Goal: Transaction & Acquisition: Download file/media

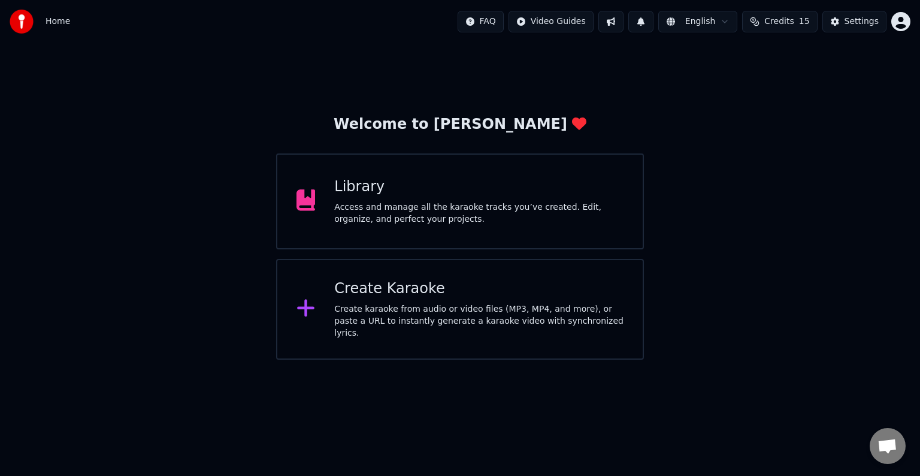
click at [441, 287] on div "Create Karaoke" at bounding box center [478, 288] width 289 height 19
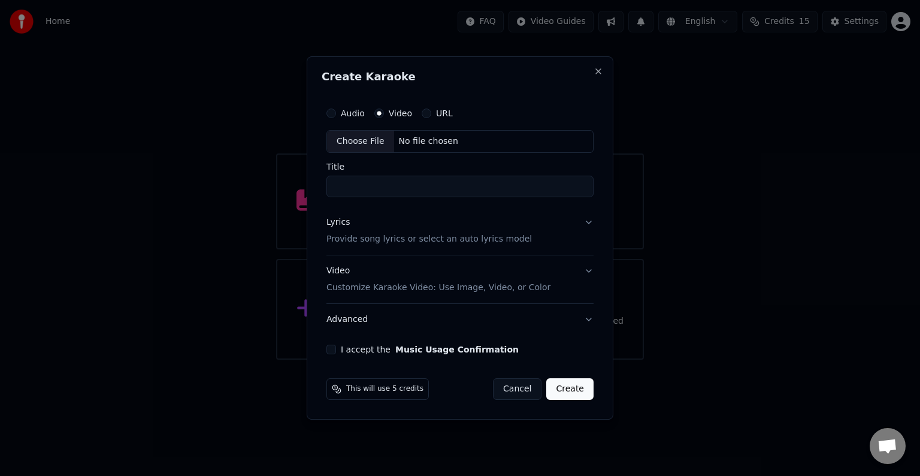
click at [467, 137] on div "Choose File No file chosen" at bounding box center [459, 141] width 267 height 23
type input "*********"
click at [594, 222] on div "Audio Video URL Choose File D:\5. AGUSTUS 25\kasih aba.mp4 Title ********* Lyri…" at bounding box center [460, 227] width 277 height 262
click at [482, 243] on p "Provide song lyrics or select an auto lyrics model" at bounding box center [428, 239] width 205 height 12
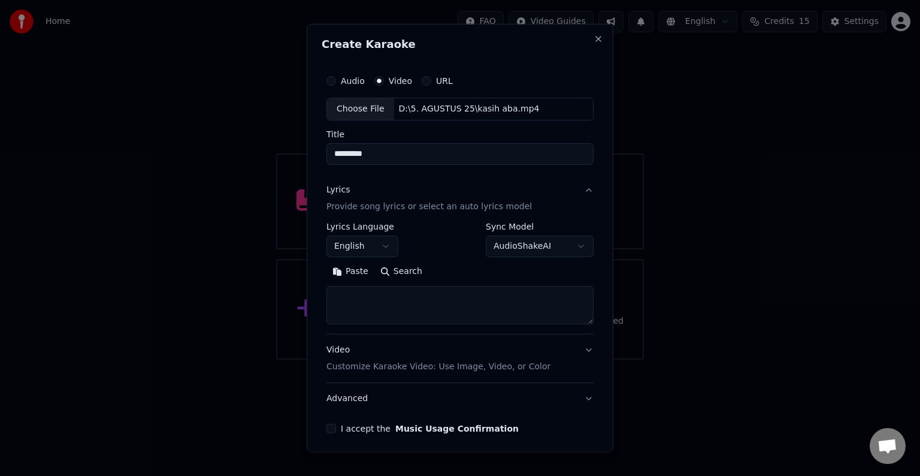
click at [387, 243] on button "English" at bounding box center [362, 246] width 72 height 22
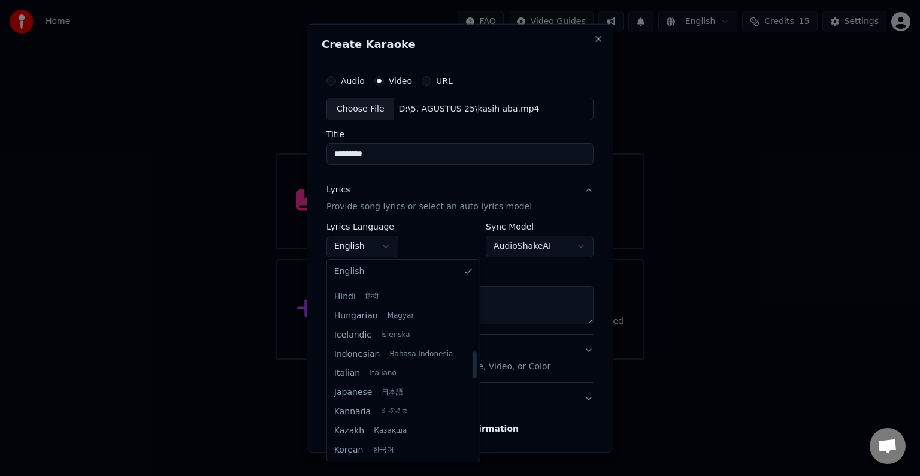
scroll to position [419, 0]
select select "**"
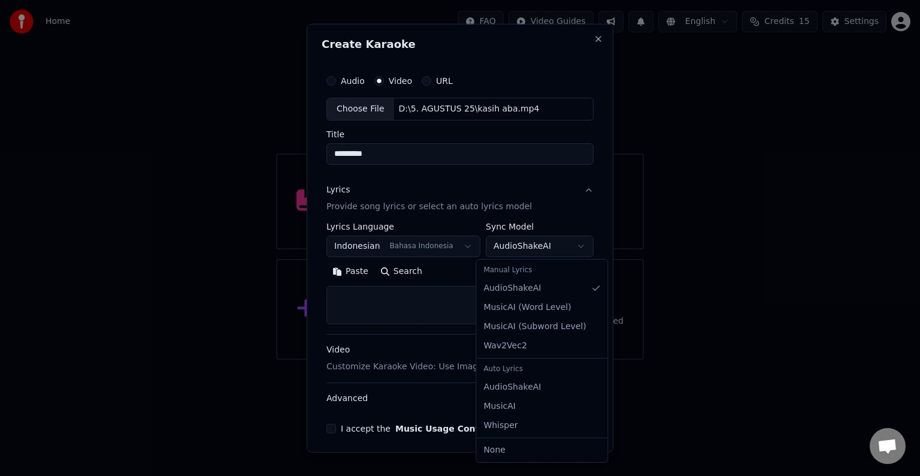
click at [567, 246] on body "**********" at bounding box center [460, 179] width 920 height 359
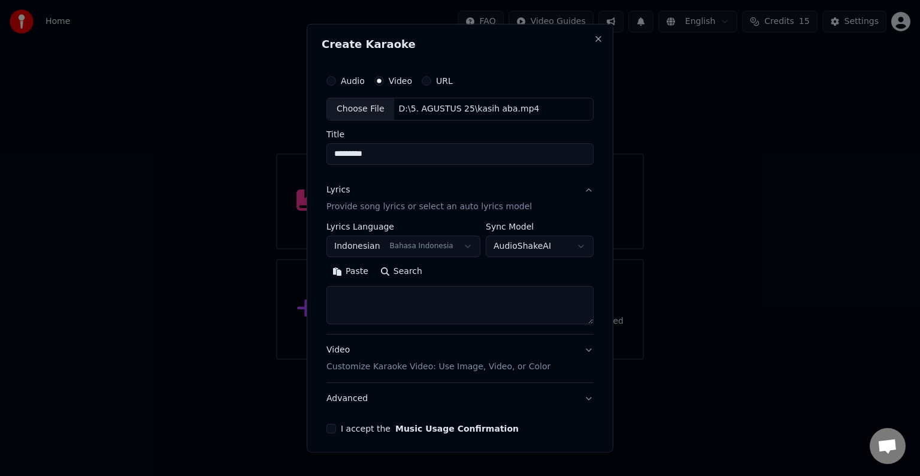
click at [436, 295] on textarea at bounding box center [459, 305] width 267 height 38
click at [347, 266] on button "Paste" at bounding box center [350, 271] width 48 height 19
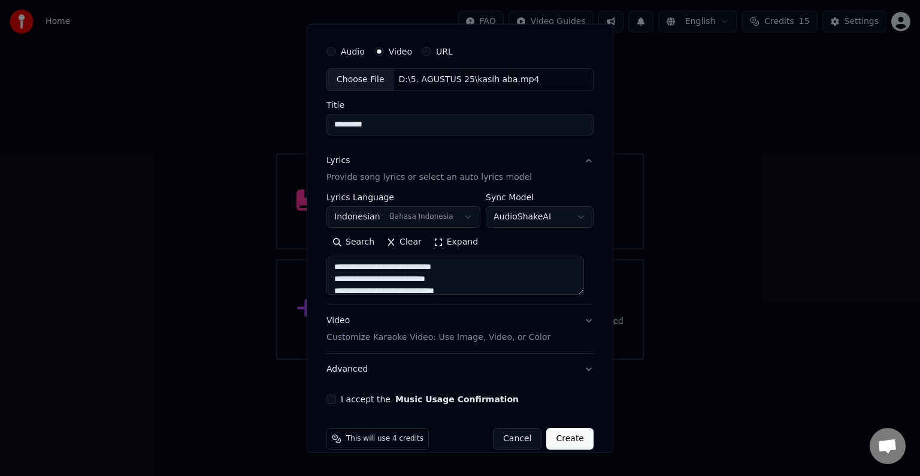
scroll to position [46, 0]
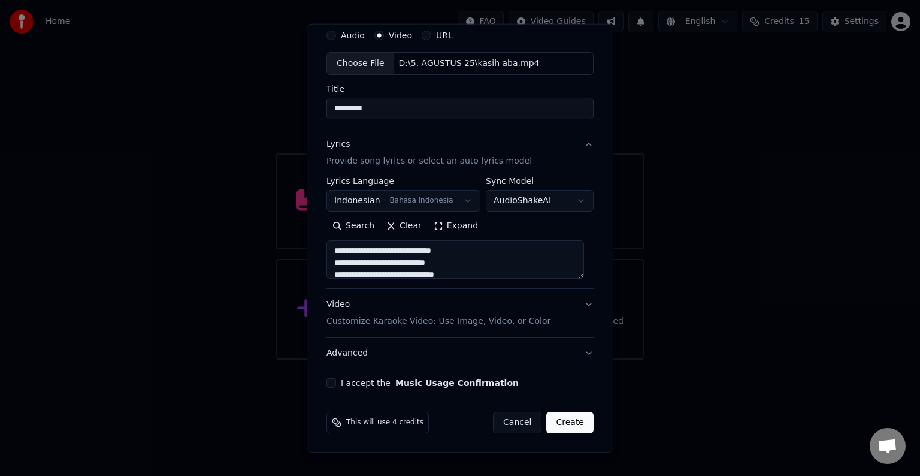
click at [578, 302] on button "Video Customize Karaoke Video: Use Image, Video, or Color" at bounding box center [459, 313] width 267 height 48
type textarea "**********"
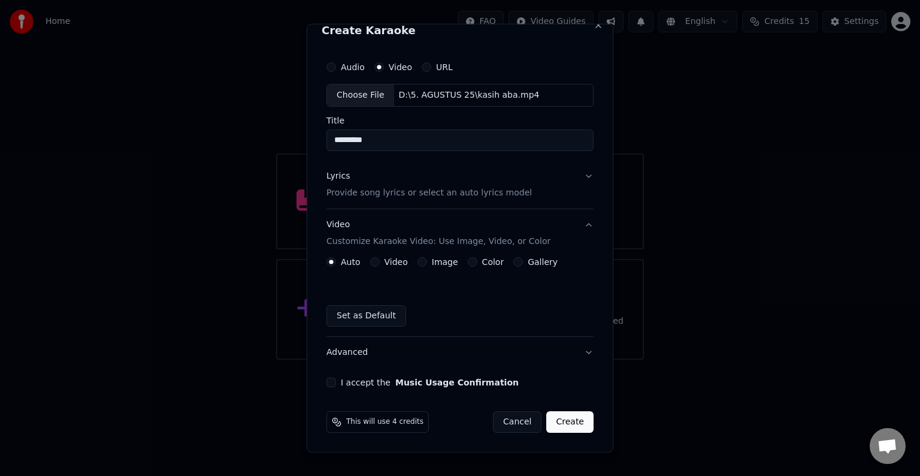
scroll to position [13, 0]
click at [381, 259] on div "Video" at bounding box center [389, 263] width 38 height 10
click at [374, 259] on button "Video" at bounding box center [375, 263] width 10 height 10
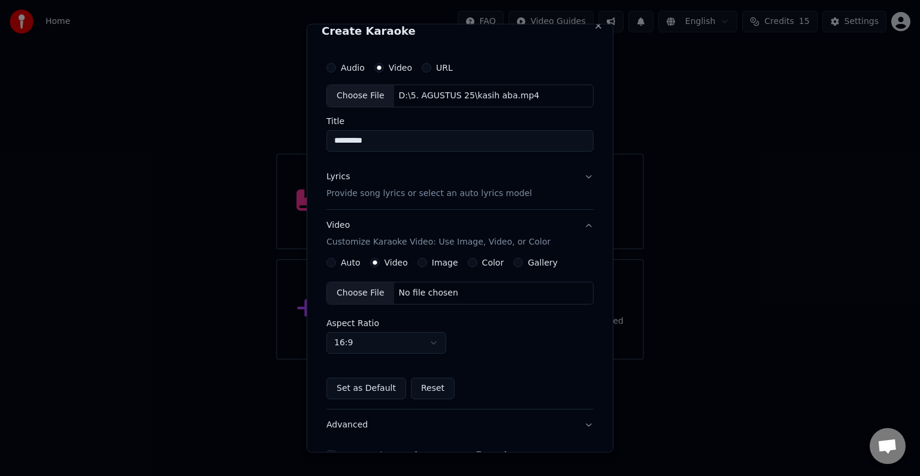
click at [456, 292] on div "Choose File No file chosen" at bounding box center [459, 292] width 267 height 23
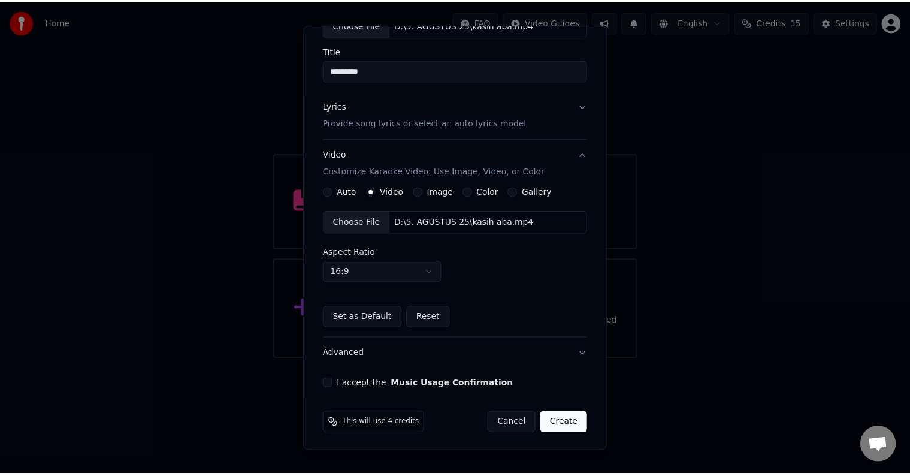
scroll to position [84, 0]
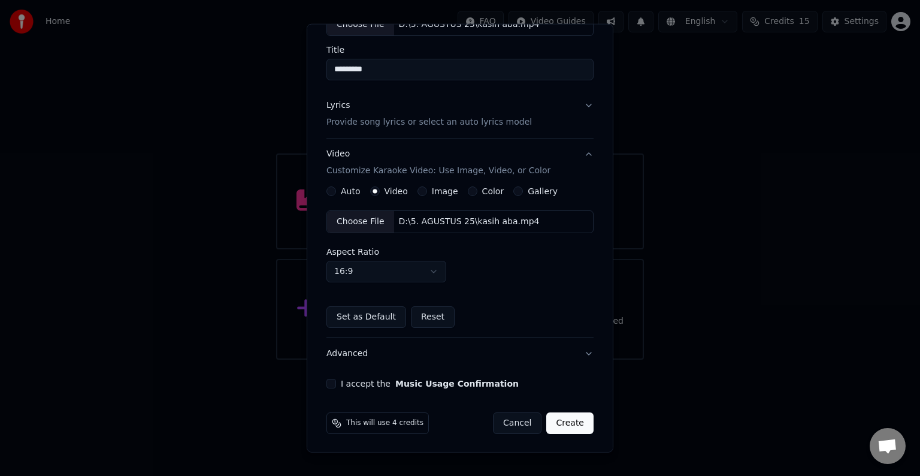
click at [335, 378] on div "I accept the Music Usage Confirmation" at bounding box center [459, 383] width 267 height 10
click at [337, 383] on div "I accept the Music Usage Confirmation" at bounding box center [459, 383] width 267 height 10
click at [332, 383] on button "I accept the Music Usage Confirmation" at bounding box center [331, 383] width 10 height 10
click at [554, 424] on button "Create" at bounding box center [569, 423] width 47 height 22
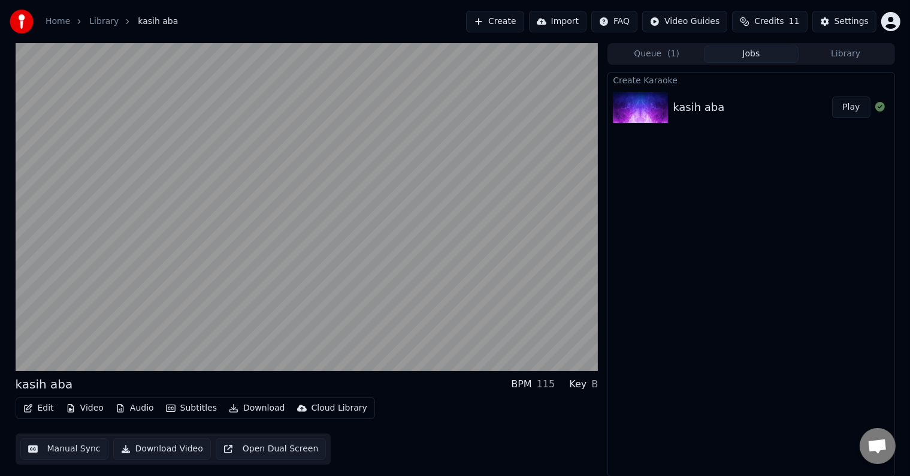
click at [134, 407] on button "Audio" at bounding box center [135, 407] width 48 height 17
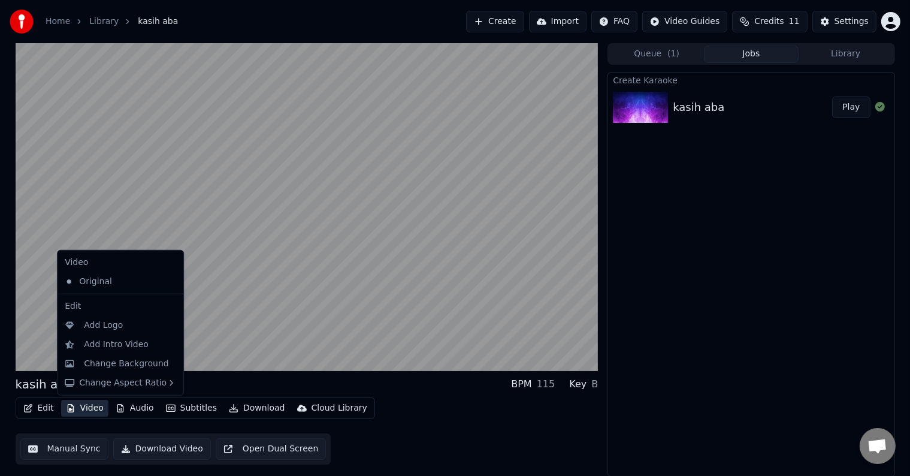
click at [92, 407] on button "Video" at bounding box center [84, 407] width 47 height 17
click at [89, 284] on div "Original" at bounding box center [111, 281] width 103 height 19
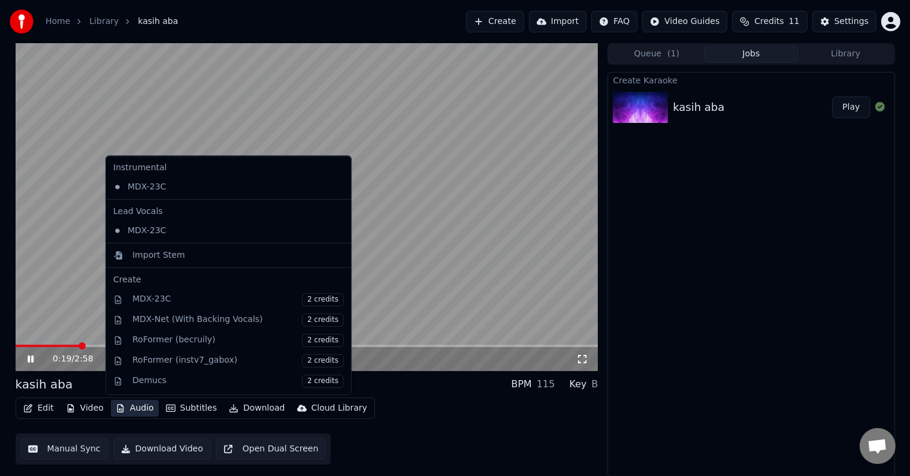
click at [136, 403] on button "Audio" at bounding box center [135, 407] width 48 height 17
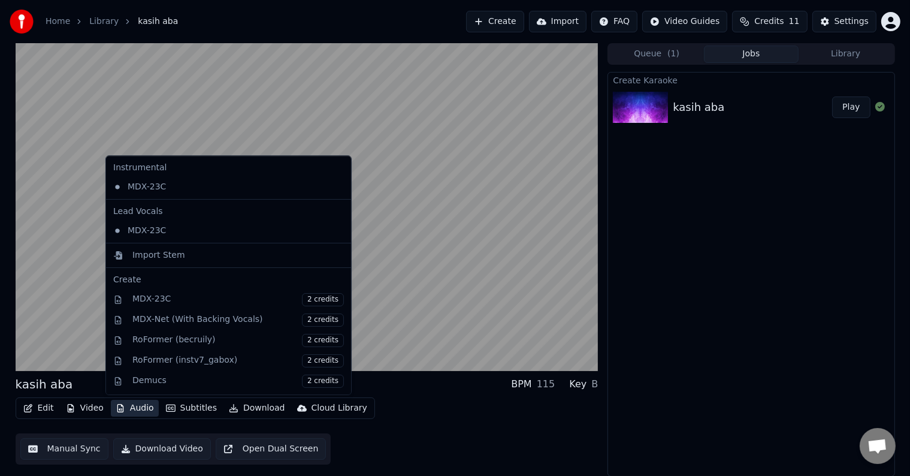
click at [135, 402] on button "Audio" at bounding box center [135, 407] width 48 height 17
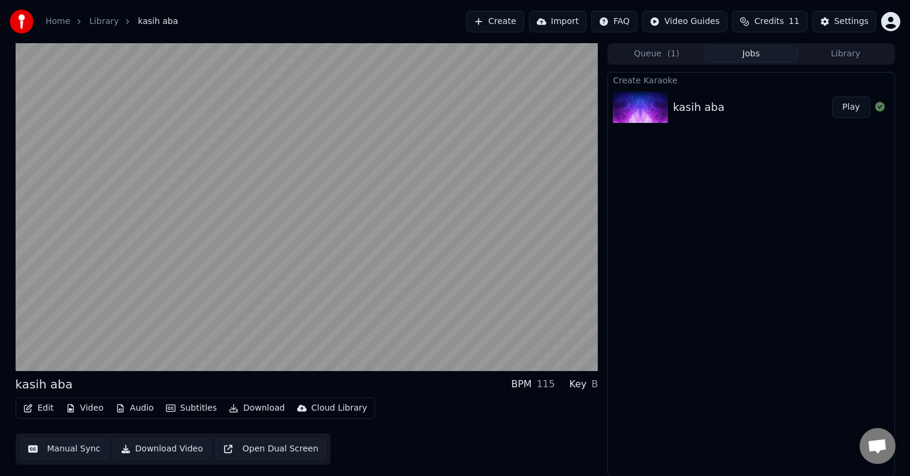
click at [93, 411] on button "Video" at bounding box center [84, 407] width 47 height 17
click at [45, 402] on button "Edit" at bounding box center [39, 407] width 40 height 17
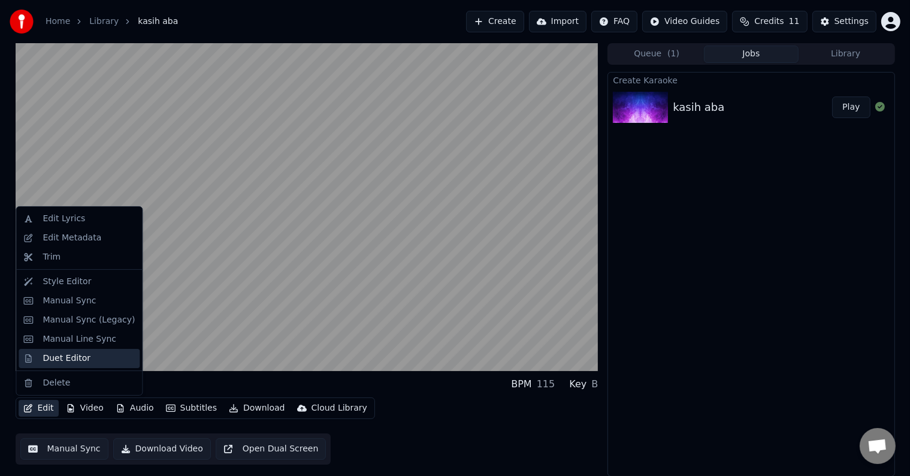
click at [62, 362] on div "Duet Editor" at bounding box center [67, 358] width 48 height 12
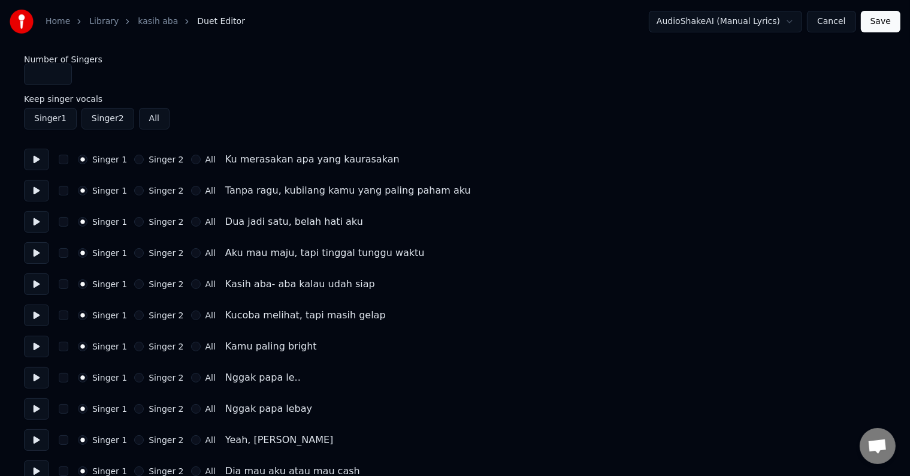
type input "*"
click at [60, 70] on input "*" at bounding box center [48, 74] width 48 height 22
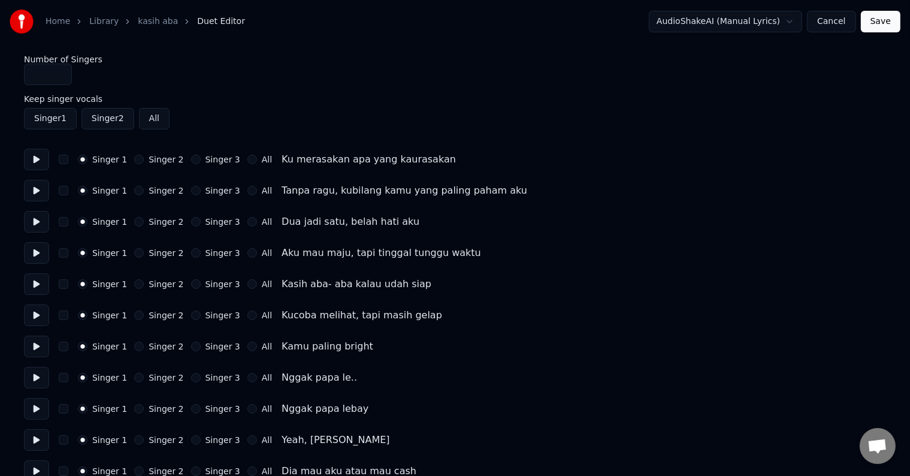
click at [147, 122] on button "All" at bounding box center [154, 119] width 31 height 22
click at [33, 166] on button at bounding box center [36, 160] width 25 height 22
click at [35, 252] on button at bounding box center [36, 253] width 25 height 22
click at [38, 281] on button at bounding box center [36, 284] width 25 height 22
click at [134, 284] on button "Singer 2" at bounding box center [139, 284] width 10 height 10
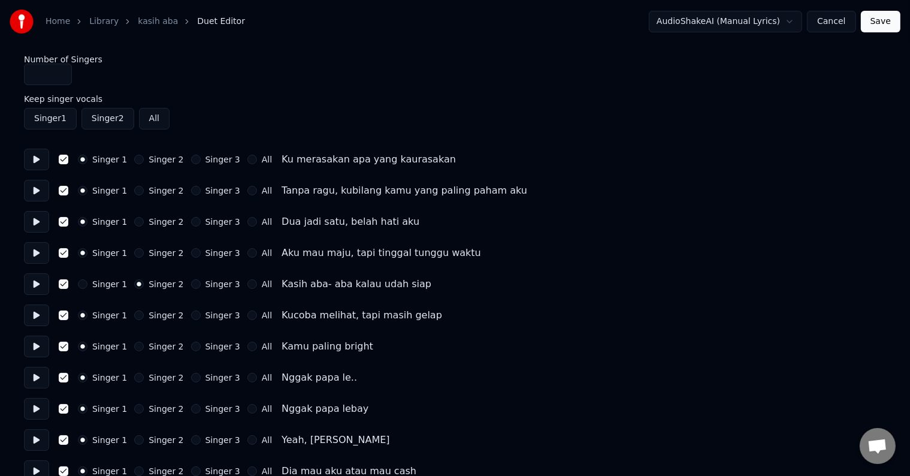
click at [37, 312] on button at bounding box center [36, 315] width 25 height 22
click at [134, 316] on button "Singer 2" at bounding box center [139, 315] width 10 height 10
click at [134, 344] on button "Singer 2" at bounding box center [139, 346] width 10 height 10
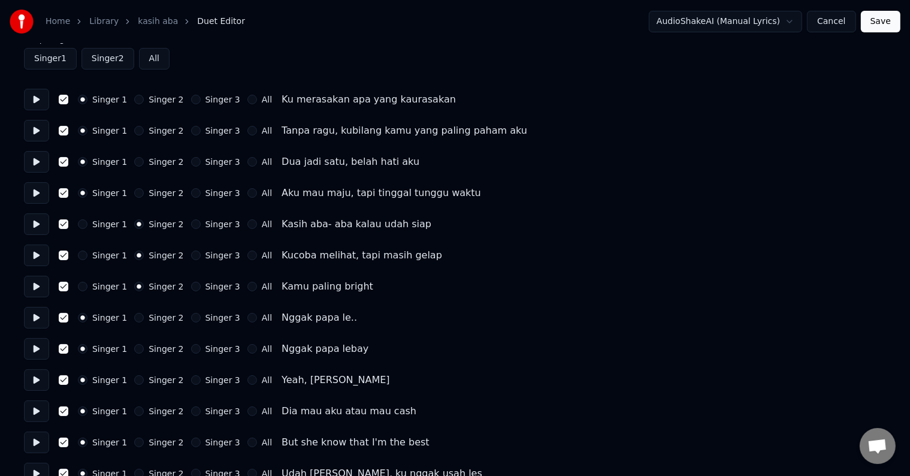
click at [134, 317] on button "Singer 2" at bounding box center [139, 318] width 10 height 10
click at [134, 350] on button "Singer 2" at bounding box center [139, 349] width 10 height 10
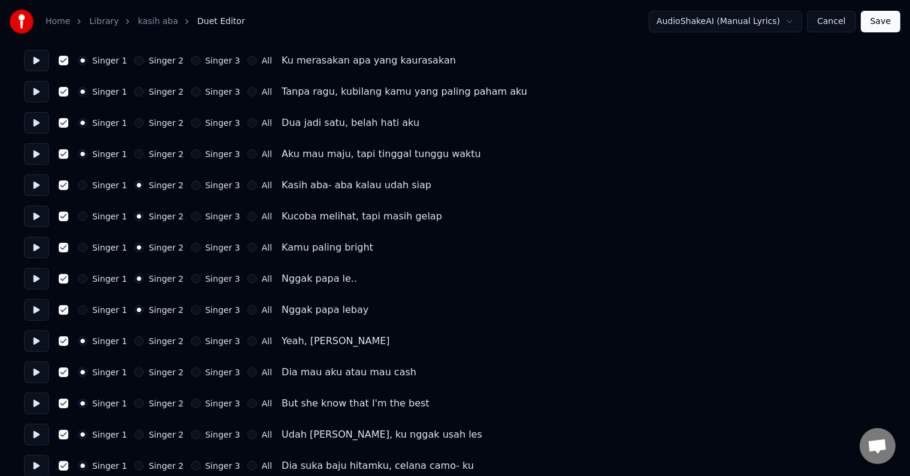
scroll to position [120, 0]
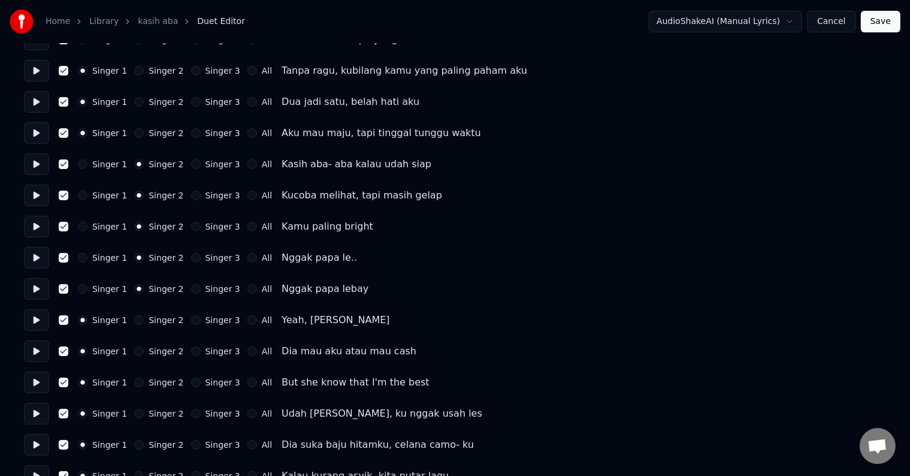
click at [37, 319] on button at bounding box center [36, 320] width 25 height 22
click at [36, 354] on button at bounding box center [36, 351] width 25 height 22
click at [35, 378] on button at bounding box center [36, 382] width 25 height 22
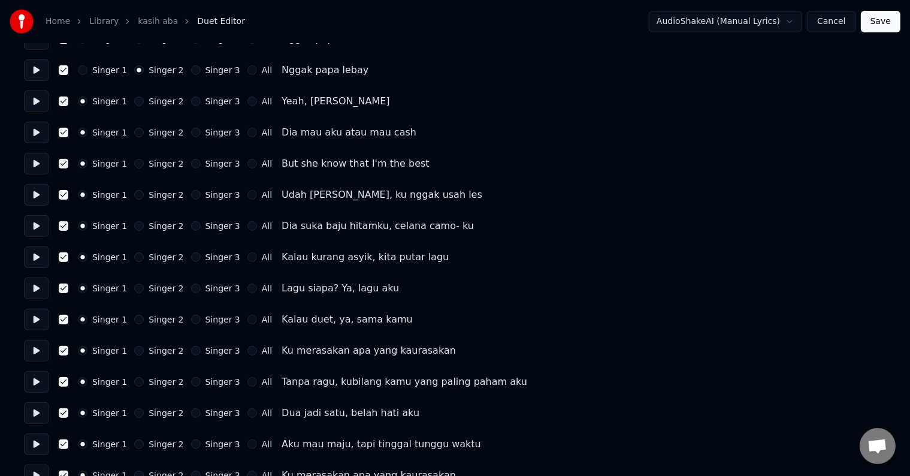
scroll to position [359, 0]
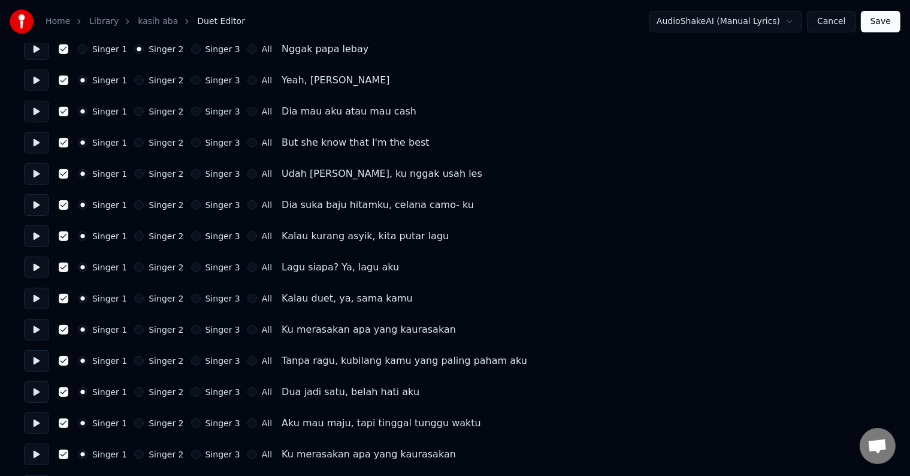
click at [37, 328] on button at bounding box center [36, 330] width 25 height 22
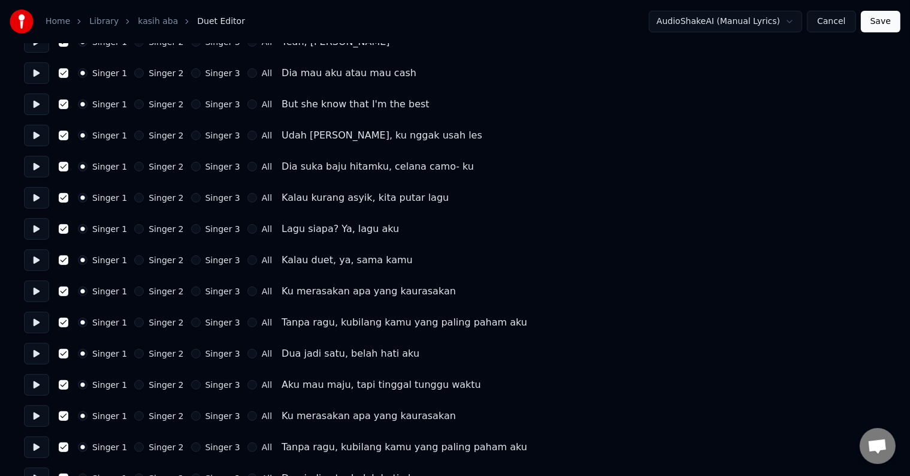
scroll to position [419, 0]
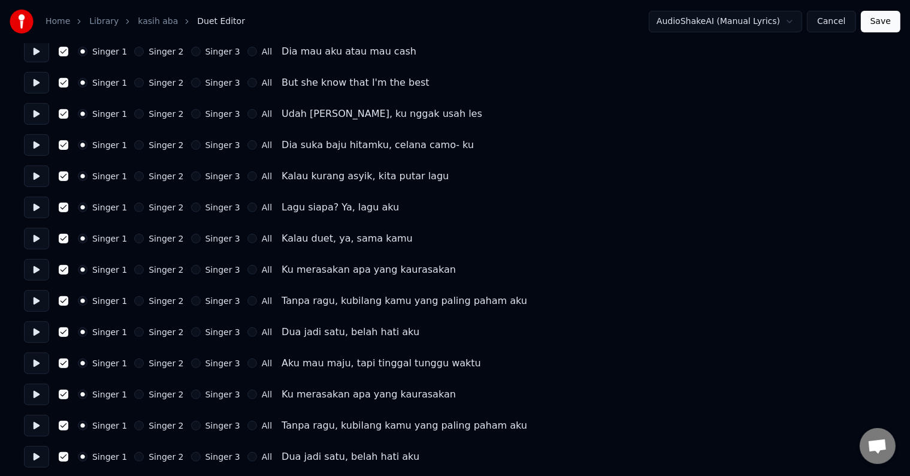
click at [134, 395] on button "Singer 2" at bounding box center [139, 394] width 10 height 10
click at [32, 390] on button at bounding box center [36, 394] width 25 height 22
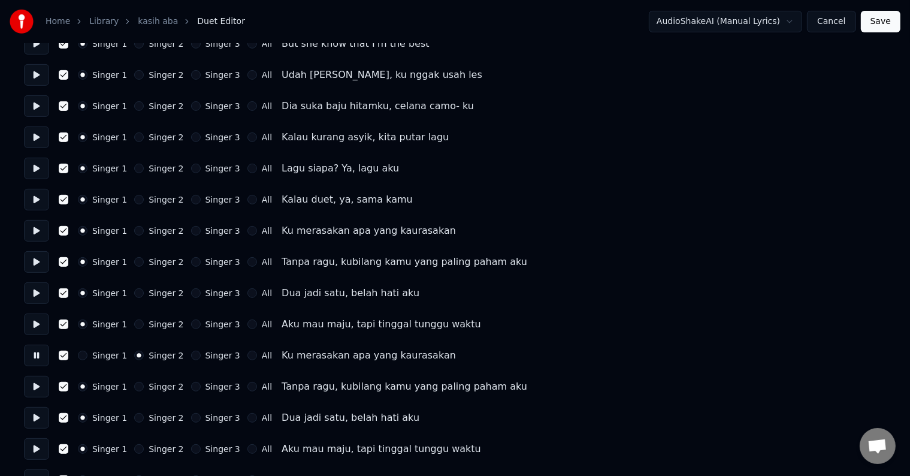
scroll to position [479, 0]
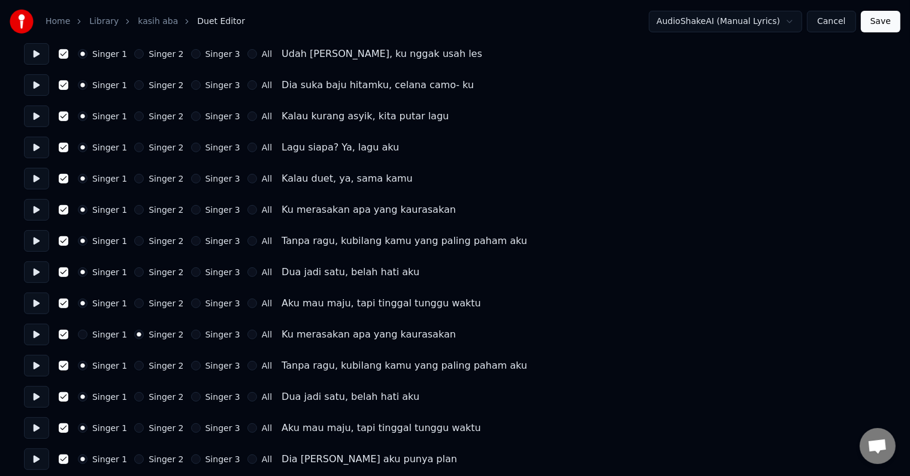
click at [33, 364] on button at bounding box center [36, 366] width 25 height 22
click at [134, 367] on button "Singer 2" at bounding box center [139, 366] width 10 height 10
click at [134, 398] on button "Singer 2" at bounding box center [139, 397] width 10 height 10
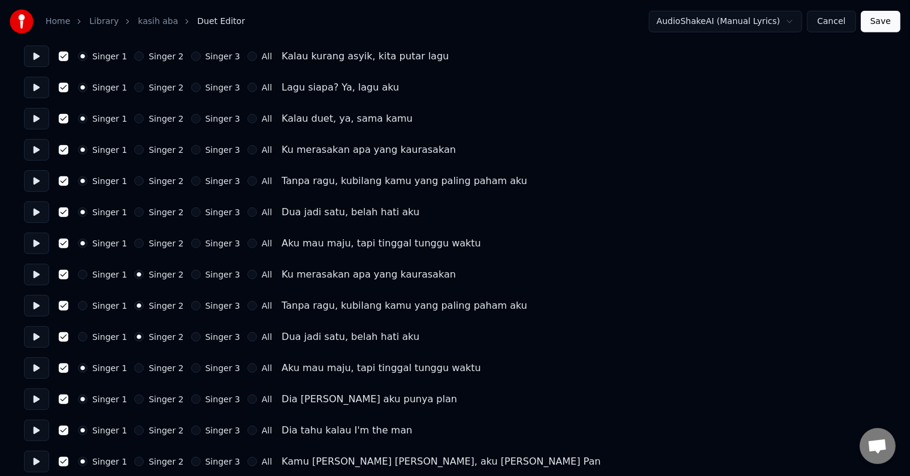
click at [134, 369] on button "Singer 2" at bounding box center [139, 368] width 10 height 10
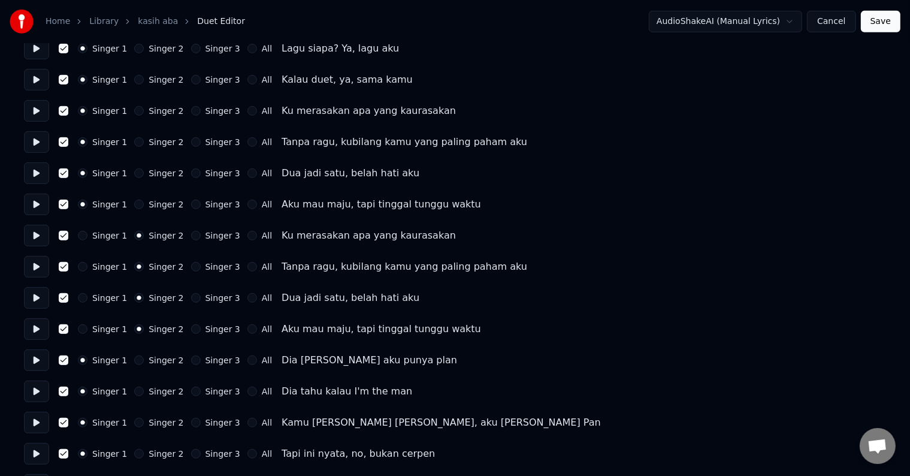
scroll to position [599, 0]
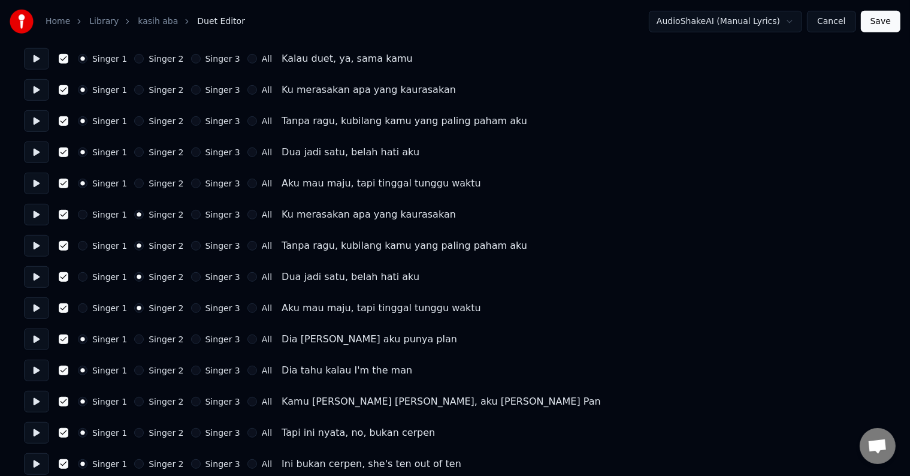
click at [35, 340] on button at bounding box center [36, 339] width 25 height 22
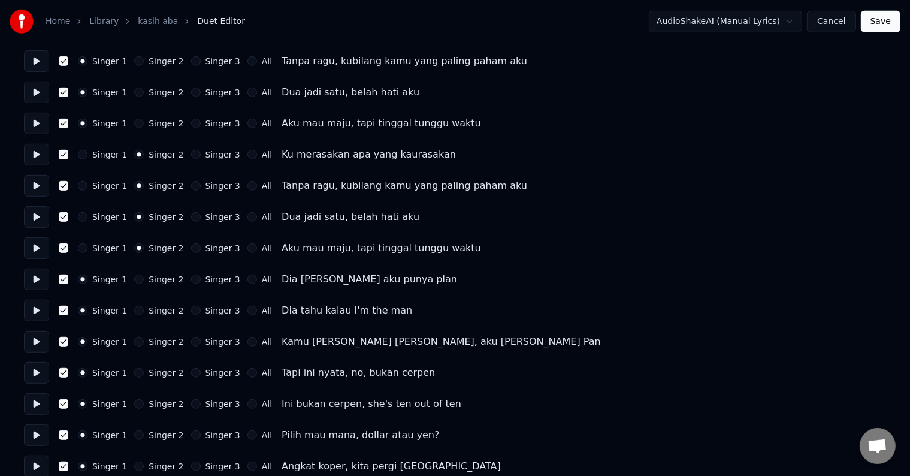
click at [29, 368] on button at bounding box center [36, 373] width 25 height 22
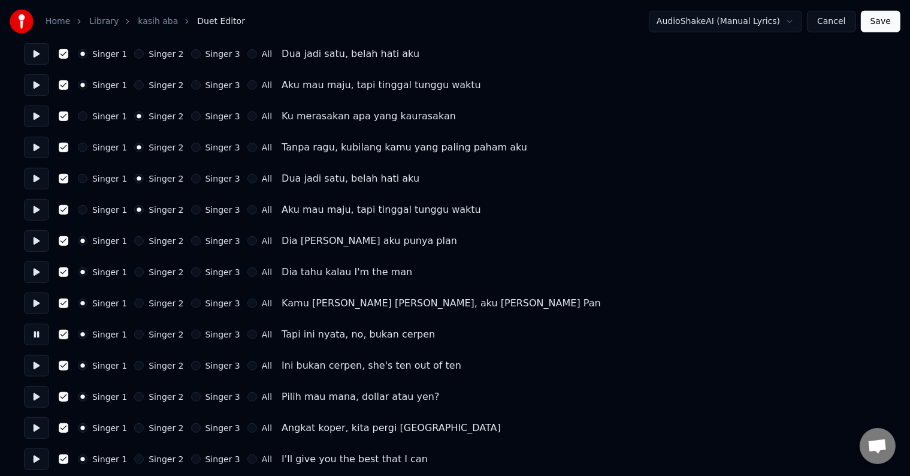
scroll to position [719, 0]
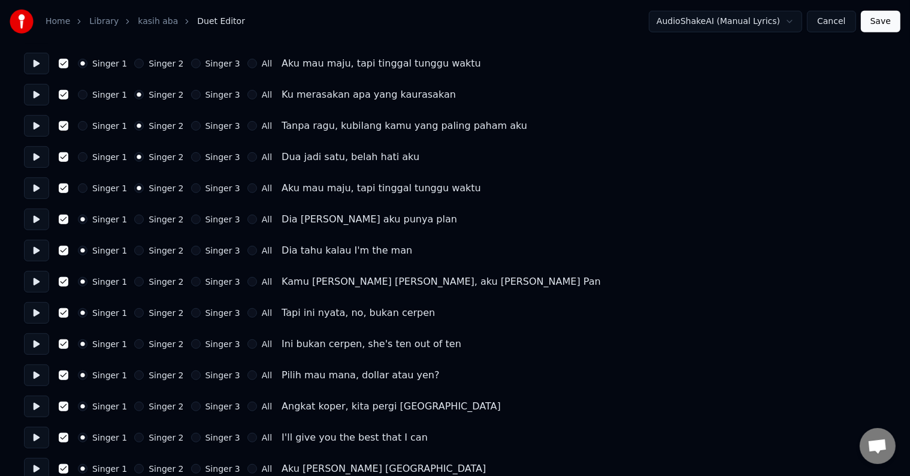
click at [38, 346] on button at bounding box center [36, 344] width 25 height 22
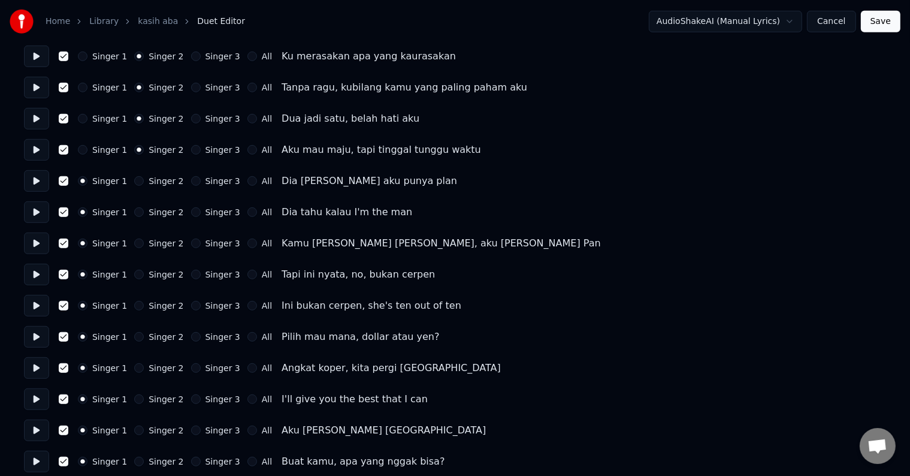
scroll to position [779, 0]
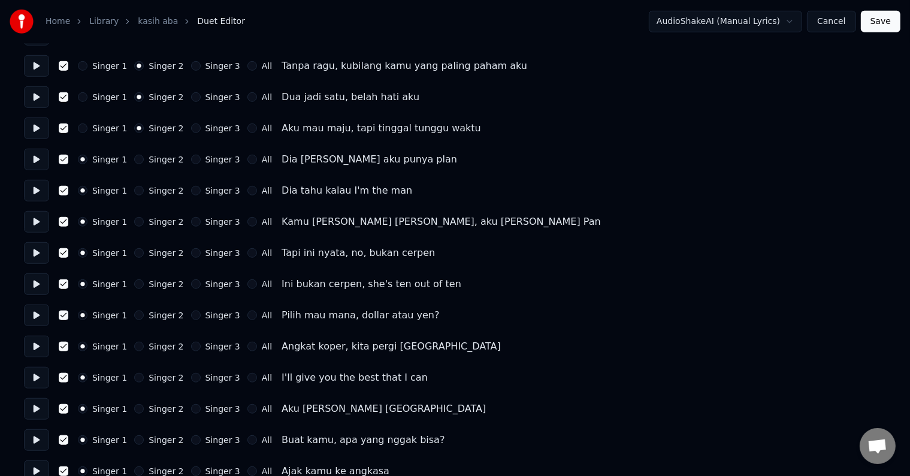
click at [33, 384] on button at bounding box center [36, 378] width 25 height 22
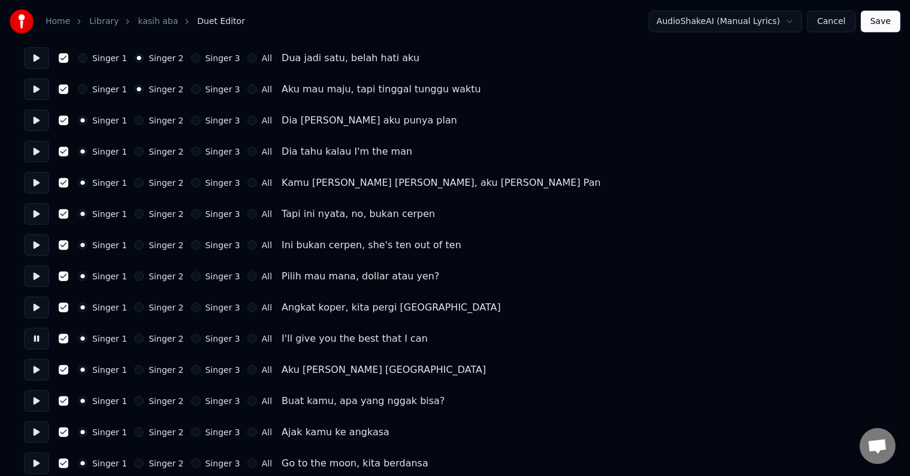
scroll to position [838, 0]
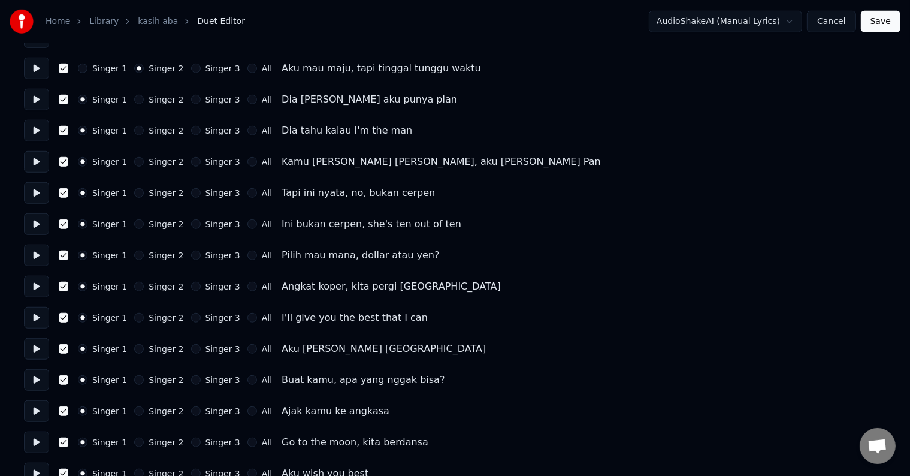
click at [38, 347] on button at bounding box center [36, 349] width 25 height 22
click at [134, 347] on button "Singer 2" at bounding box center [139, 349] width 10 height 10
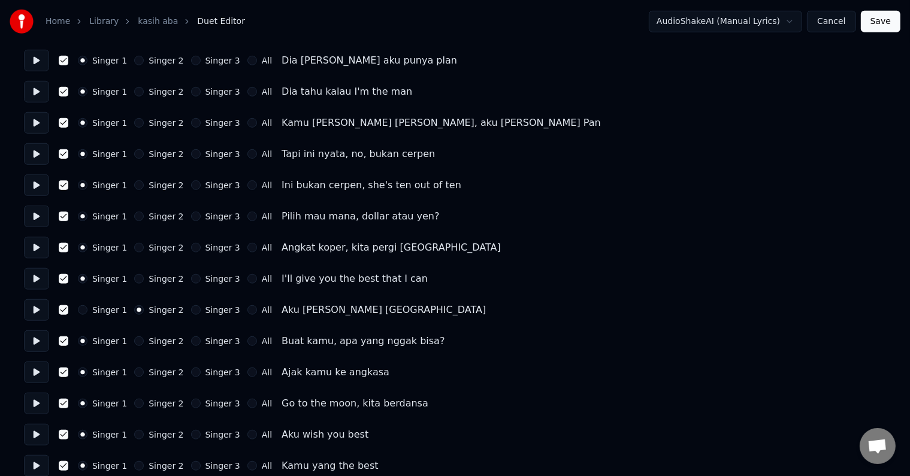
scroll to position [898, 0]
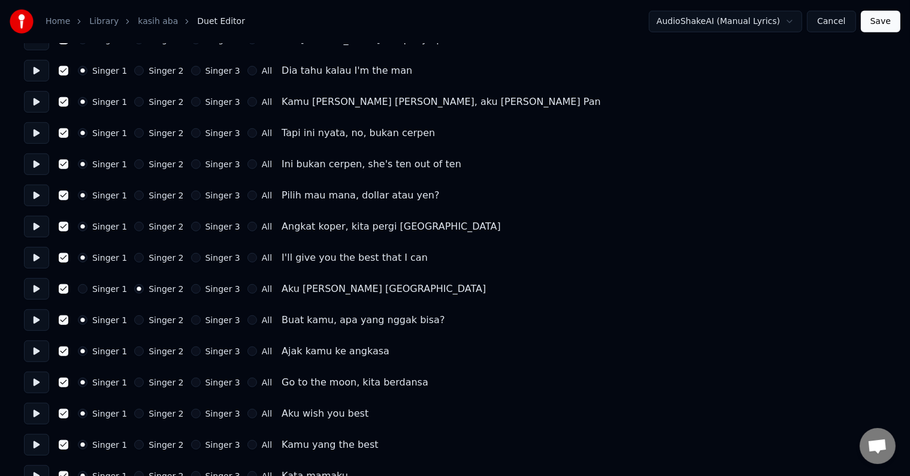
click at [137, 320] on button "Singer 2" at bounding box center [139, 320] width 10 height 10
click at [43, 326] on button at bounding box center [36, 320] width 25 height 22
click at [42, 351] on button at bounding box center [36, 351] width 25 height 22
click at [134, 352] on button "Singer 2" at bounding box center [139, 351] width 10 height 10
click at [132, 387] on div "Singer 1 Singer 2 Singer 3 All Go to the moon, [PERSON_NAME]" at bounding box center [455, 382] width 862 height 22
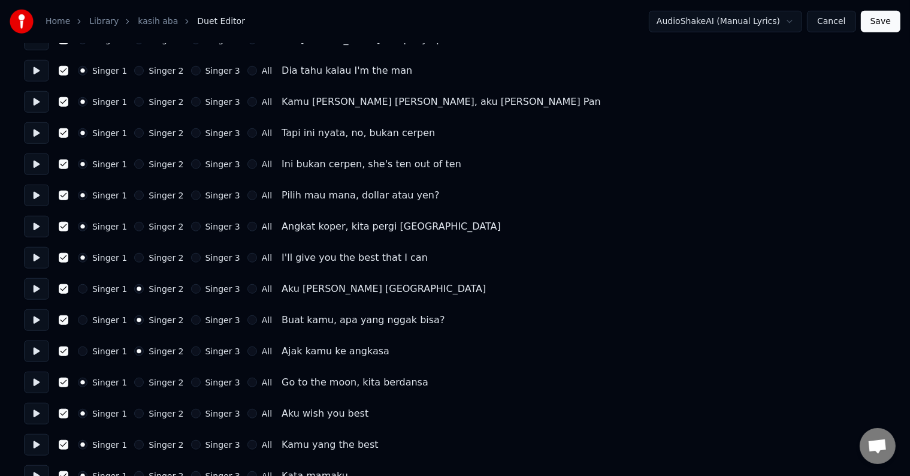
click at [134, 377] on div "Singer 2" at bounding box center [158, 382] width 49 height 10
click at [134, 377] on button "Singer 2" at bounding box center [139, 382] width 10 height 10
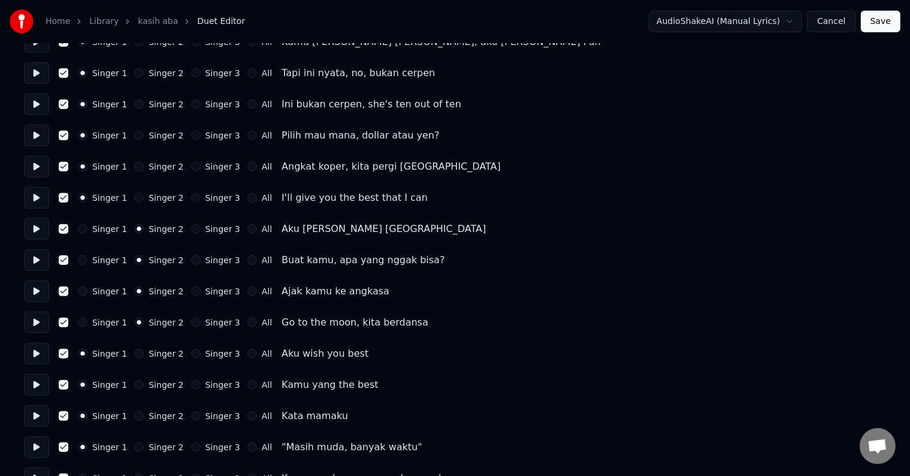
click at [40, 354] on button at bounding box center [36, 354] width 25 height 22
click at [135, 350] on button "Singer 2" at bounding box center [139, 354] width 10 height 10
click at [139, 386] on div "Singer 2" at bounding box center [158, 385] width 49 height 10
click at [137, 386] on button "Singer 2" at bounding box center [139, 385] width 10 height 10
click at [44, 380] on button at bounding box center [36, 385] width 25 height 22
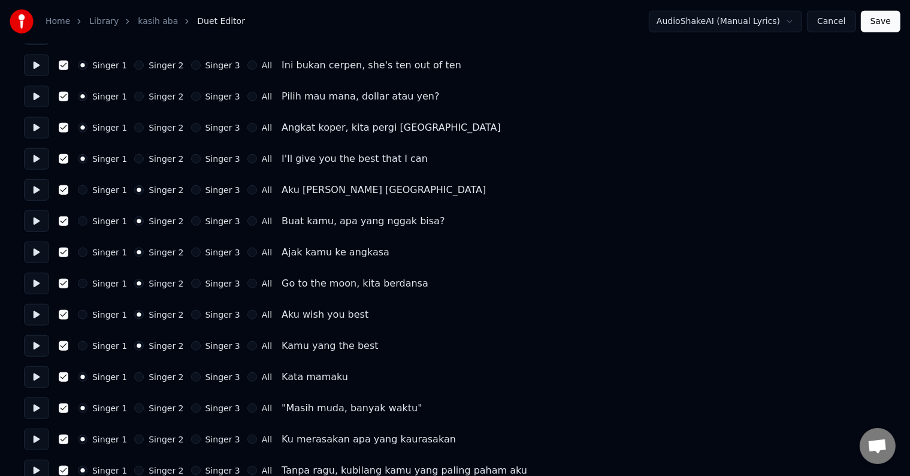
scroll to position [1018, 0]
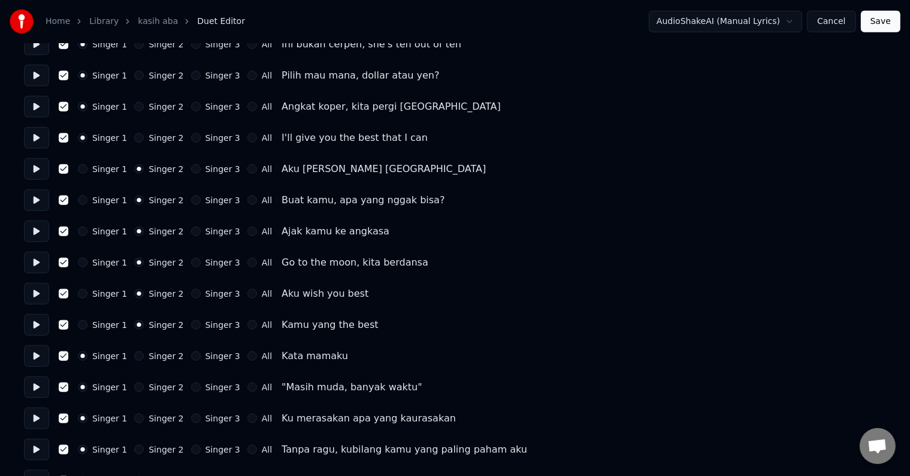
click at [134, 359] on button "Singer 2" at bounding box center [139, 356] width 10 height 10
click at [134, 390] on button "Singer 2" at bounding box center [139, 387] width 10 height 10
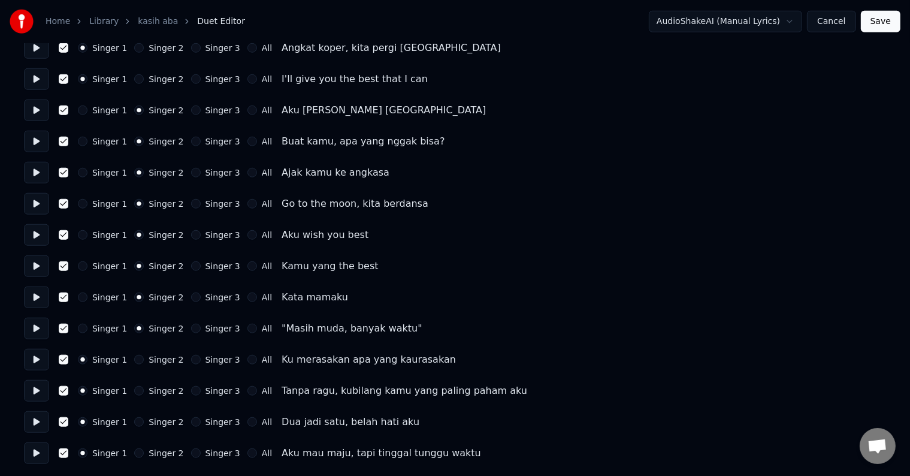
click at [35, 358] on button at bounding box center [36, 360] width 25 height 22
click at [138, 359] on button "Singer 2" at bounding box center [139, 360] width 10 height 10
click at [32, 393] on button at bounding box center [36, 391] width 25 height 22
click at [191, 388] on button "Singer 3" at bounding box center [196, 391] width 10 height 10
click at [43, 417] on button at bounding box center [36, 422] width 25 height 22
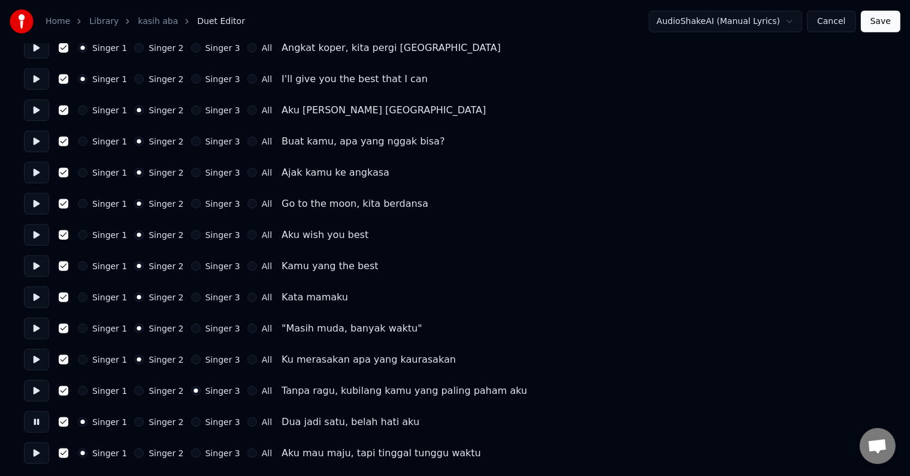
click at [191, 422] on button "Singer 3" at bounding box center [196, 422] width 10 height 10
click at [38, 450] on button at bounding box center [36, 453] width 25 height 22
click at [191, 451] on button "Singer 3" at bounding box center [196, 453] width 10 height 10
click at [877, 24] on button "Save" at bounding box center [881, 22] width 40 height 22
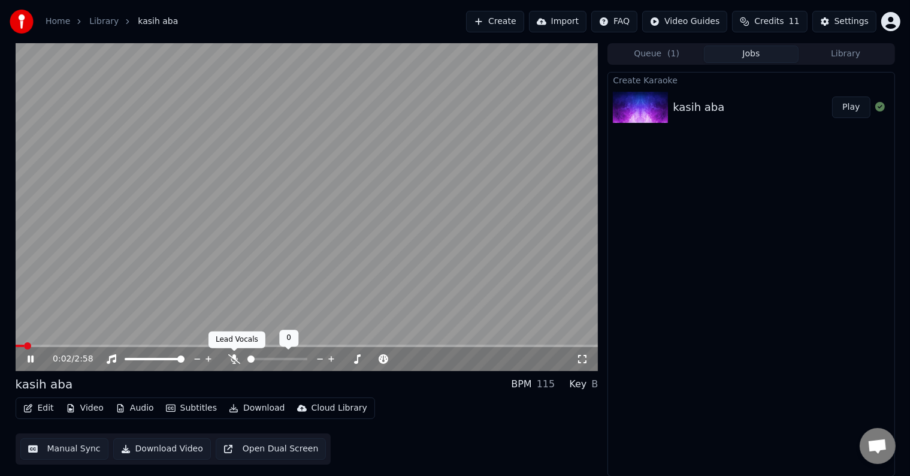
click at [233, 362] on icon at bounding box center [234, 359] width 12 height 10
click at [32, 358] on icon at bounding box center [31, 358] width 6 height 7
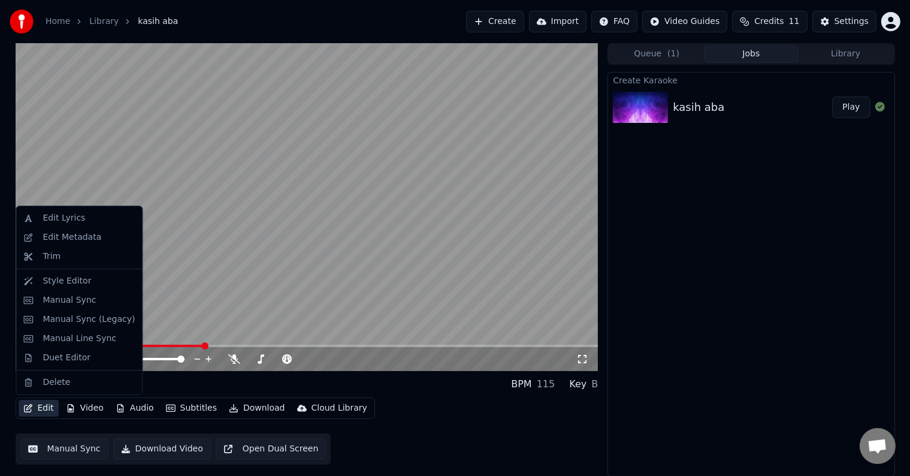
click at [48, 411] on button "Edit" at bounding box center [39, 407] width 40 height 17
click at [62, 299] on div "Manual Sync" at bounding box center [69, 300] width 53 height 12
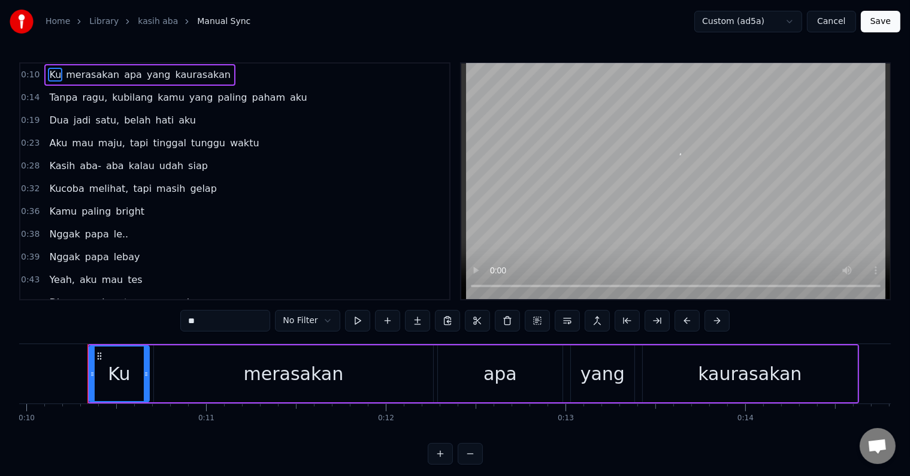
scroll to position [0, 1797]
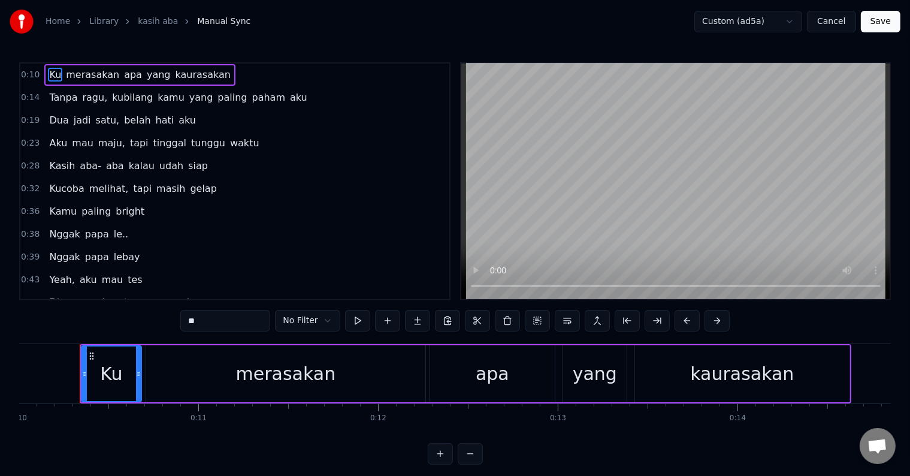
click at [51, 235] on span "Nggak" at bounding box center [64, 234] width 33 height 14
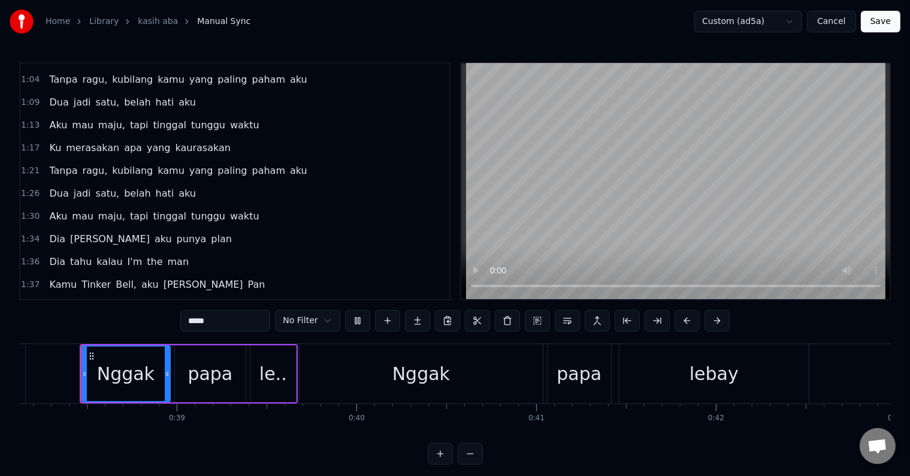
scroll to position [428, 0]
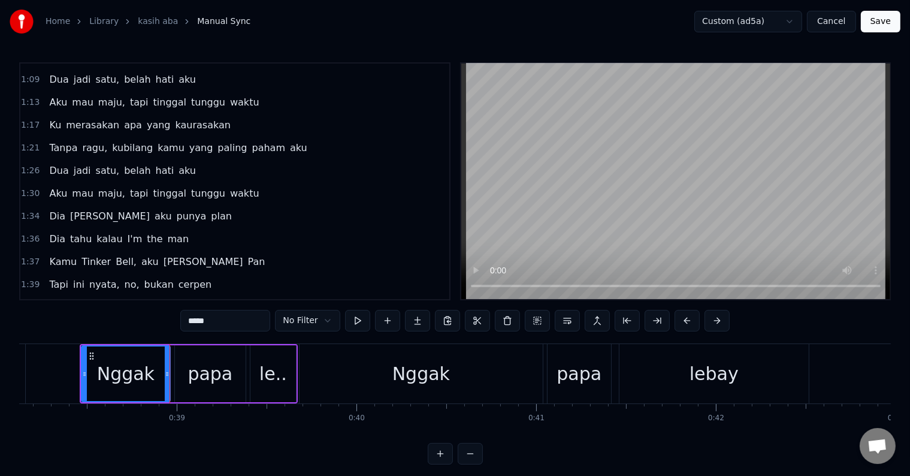
click at [375, 370] on div "Nggak" at bounding box center [420, 373] width 243 height 59
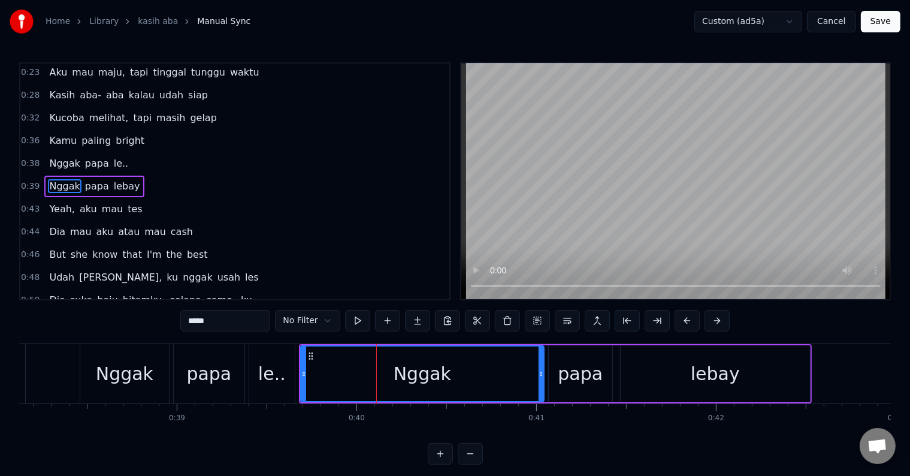
scroll to position [69, 0]
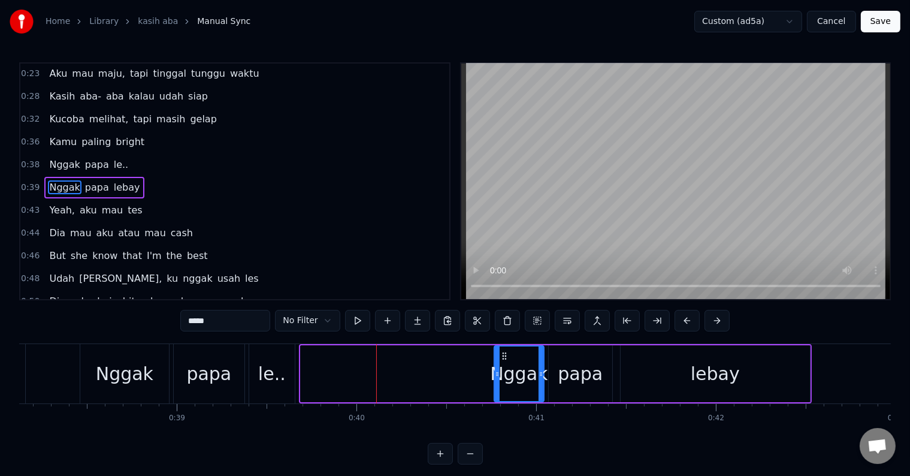
drag, startPoint x: 301, startPoint y: 378, endPoint x: 495, endPoint y: 374, distance: 193.5
click at [495, 374] on div at bounding box center [497, 373] width 5 height 54
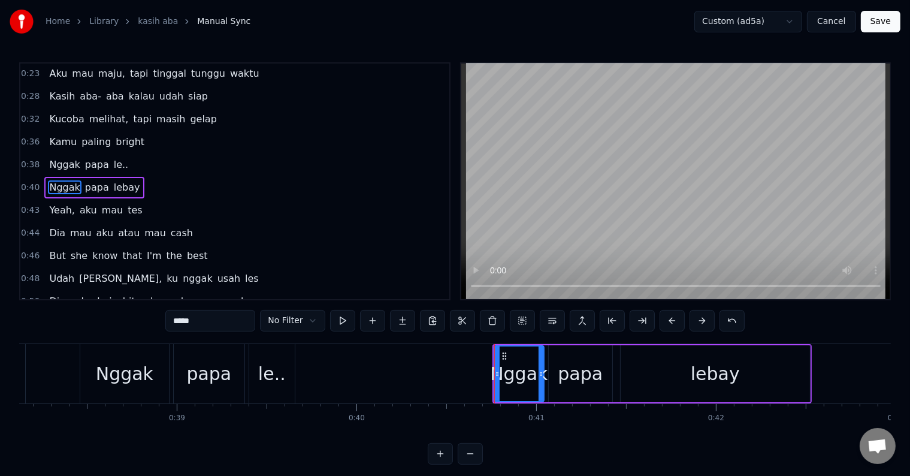
click at [265, 374] on div "le.." at bounding box center [272, 373] width 28 height 27
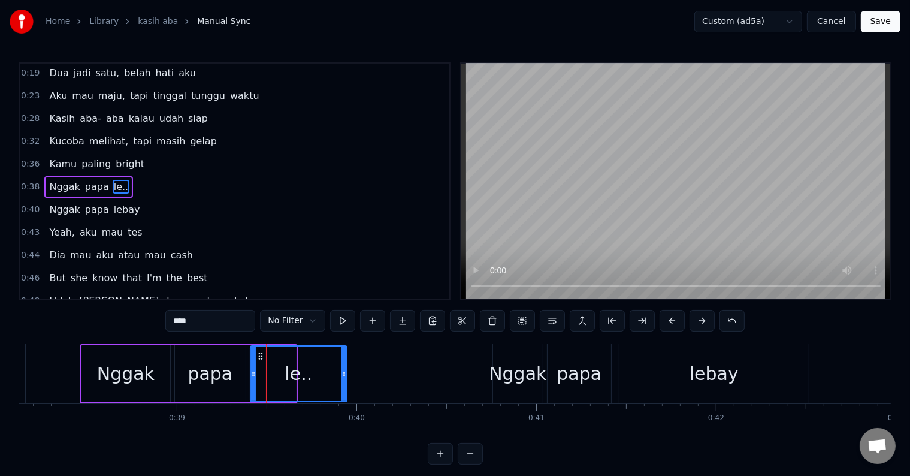
drag, startPoint x: 290, startPoint y: 374, endPoint x: 341, endPoint y: 374, distance: 50.9
click at [341, 374] on icon at bounding box center [343, 374] width 5 height 10
drag, startPoint x: 250, startPoint y: 378, endPoint x: 261, endPoint y: 378, distance: 10.8
click at [262, 378] on div at bounding box center [264, 373] width 5 height 54
click at [216, 378] on div "papa" at bounding box center [209, 373] width 45 height 27
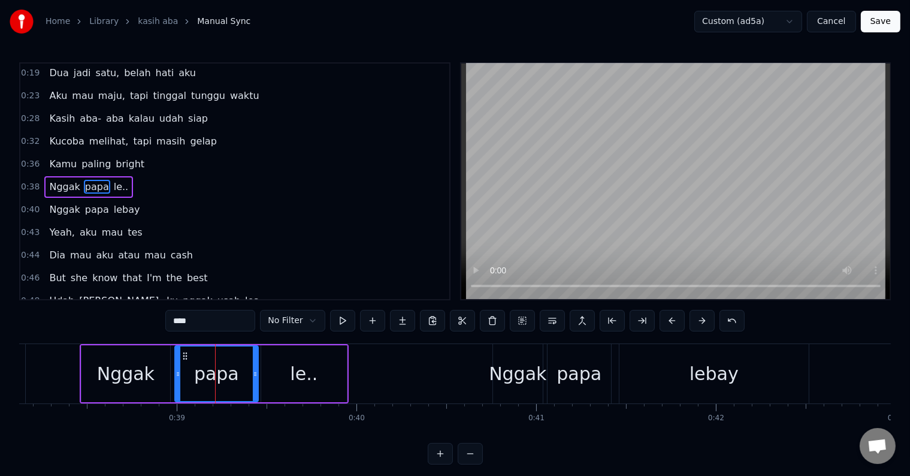
drag, startPoint x: 243, startPoint y: 374, endPoint x: 255, endPoint y: 374, distance: 12.6
click at [255, 374] on icon at bounding box center [255, 374] width 5 height 10
drag, startPoint x: 177, startPoint y: 374, endPoint x: 196, endPoint y: 371, distance: 20.0
click at [196, 371] on icon at bounding box center [197, 374] width 5 height 10
click at [166, 383] on div "Nggak" at bounding box center [125, 373] width 89 height 57
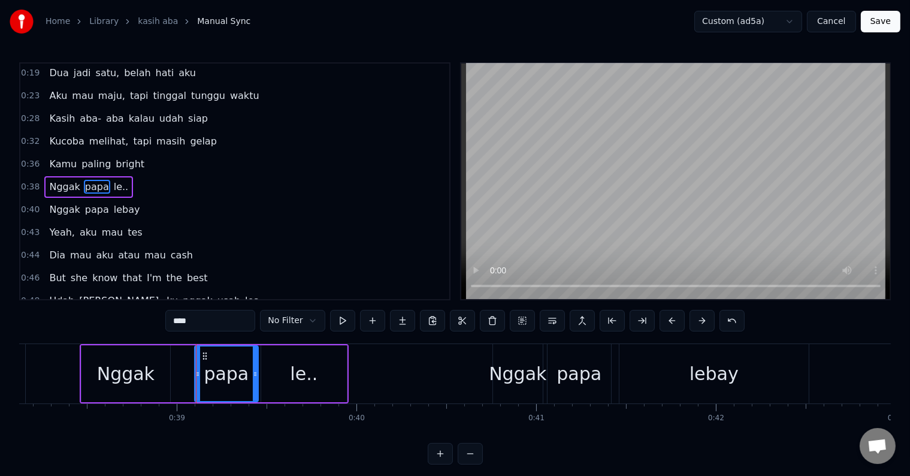
type input "*****"
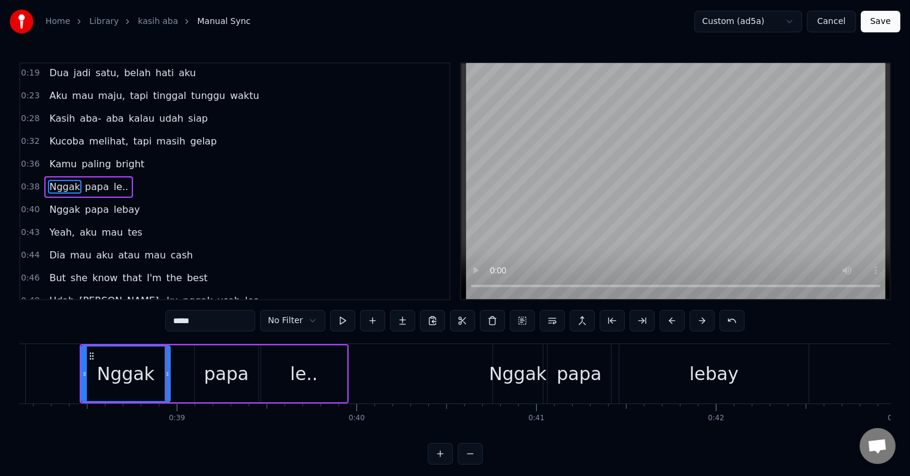
drag, startPoint x: 170, startPoint y: 371, endPoint x: 181, endPoint y: 370, distance: 10.9
click at [181, 370] on div "Nggak papa le.." at bounding box center [214, 373] width 269 height 59
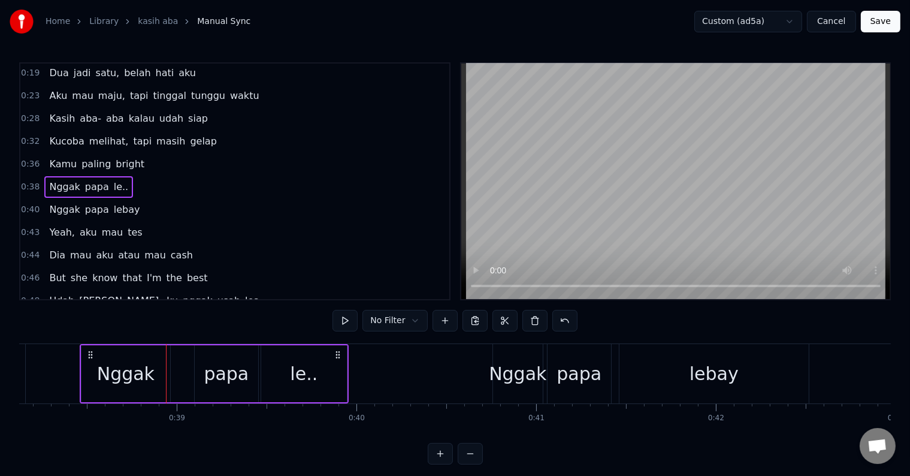
click at [139, 374] on div "Nggak" at bounding box center [125, 373] width 57 height 27
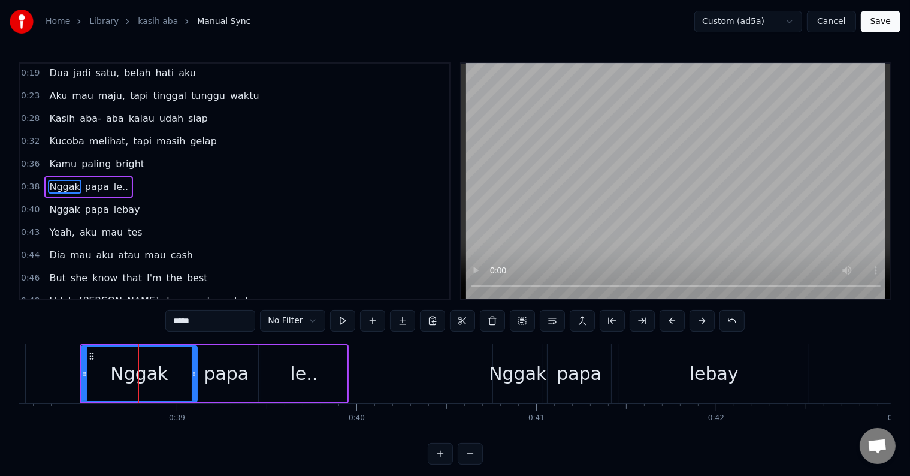
drag, startPoint x: 165, startPoint y: 373, endPoint x: 192, endPoint y: 371, distance: 27.0
click at [192, 371] on icon at bounding box center [194, 374] width 5 height 10
drag, startPoint x: 80, startPoint y: 370, endPoint x: 115, endPoint y: 368, distance: 35.4
click at [115, 368] on div "Nggak" at bounding box center [139, 373] width 117 height 57
drag, startPoint x: 84, startPoint y: 368, endPoint x: 149, endPoint y: 368, distance: 64.7
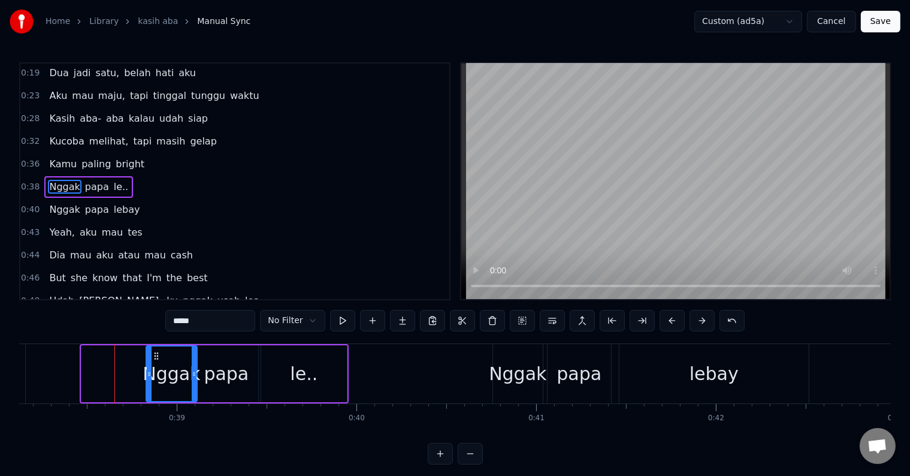
click at [149, 369] on icon at bounding box center [149, 374] width 5 height 10
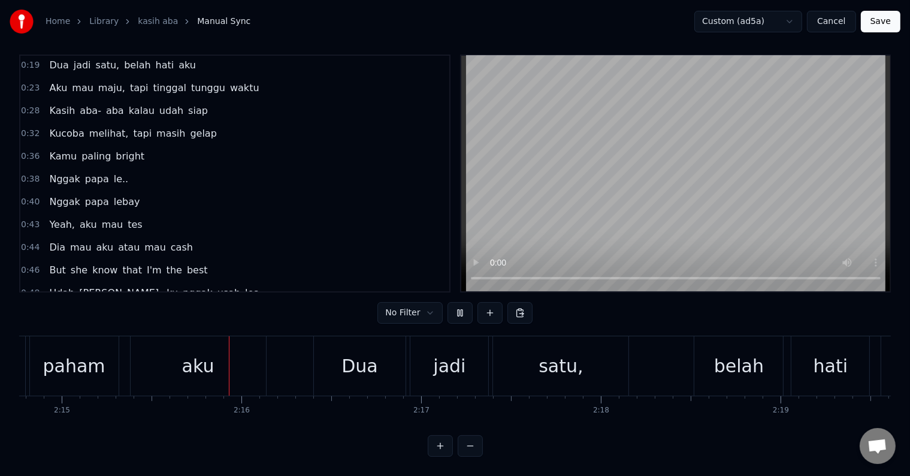
scroll to position [0, 24235]
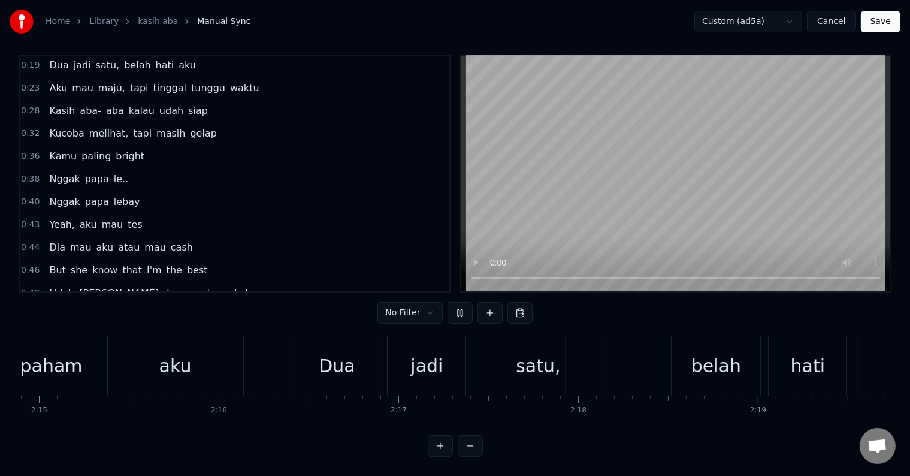
click at [464, 305] on button at bounding box center [459, 313] width 25 height 22
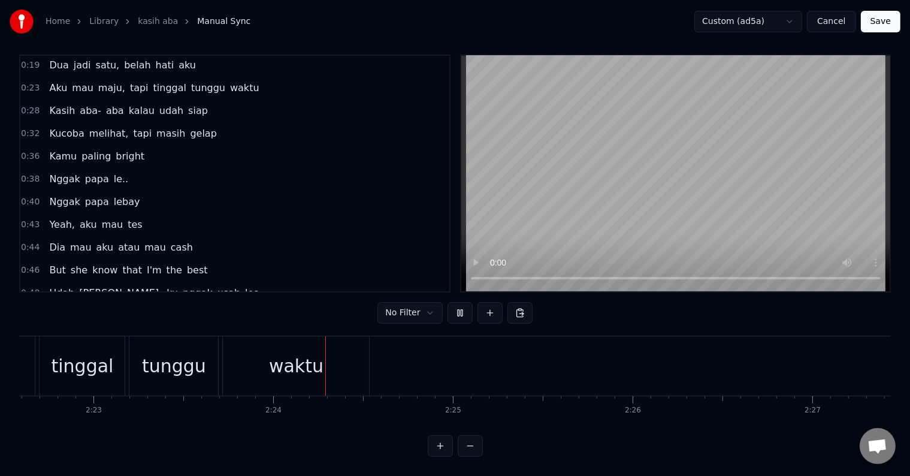
scroll to position [0, 25759]
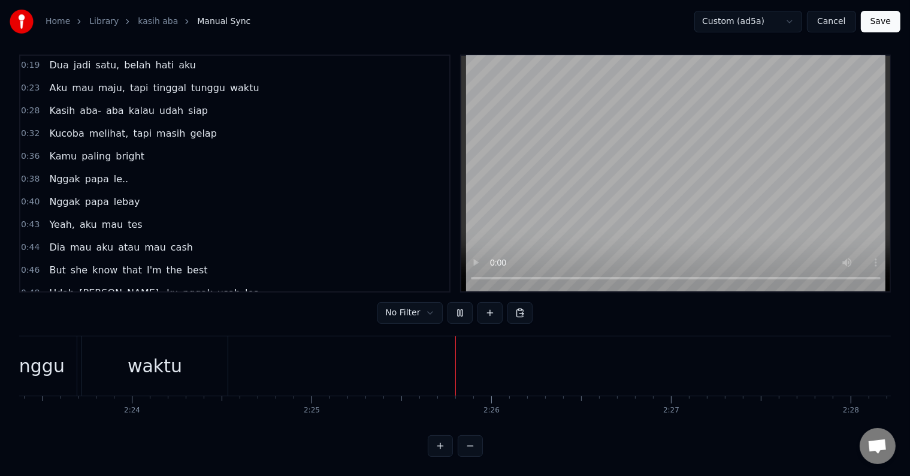
click at [464, 305] on button at bounding box center [459, 313] width 25 height 22
click at [880, 17] on button "Save" at bounding box center [881, 22] width 40 height 22
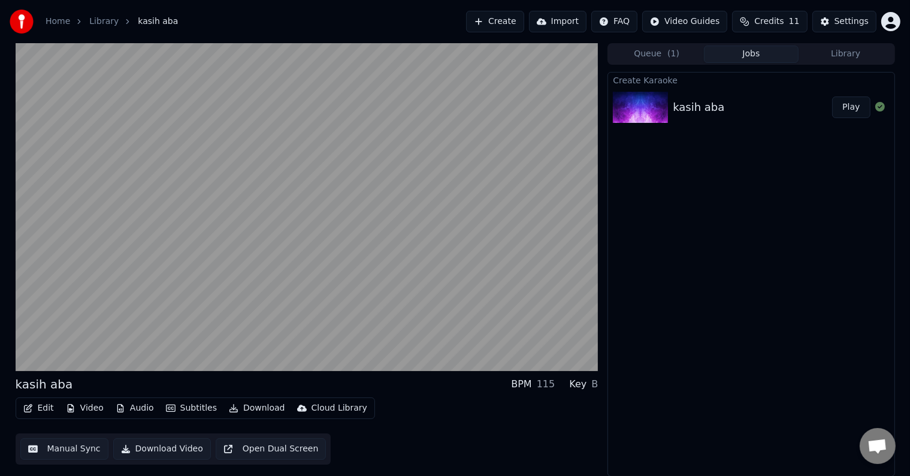
click at [850, 58] on div "Queue ( 1 ) Jobs Library" at bounding box center [750, 54] width 287 height 22
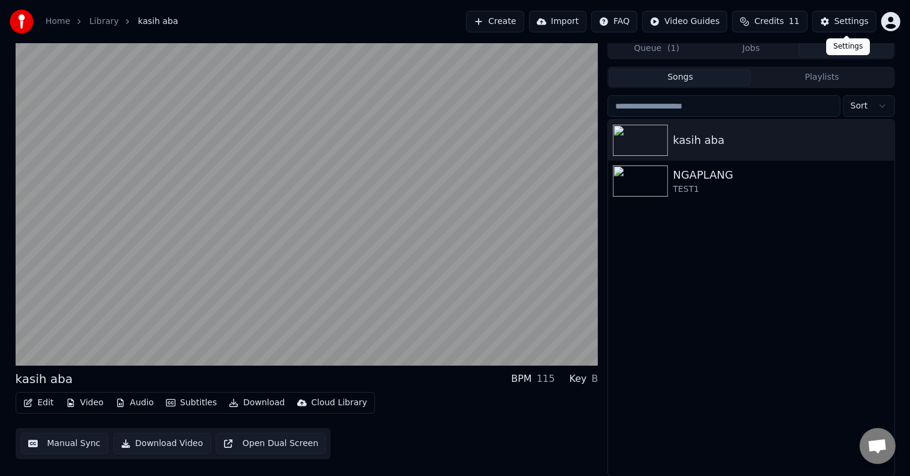
click at [841, 19] on div "Settings" at bounding box center [851, 22] width 34 height 12
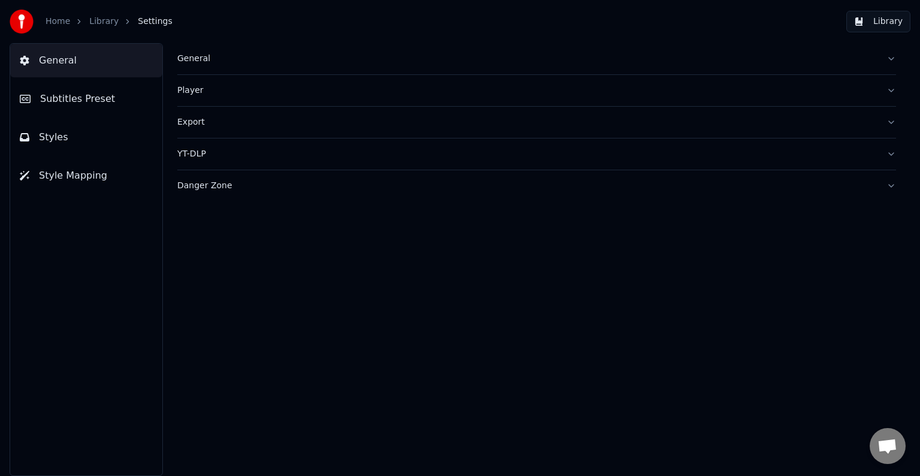
click at [891, 122] on button "Export" at bounding box center [536, 122] width 719 height 31
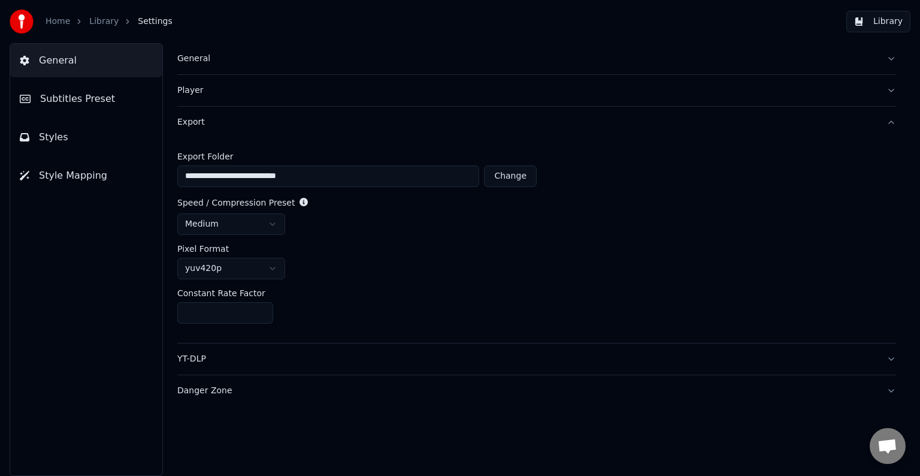
click at [513, 180] on button "Change" at bounding box center [510, 176] width 53 height 22
type input "**********"
click at [72, 134] on button "Styles" at bounding box center [86, 137] width 152 height 34
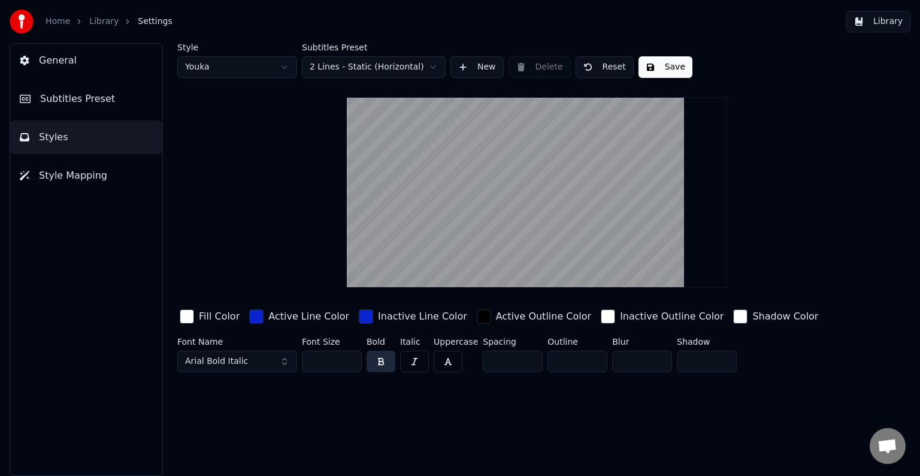
click at [286, 67] on html "Home Library Settings Library General Subtitles Preset Styles Style Mapping Sty…" at bounding box center [460, 238] width 920 height 476
click at [104, 104] on span "Subtitles Preset" at bounding box center [77, 99] width 75 height 14
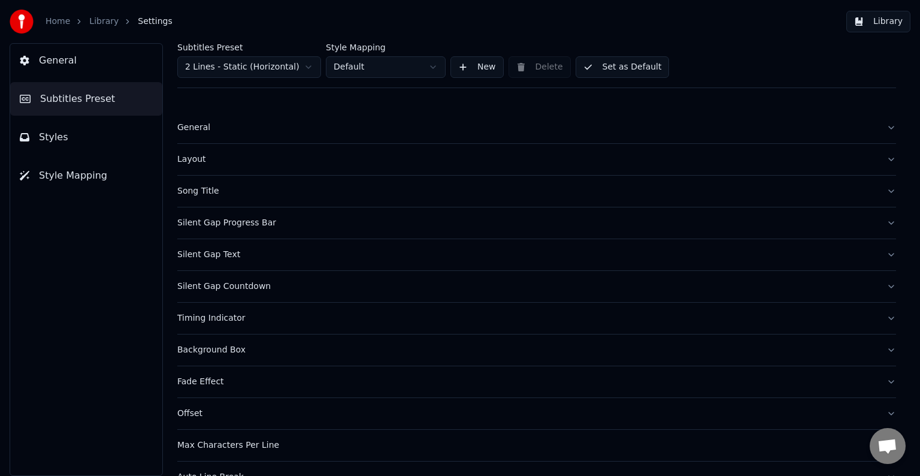
click at [881, 161] on button "Layout" at bounding box center [536, 159] width 719 height 31
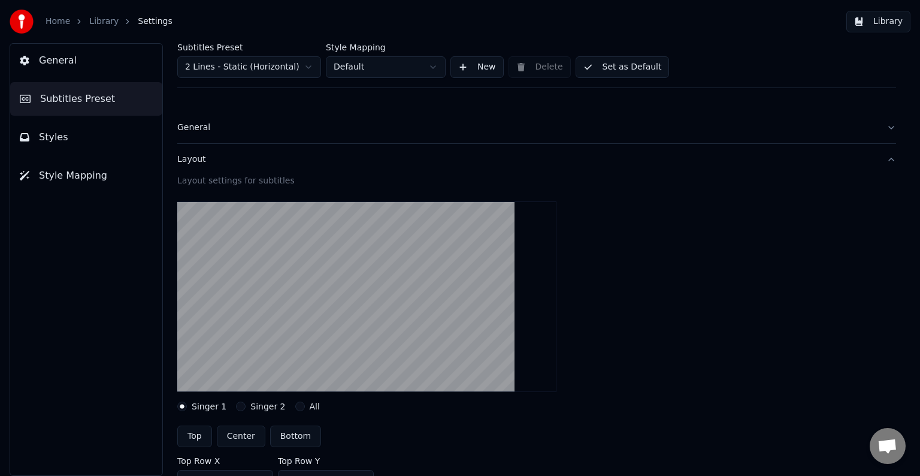
click at [86, 134] on button "Styles" at bounding box center [86, 137] width 152 height 34
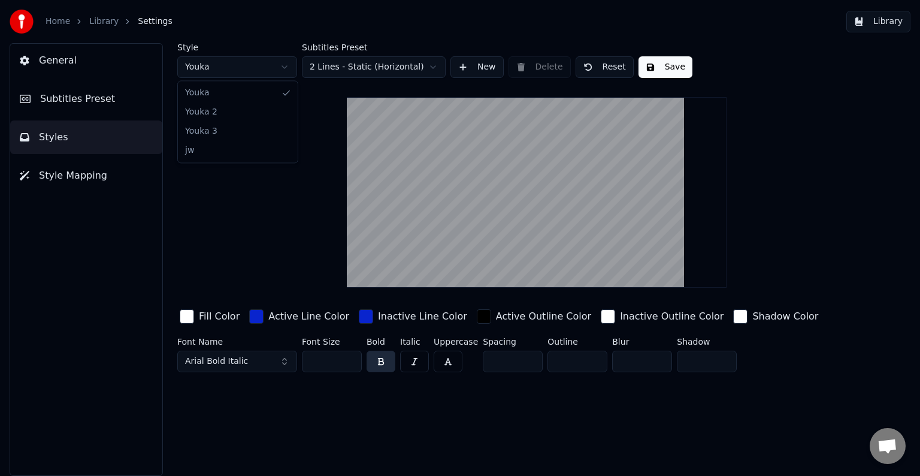
click at [292, 62] on html "Home Library Settings Library General Subtitles Preset Styles Style Mapping Sty…" at bounding box center [460, 238] width 920 height 476
click at [108, 93] on html "Home Library Settings Library General Subtitles Preset Styles Style Mapping Sty…" at bounding box center [460, 238] width 920 height 476
click at [101, 98] on span "Subtitles Preset" at bounding box center [77, 99] width 75 height 14
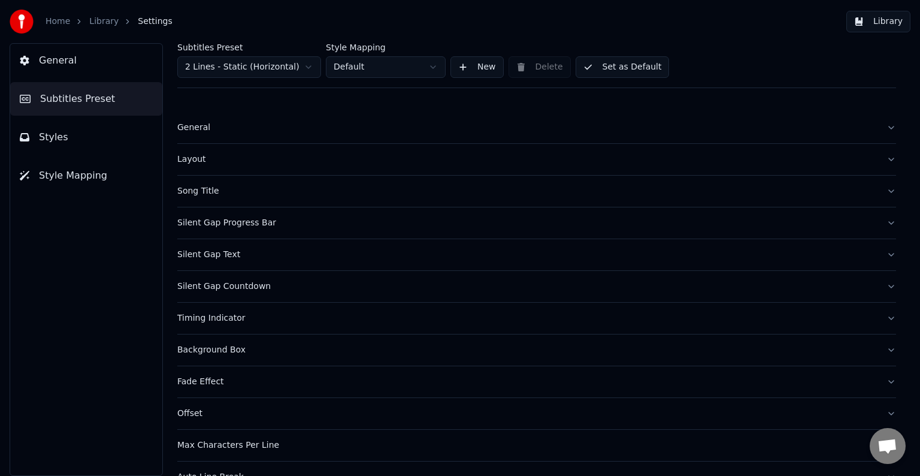
click at [92, 142] on button "Styles" at bounding box center [86, 137] width 152 height 34
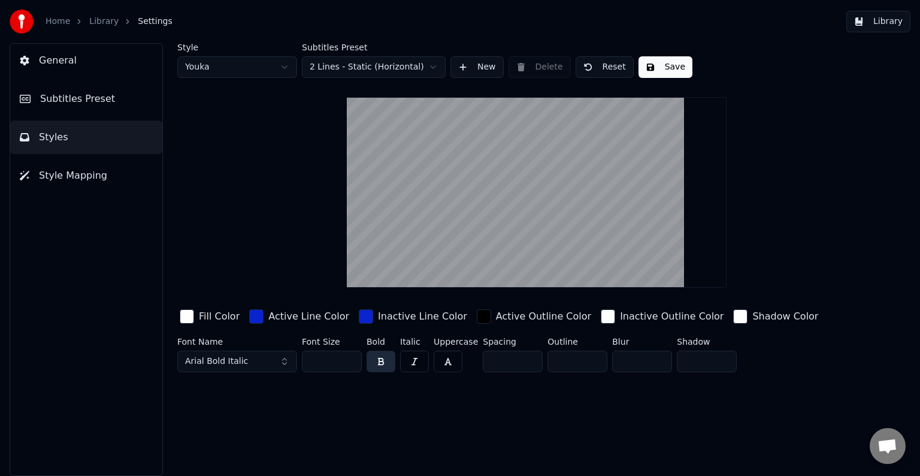
click at [274, 66] on html "Home Library Settings Library General Subtitles Preset Styles Style Mapping Sty…" at bounding box center [460, 238] width 920 height 476
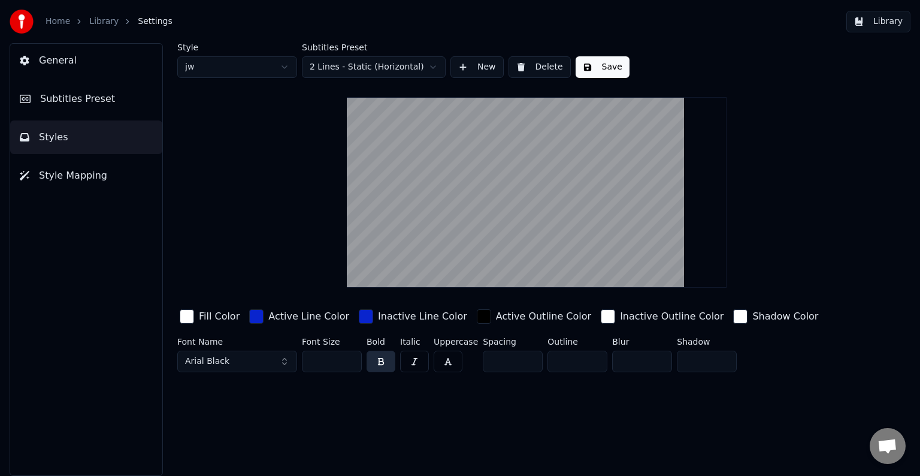
click at [548, 62] on button "Delete" at bounding box center [539, 67] width 62 height 22
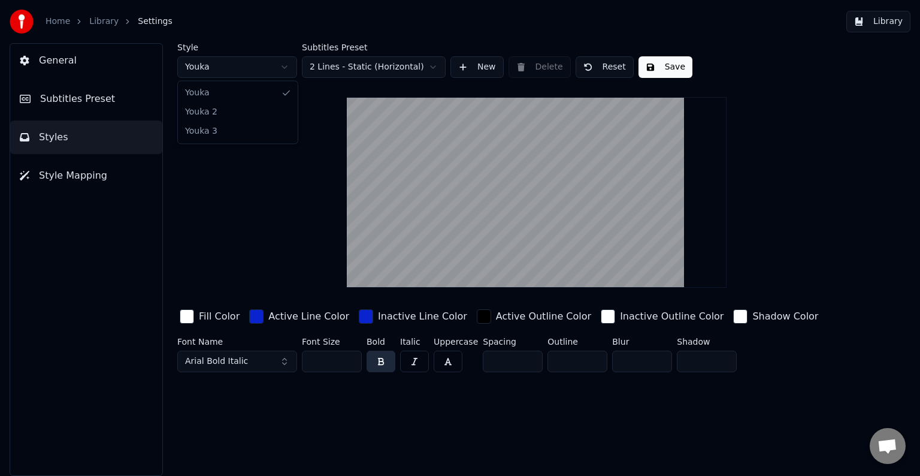
click at [285, 68] on html "Home Library Settings Library General Subtitles Preset Styles Style Mapping Sty…" at bounding box center [460, 238] width 920 height 476
click at [275, 60] on html "Home Library Settings Library General Subtitles Preset Styles Style Mapping Sty…" at bounding box center [460, 238] width 920 height 476
click at [279, 62] on html "Home Library Settings Library General Subtitles Preset Styles Style Mapping Sty…" at bounding box center [460, 238] width 920 height 476
click at [662, 68] on button "Save" at bounding box center [665, 67] width 54 height 22
click at [105, 20] on link "Library" at bounding box center [103, 22] width 29 height 12
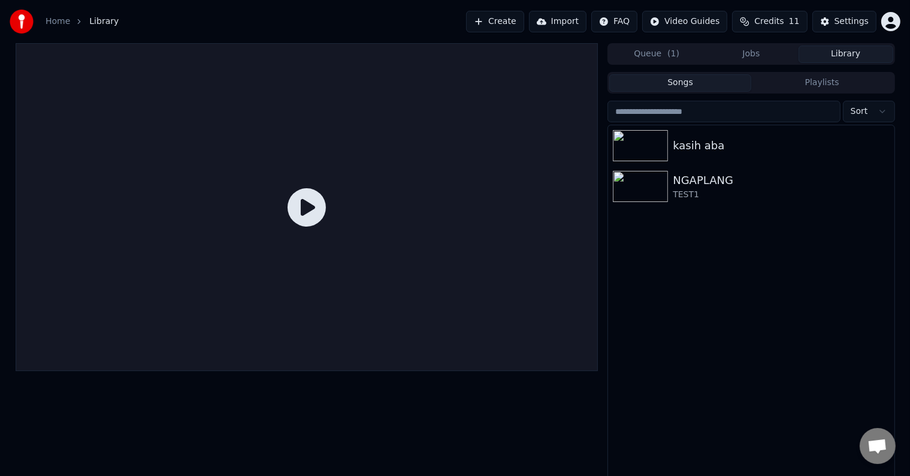
click at [309, 205] on icon at bounding box center [306, 207] width 38 height 38
click at [782, 141] on div "kasih aba" at bounding box center [775, 145] width 204 height 17
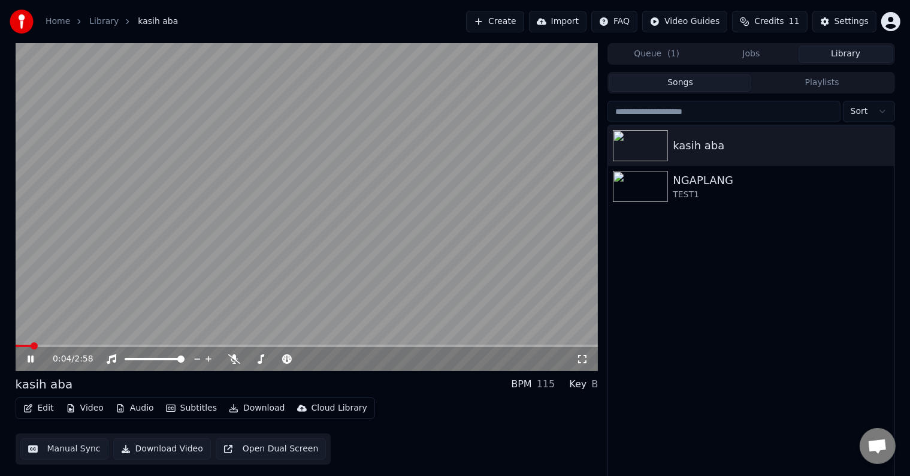
click at [470, 343] on video at bounding box center [307, 207] width 583 height 328
click at [484, 344] on span at bounding box center [307, 345] width 583 height 2
click at [443, 346] on span at bounding box center [251, 345] width 470 height 2
click at [389, 345] on span at bounding box center [230, 345] width 428 height 2
click at [28, 355] on icon at bounding box center [30, 359] width 7 height 8
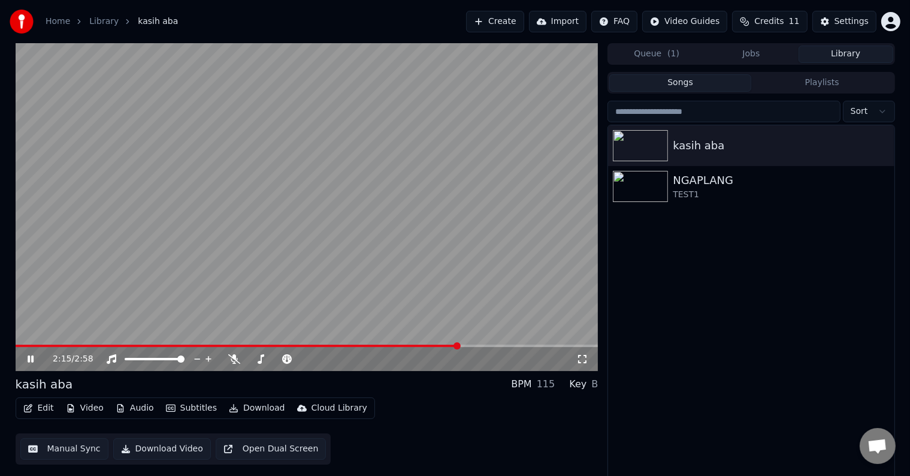
click at [34, 359] on icon at bounding box center [39, 359] width 28 height 10
click at [847, 22] on div "Settings" at bounding box center [851, 22] width 34 height 12
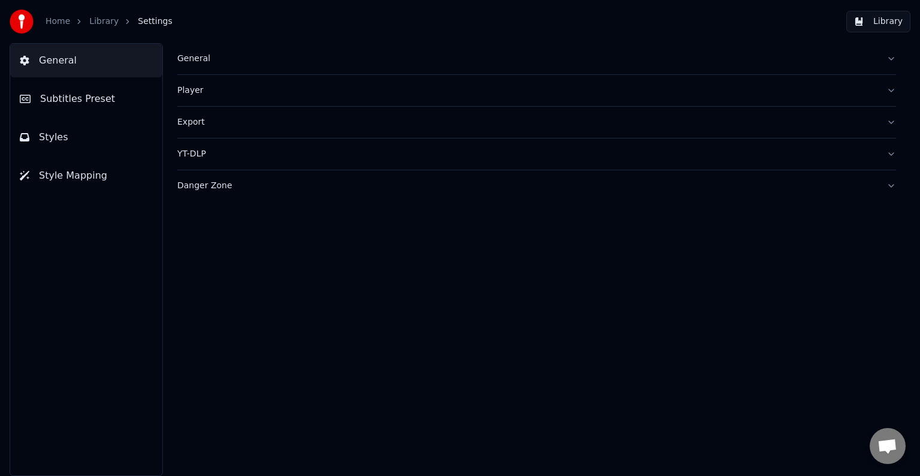
click at [99, 132] on button "Styles" at bounding box center [86, 137] width 152 height 34
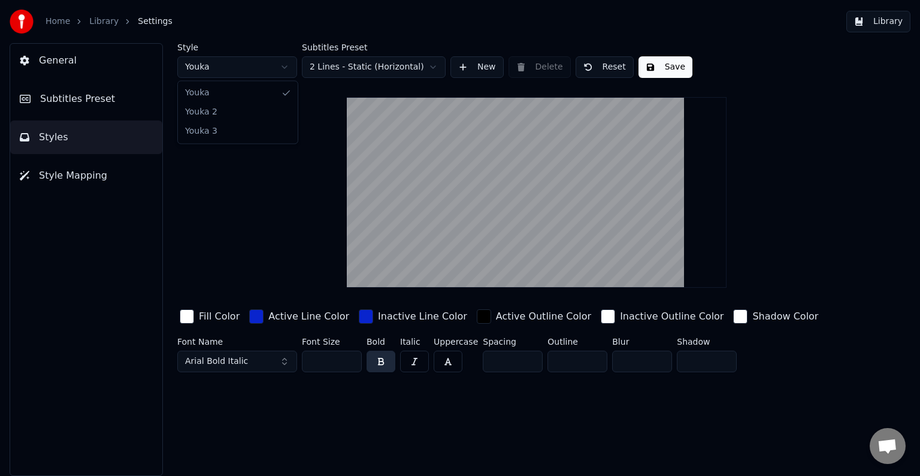
click at [287, 65] on html "Home Library Settings Library General Subtitles Preset Styles Style Mapping Sty…" at bounding box center [460, 238] width 920 height 476
click at [89, 60] on button "General" at bounding box center [86, 61] width 152 height 34
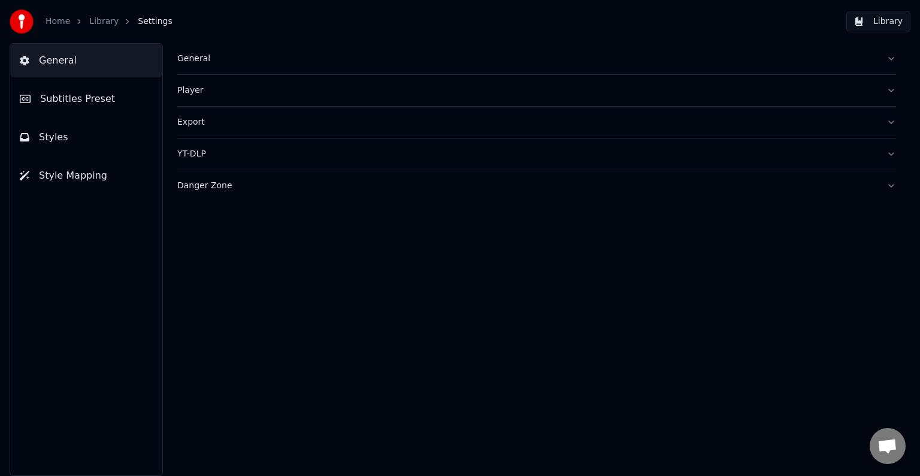
click at [888, 93] on button "Player" at bounding box center [536, 90] width 719 height 31
click at [891, 62] on button "General" at bounding box center [536, 58] width 719 height 31
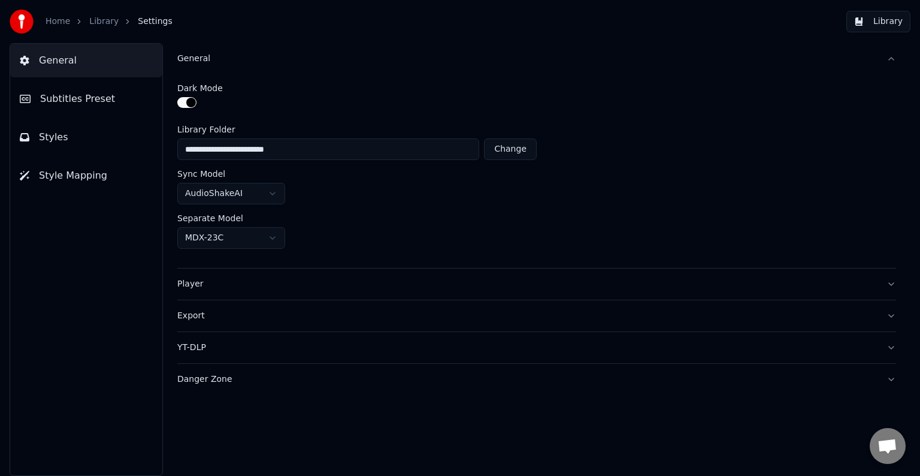
click at [891, 62] on button "General" at bounding box center [536, 58] width 719 height 31
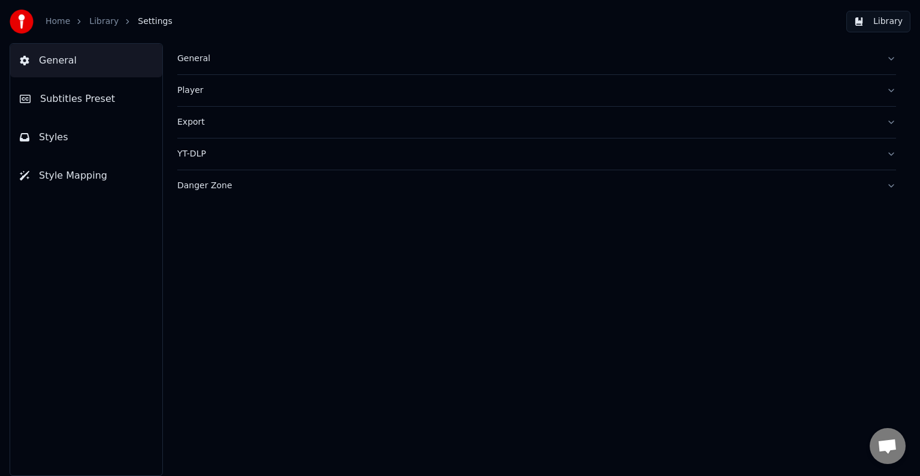
click at [62, 170] on span "Style Mapping" at bounding box center [73, 175] width 68 height 14
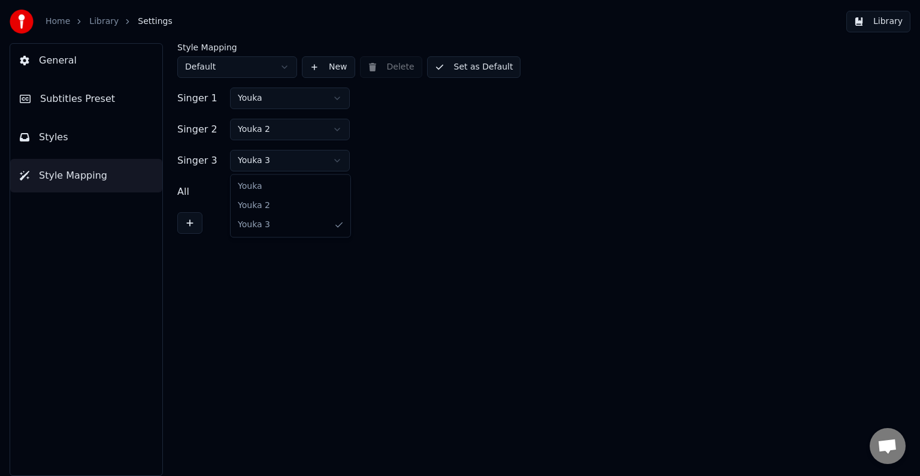
click at [333, 160] on html "Home Library Settings Library General Subtitles Preset Styles Style Mapping Sty…" at bounding box center [460, 238] width 920 height 476
click at [335, 186] on html "Home Library Settings Library General Subtitles Preset Styles Style Mapping Sty…" at bounding box center [460, 238] width 920 height 476
click at [475, 60] on button "Set as Default" at bounding box center [474, 67] width 94 height 22
click at [453, 53] on div "Style Mapping Default New Delete Set as Default" at bounding box center [536, 60] width 719 height 35
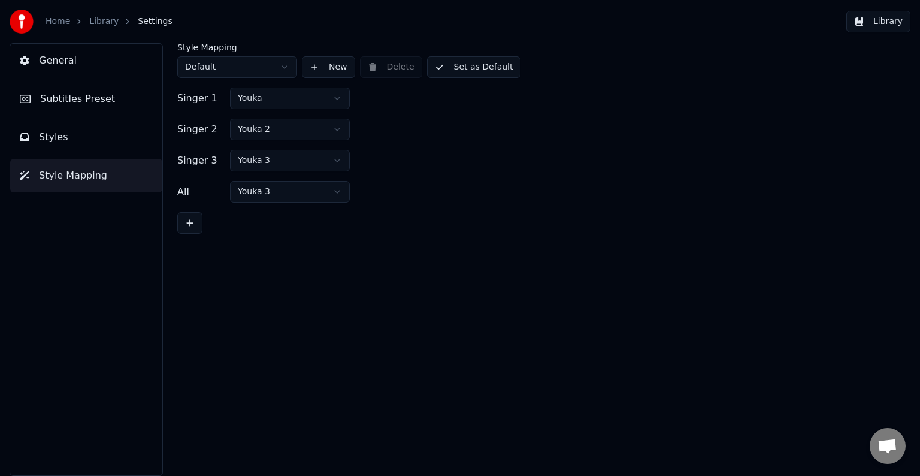
click at [462, 69] on button "Set as Default" at bounding box center [474, 67] width 94 height 22
click at [889, 17] on button "Library" at bounding box center [878, 22] width 64 height 22
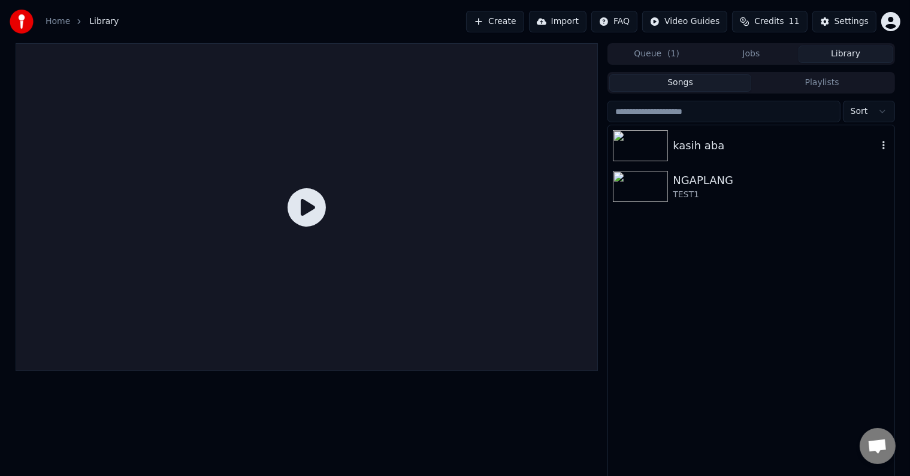
click at [702, 149] on div "kasih aba" at bounding box center [775, 145] width 204 height 17
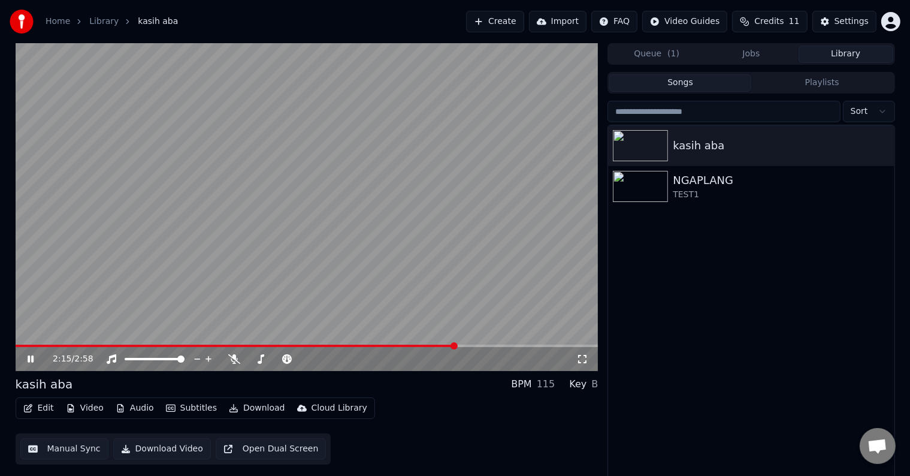
click at [458, 346] on span at bounding box center [307, 345] width 583 height 2
click at [455, 343] on video at bounding box center [307, 207] width 583 height 328
click at [858, 24] on div "Settings" at bounding box center [851, 22] width 34 height 12
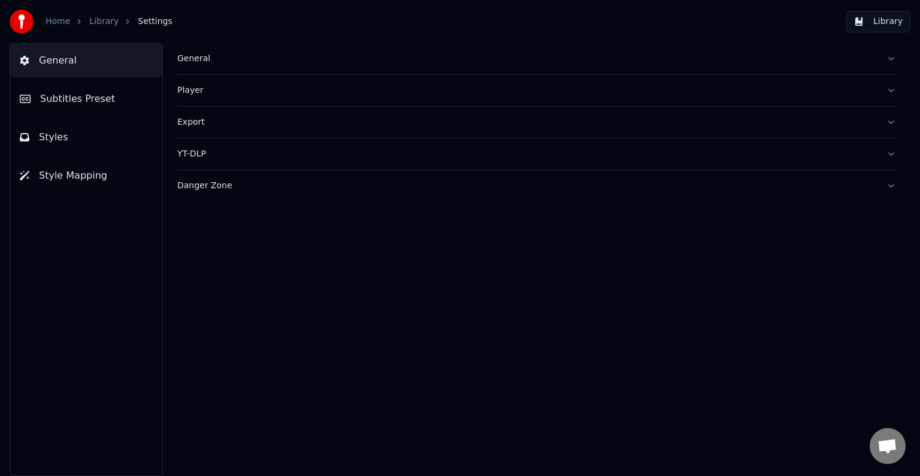
click at [100, 170] on button "Style Mapping" at bounding box center [86, 176] width 152 height 34
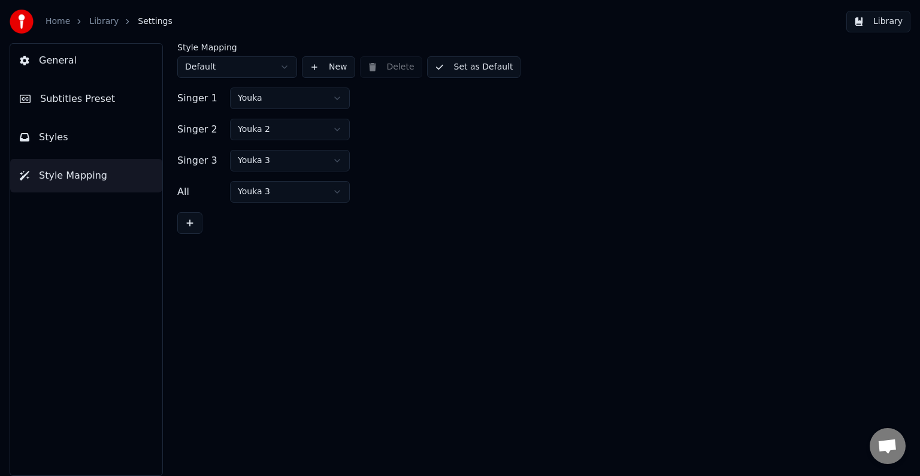
click at [129, 135] on button "Styles" at bounding box center [86, 137] width 152 height 34
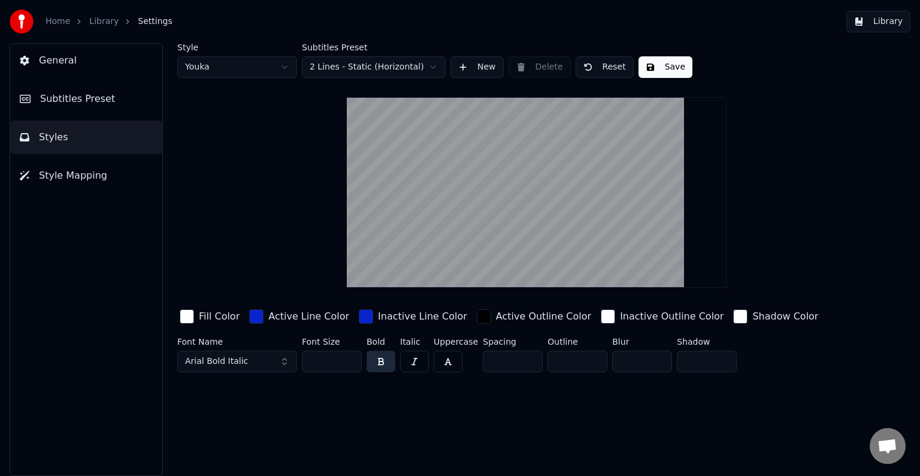
click at [286, 65] on html "Home Library Settings Library General Subtitles Preset Styles Style Mapping Sty…" at bounding box center [460, 238] width 920 height 476
click at [605, 69] on button "Reset" at bounding box center [605, 67] width 58 height 22
click at [278, 362] on button "Arial Bold" at bounding box center [237, 361] width 120 height 22
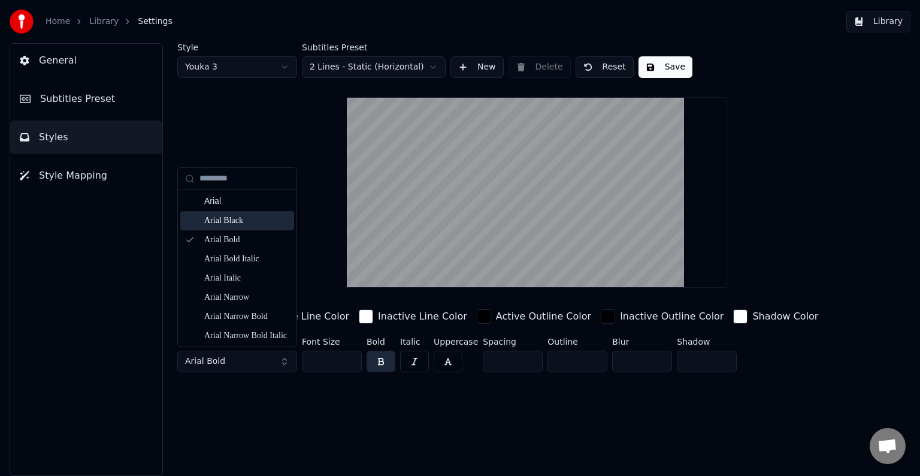
click at [259, 218] on div "Arial Black" at bounding box center [246, 220] width 85 height 12
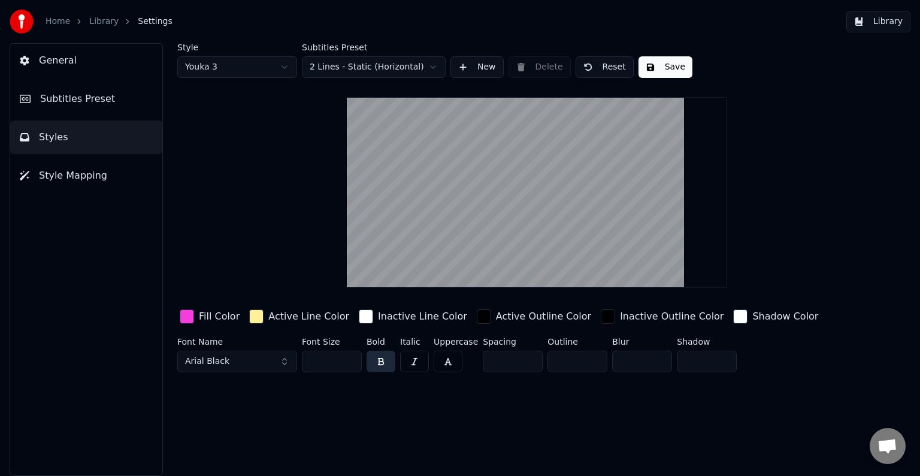
click at [284, 359] on button "Arial Black" at bounding box center [237, 361] width 120 height 22
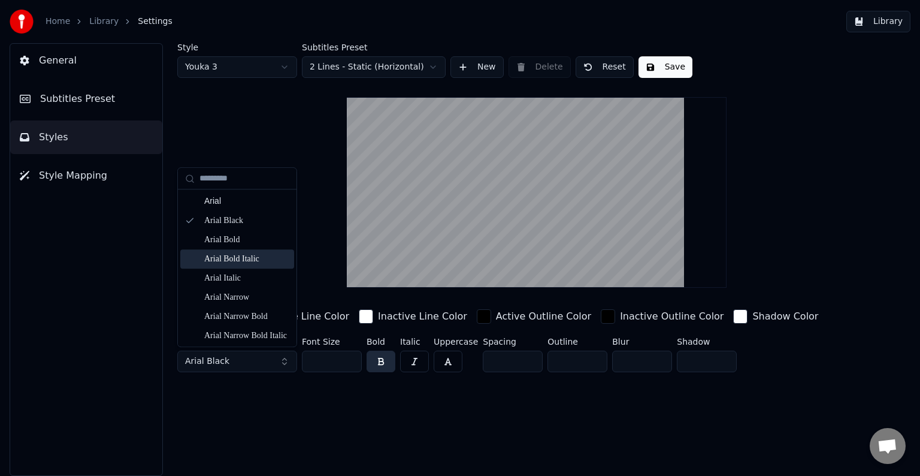
click at [261, 264] on div "Arial Bold Italic" at bounding box center [246, 259] width 85 height 12
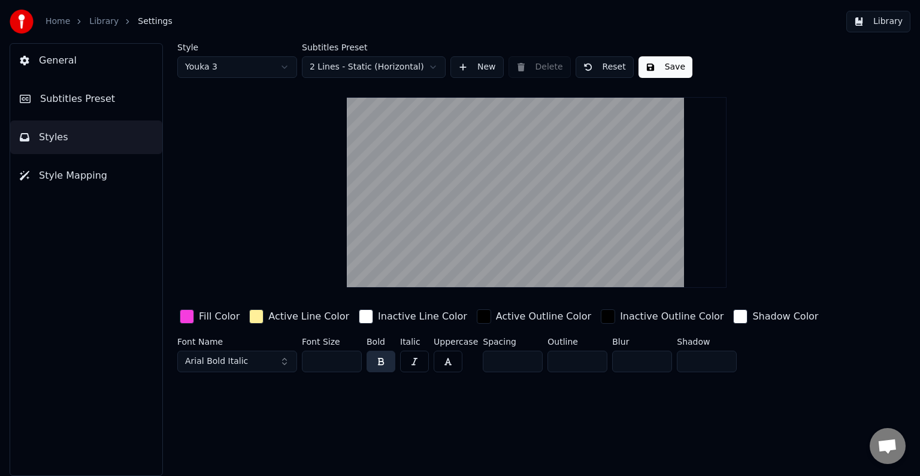
click at [654, 70] on button "Save" at bounding box center [665, 67] width 54 height 22
click at [900, 17] on button "Library" at bounding box center [878, 22] width 64 height 22
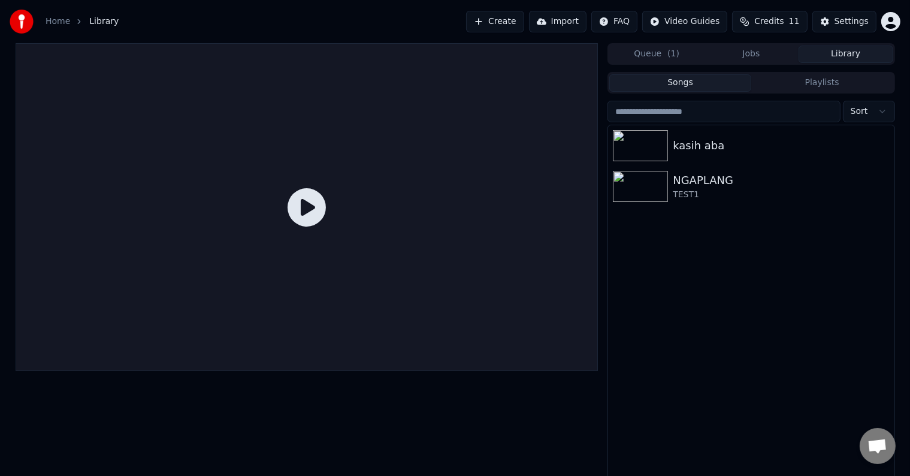
click at [307, 204] on icon at bounding box center [306, 207] width 38 height 38
click at [682, 149] on div "kasih aba" at bounding box center [775, 145] width 204 height 17
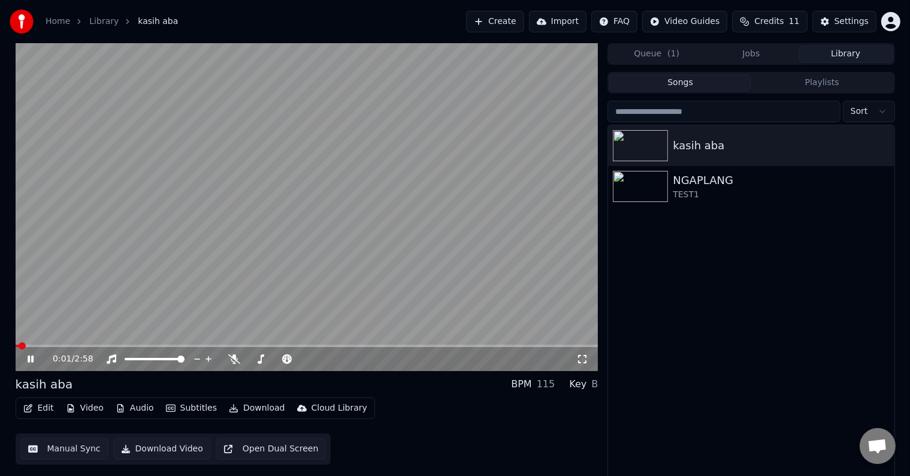
click at [479, 343] on video at bounding box center [307, 207] width 583 height 328
click at [479, 345] on span at bounding box center [307, 345] width 583 height 2
click at [461, 346] on span at bounding box center [248, 345] width 464 height 2
click at [442, 343] on video at bounding box center [307, 207] width 583 height 328
click at [44, 407] on button "Edit" at bounding box center [39, 407] width 40 height 17
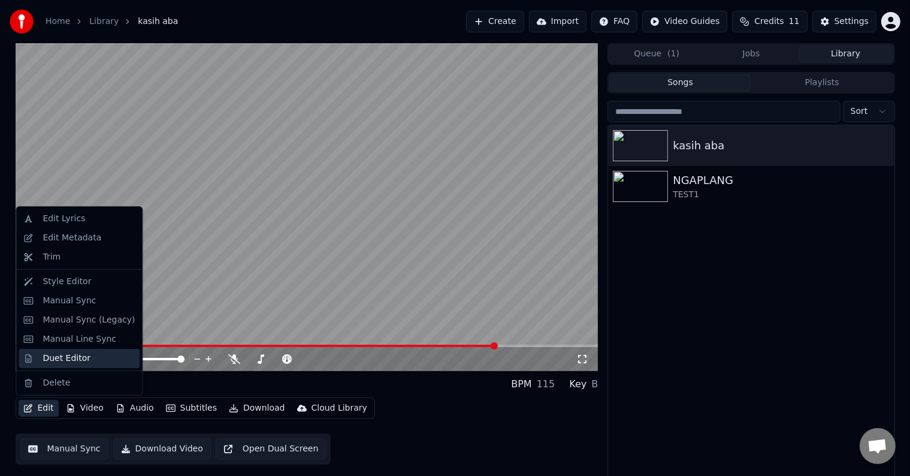
click at [60, 360] on div "Duet Editor" at bounding box center [67, 358] width 48 height 12
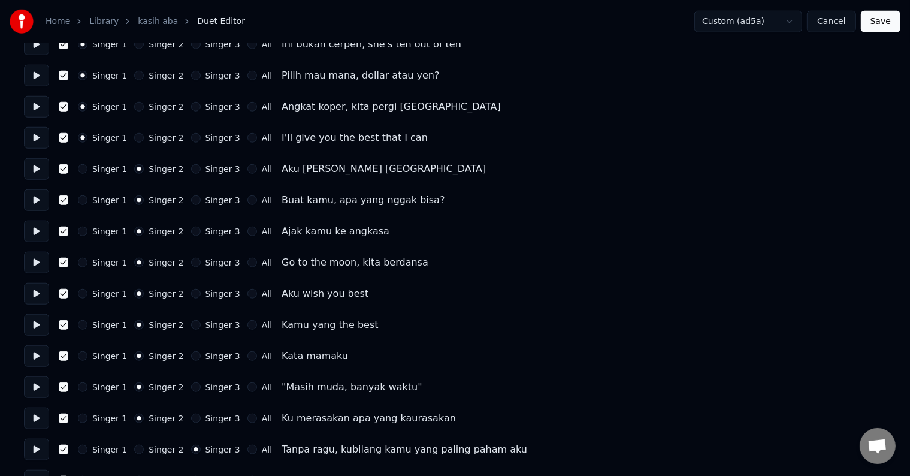
scroll to position [1077, 0]
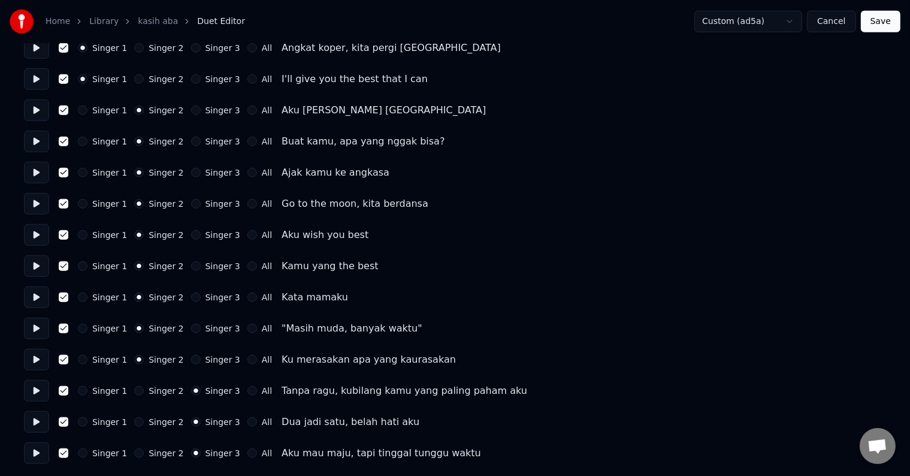
click at [138, 393] on div "Singer 2" at bounding box center [158, 391] width 49 height 10
click at [137, 389] on button "Singer 2" at bounding box center [139, 391] width 10 height 10
click at [134, 419] on button "Singer 2" at bounding box center [139, 422] width 10 height 10
click at [134, 451] on button "Singer 2" at bounding box center [139, 453] width 10 height 10
click at [876, 28] on button "Save" at bounding box center [881, 22] width 40 height 22
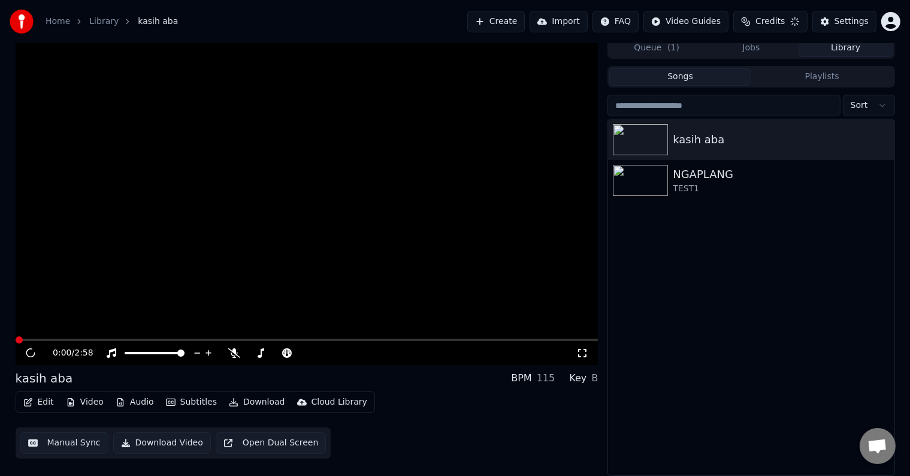
scroll to position [5, 0]
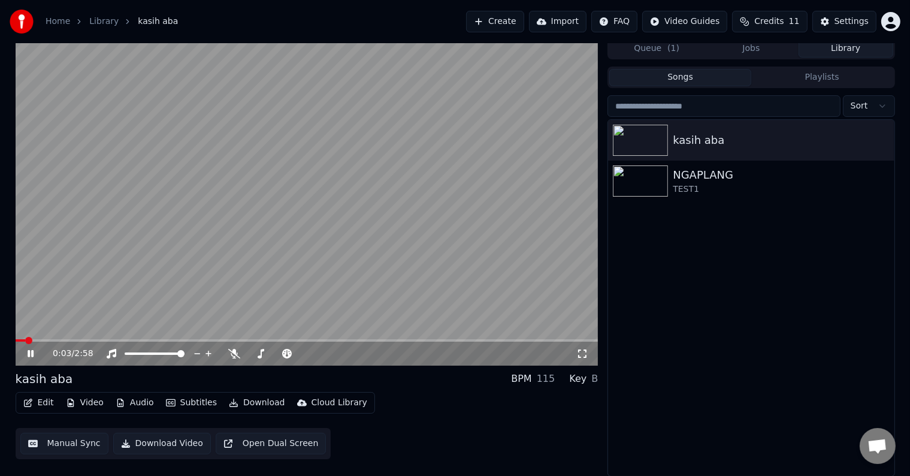
click at [445, 337] on video at bounding box center [307, 202] width 583 height 328
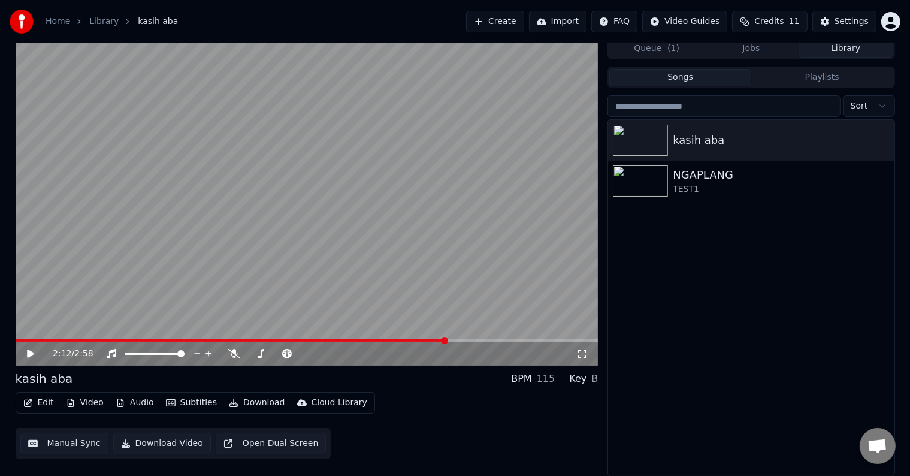
click at [445, 340] on span at bounding box center [307, 340] width 583 height 2
click at [34, 353] on icon at bounding box center [30, 353] width 7 height 8
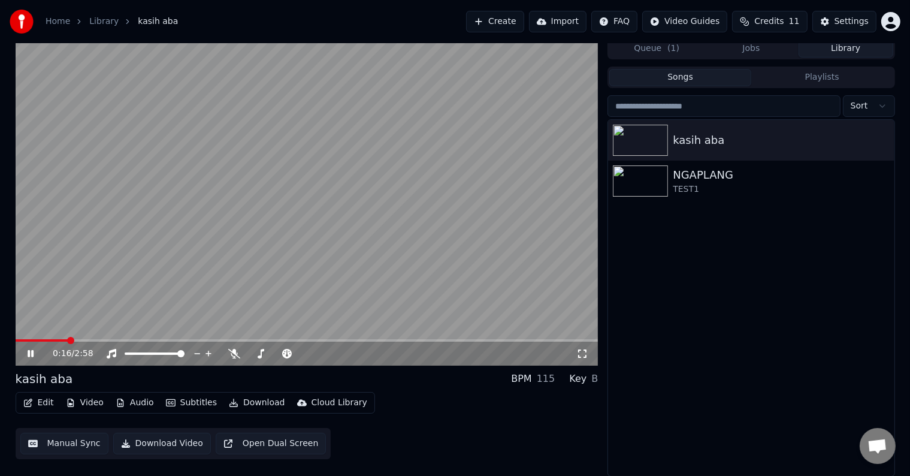
click at [67, 340] on span at bounding box center [42, 340] width 52 height 2
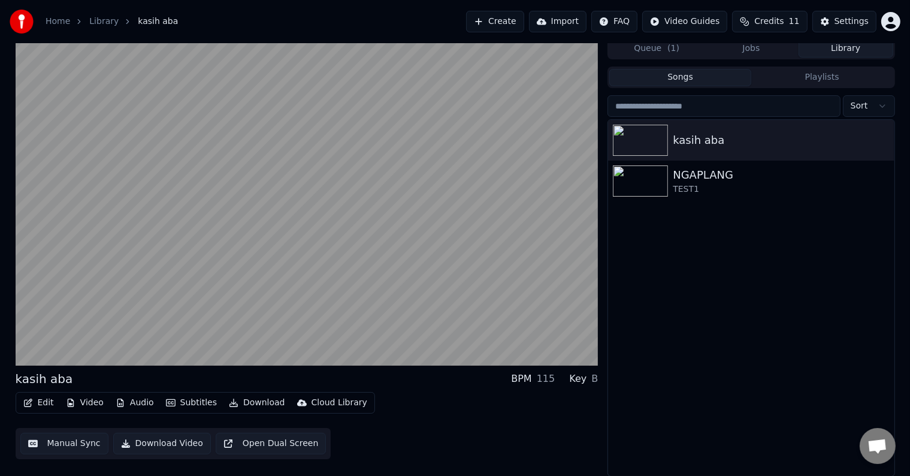
click at [244, 401] on button "Download" at bounding box center [257, 402] width 66 height 17
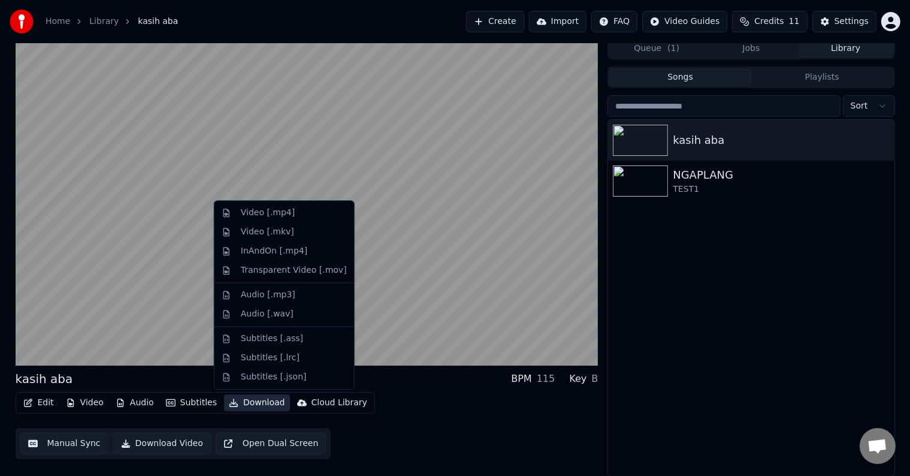
click at [244, 401] on button "Download" at bounding box center [257, 402] width 66 height 17
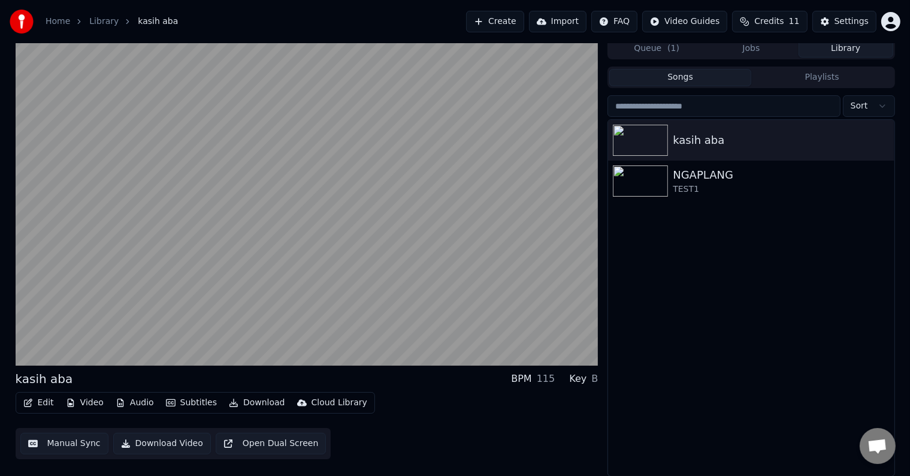
click at [187, 441] on button "Download Video" at bounding box center [162, 443] width 98 height 22
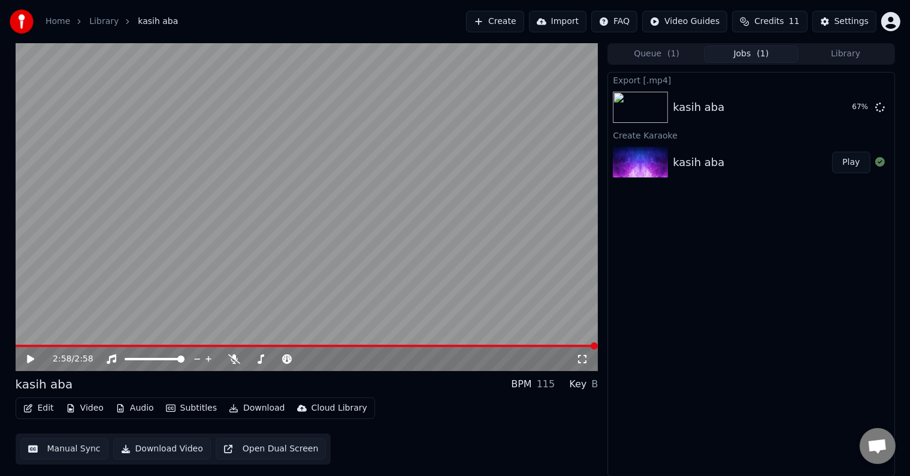
click at [259, 408] on button "Download" at bounding box center [257, 407] width 66 height 17
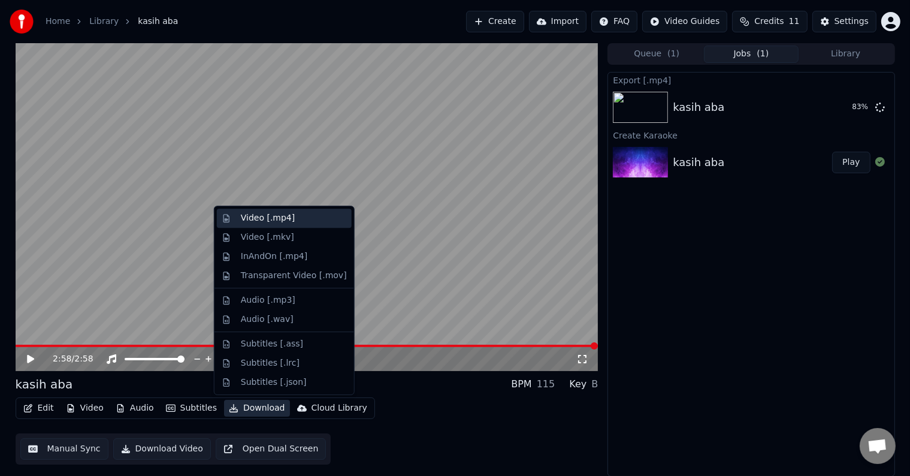
click at [272, 220] on div "Video [.mp4]" at bounding box center [268, 218] width 54 height 12
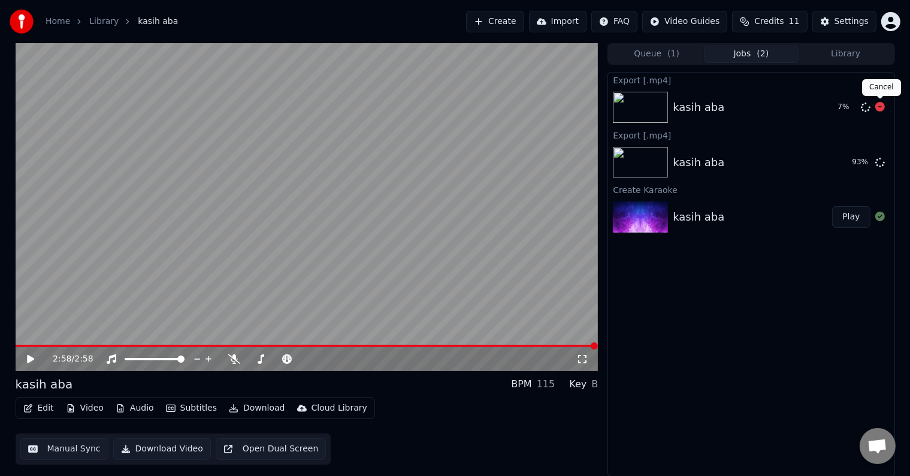
click at [879, 105] on icon at bounding box center [880, 107] width 10 height 10
click at [880, 103] on icon at bounding box center [880, 107] width 10 height 10
click at [879, 111] on icon at bounding box center [880, 107] width 10 height 10
click at [879, 102] on icon at bounding box center [880, 107] width 10 height 10
click at [855, 162] on button "Show" at bounding box center [848, 163] width 43 height 22
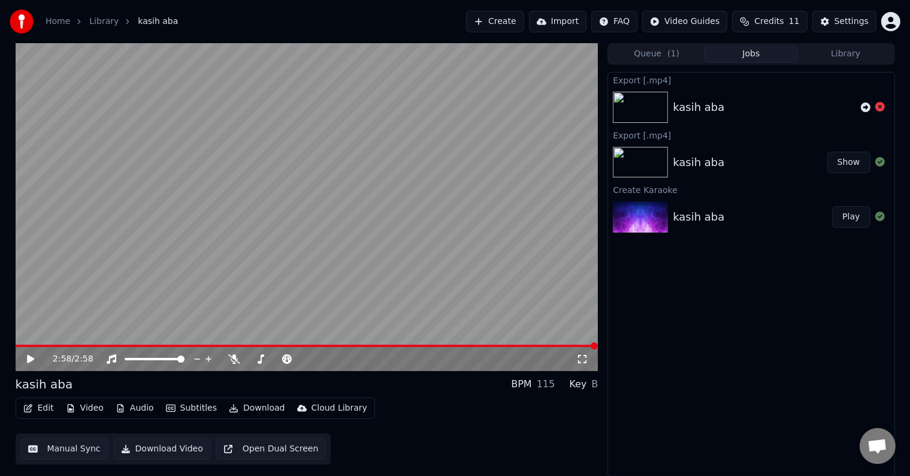
click at [28, 356] on icon at bounding box center [30, 359] width 7 height 8
click at [28, 356] on icon at bounding box center [31, 358] width 6 height 7
click at [40, 408] on button "Edit" at bounding box center [39, 407] width 40 height 17
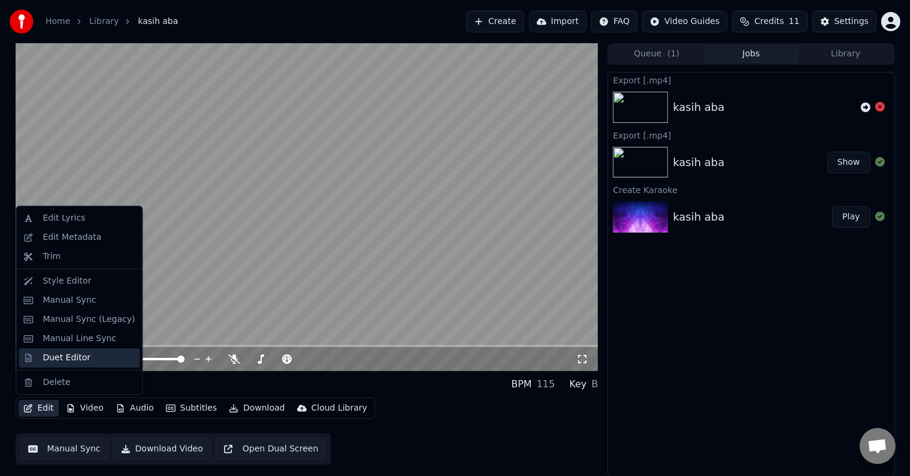
click at [57, 356] on div "Duet Editor" at bounding box center [67, 358] width 48 height 12
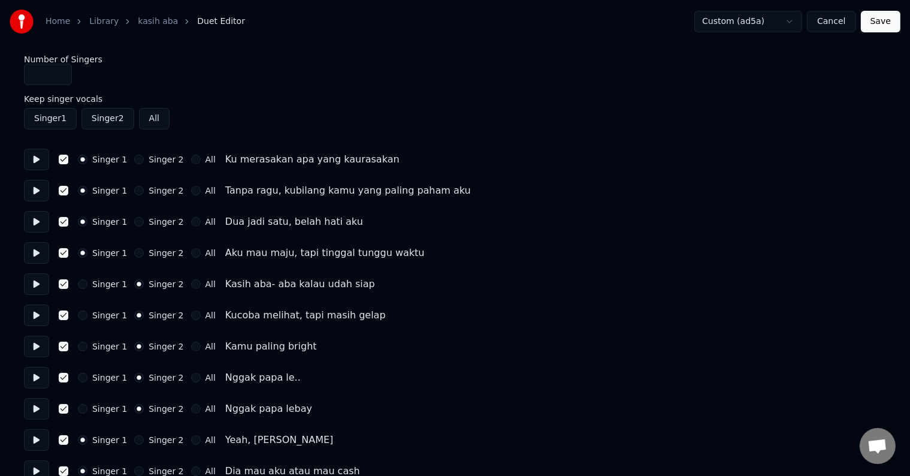
type input "*"
click at [56, 70] on input "*" at bounding box center [48, 74] width 48 height 22
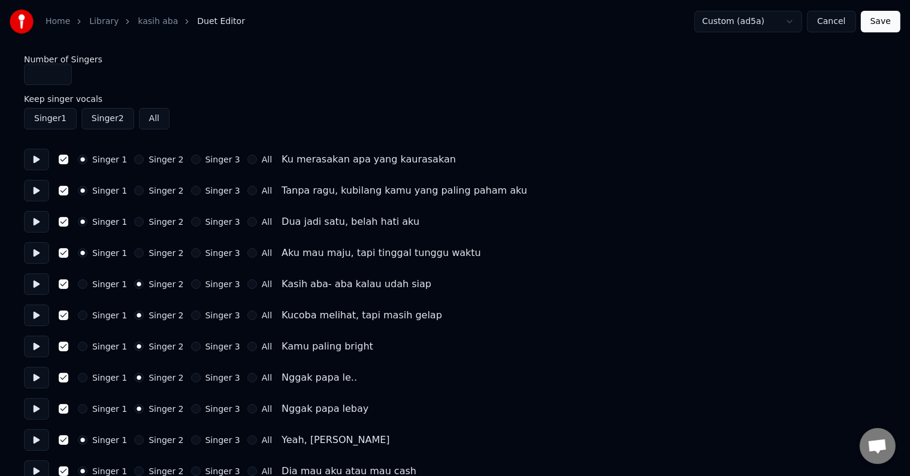
click at [191, 158] on button "Singer 3" at bounding box center [196, 160] width 10 height 10
click at [886, 20] on button "Save" at bounding box center [881, 22] width 40 height 22
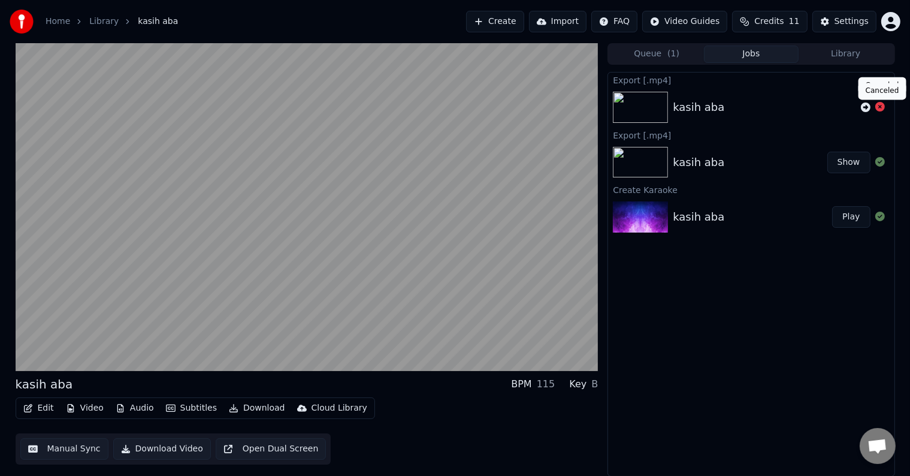
click at [877, 106] on icon at bounding box center [880, 107] width 10 height 10
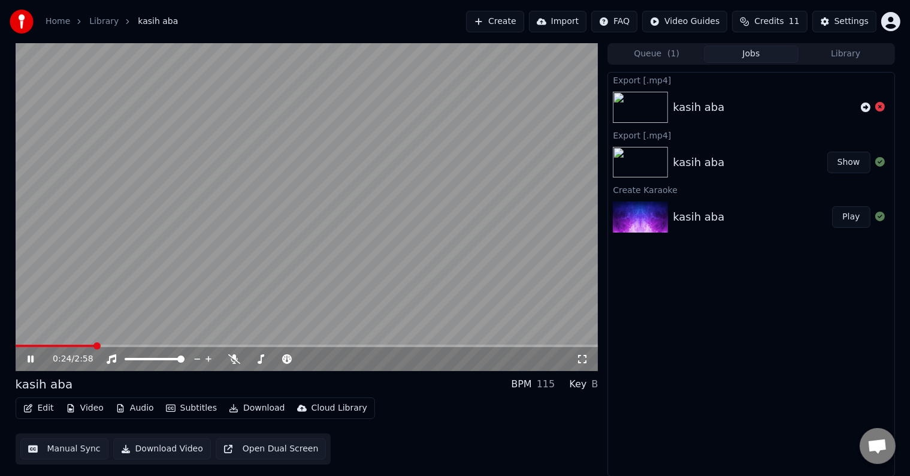
click at [33, 358] on icon at bounding box center [31, 358] width 6 height 7
click at [850, 23] on div "Settings" at bounding box center [851, 22] width 34 height 12
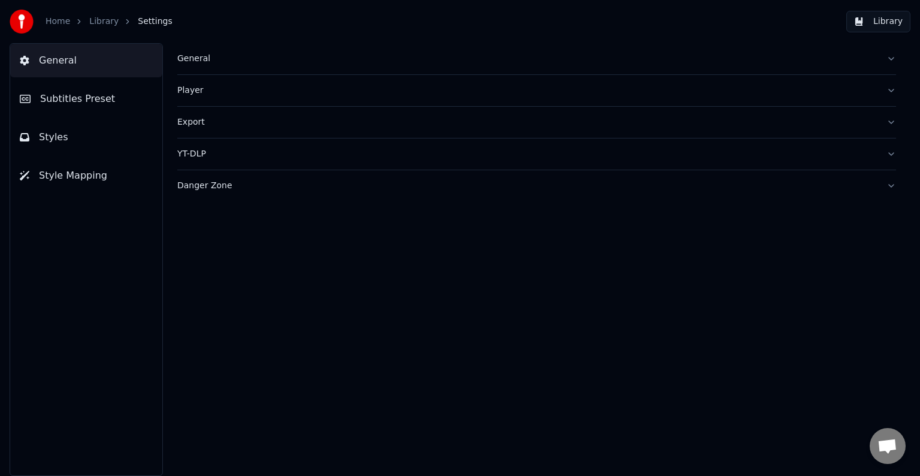
click at [60, 127] on button "Styles" at bounding box center [86, 137] width 152 height 34
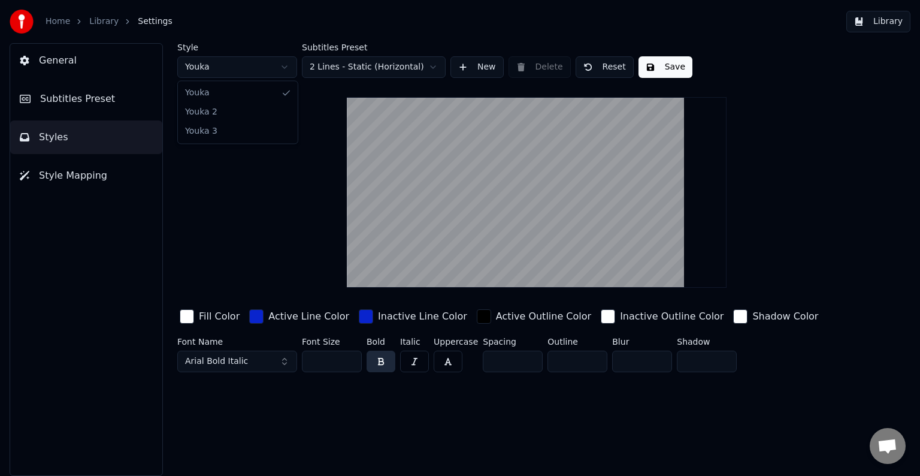
click at [274, 64] on html "Home Library Settings Library General Subtitles Preset Styles Style Mapping Sty…" at bounding box center [460, 238] width 920 height 476
click at [205, 316] on div "Fill Color" at bounding box center [219, 316] width 41 height 14
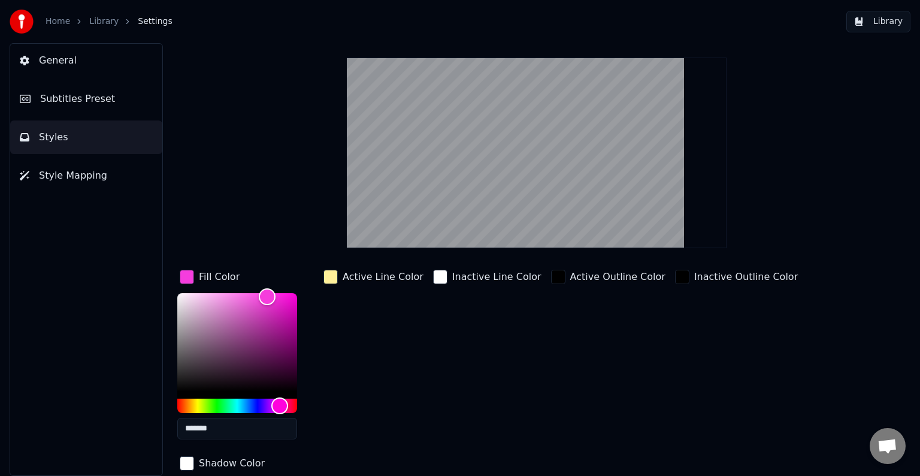
scroll to position [86, 0]
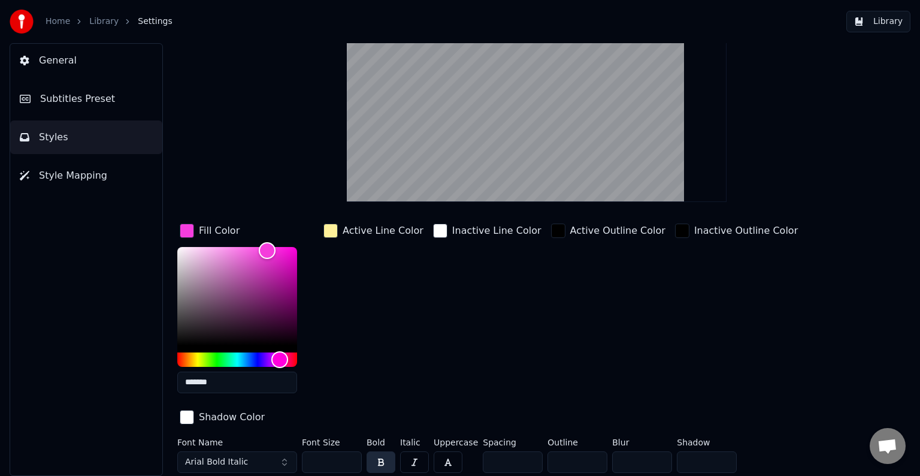
click at [228, 376] on input "*******" at bounding box center [237, 382] width 120 height 22
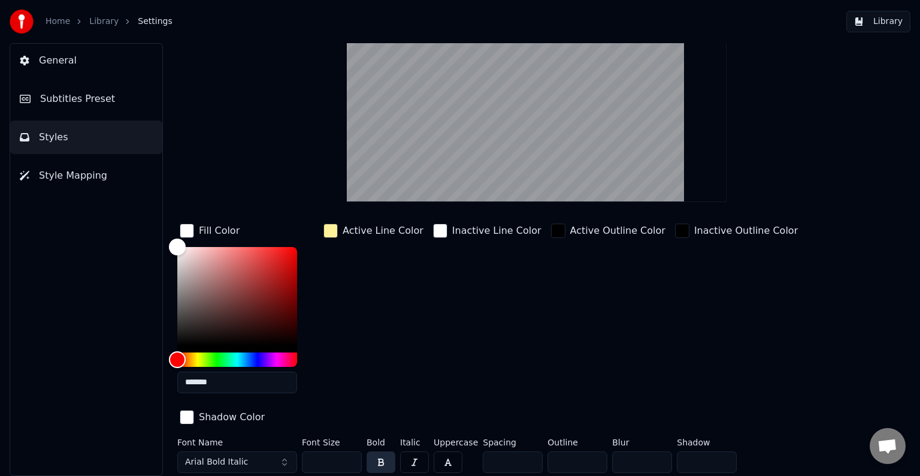
type input "*******"
click at [186, 233] on div "button" at bounding box center [187, 230] width 14 height 14
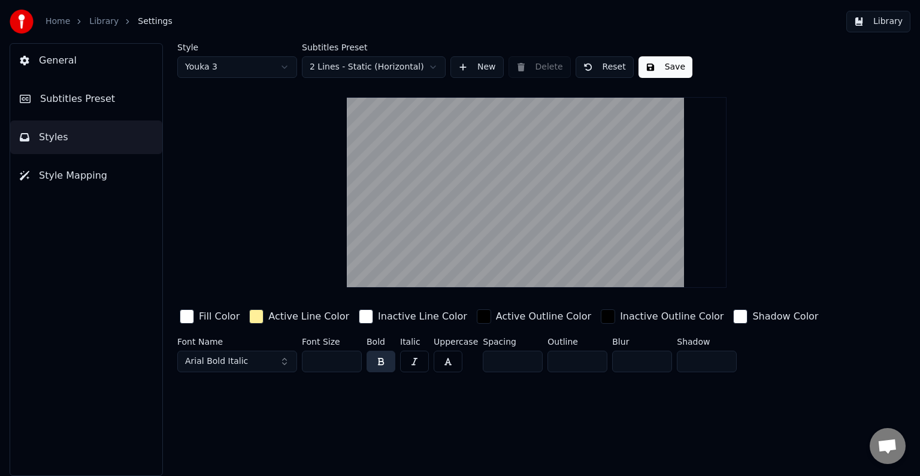
scroll to position [0, 0]
click at [252, 319] on div "button" at bounding box center [256, 316] width 14 height 14
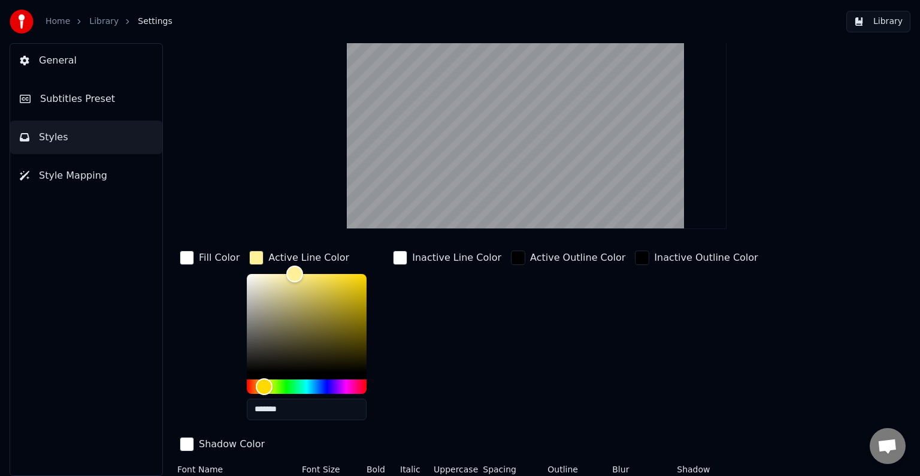
scroll to position [60, 0]
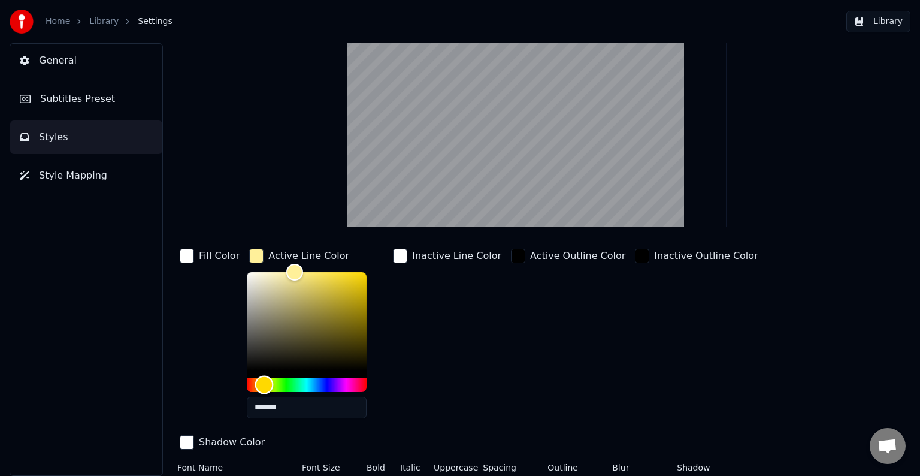
click at [280, 381] on div "Hue" at bounding box center [307, 384] width 120 height 14
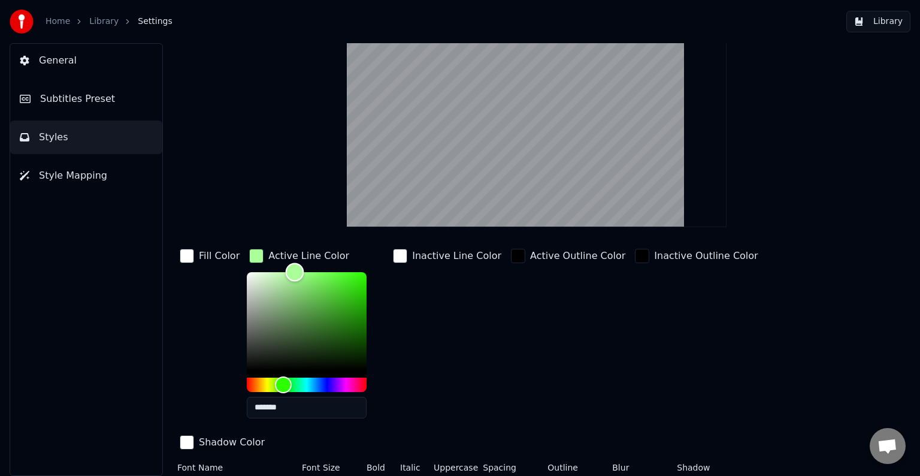
click at [350, 309] on div "Color" at bounding box center [307, 321] width 120 height 98
type input "*******"
drag, startPoint x: 350, startPoint y: 309, endPoint x: 356, endPoint y: 327, distance: 18.9
click at [356, 327] on div "Color" at bounding box center [359, 328] width 19 height 19
click at [294, 405] on input "*******" at bounding box center [307, 407] width 120 height 22
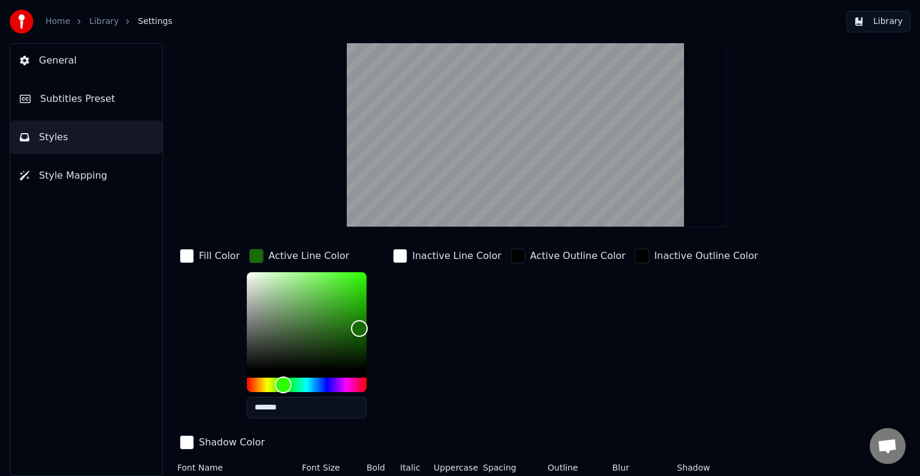
click at [294, 405] on input "*******" at bounding box center [307, 407] width 120 height 22
click at [393, 256] on div "button" at bounding box center [400, 256] width 14 height 14
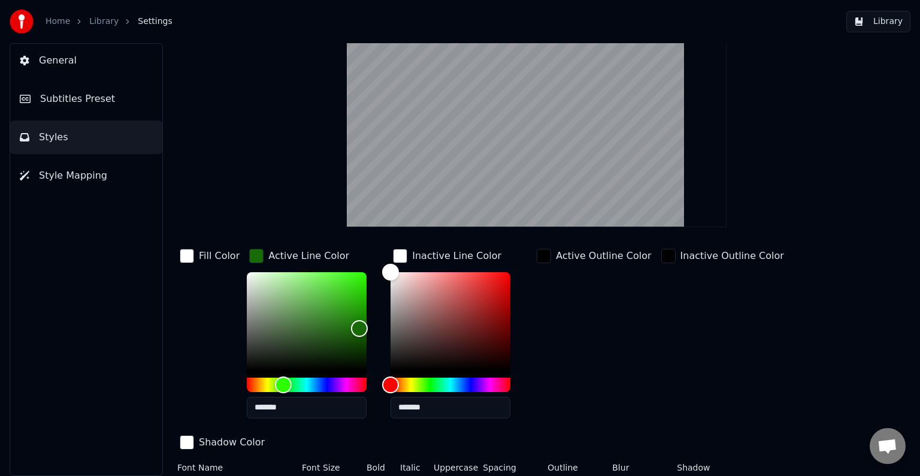
click at [438, 408] on input "*******" at bounding box center [450, 407] width 120 height 22
paste input "text"
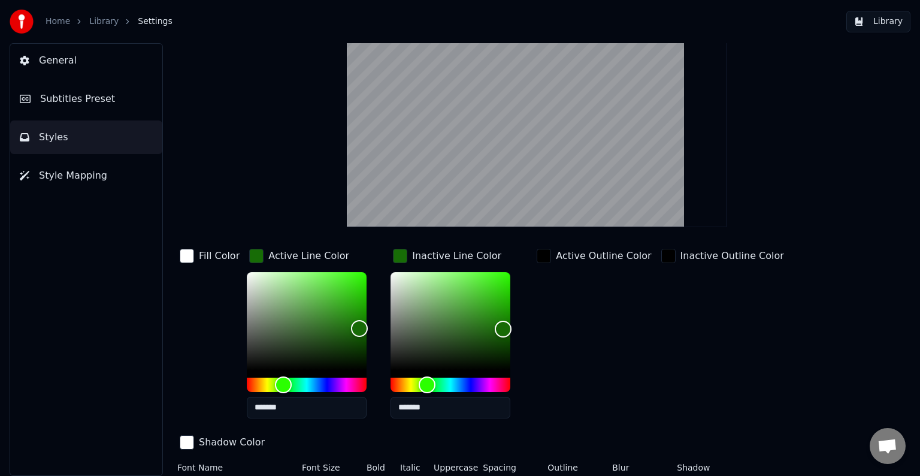
type input "*******"
click at [661, 255] on div "button" at bounding box center [668, 256] width 14 height 14
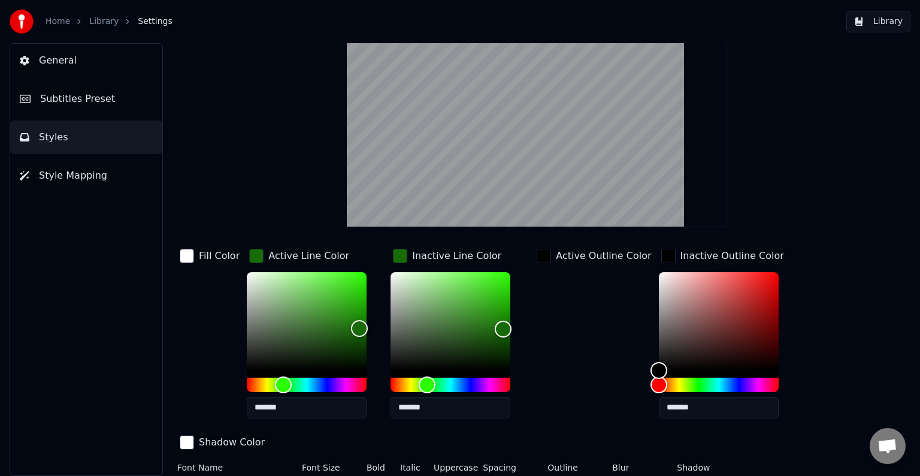
click at [689, 407] on input "*******" at bounding box center [719, 407] width 120 height 22
type input "*******"
click at [661, 254] on div "button" at bounding box center [668, 256] width 14 height 14
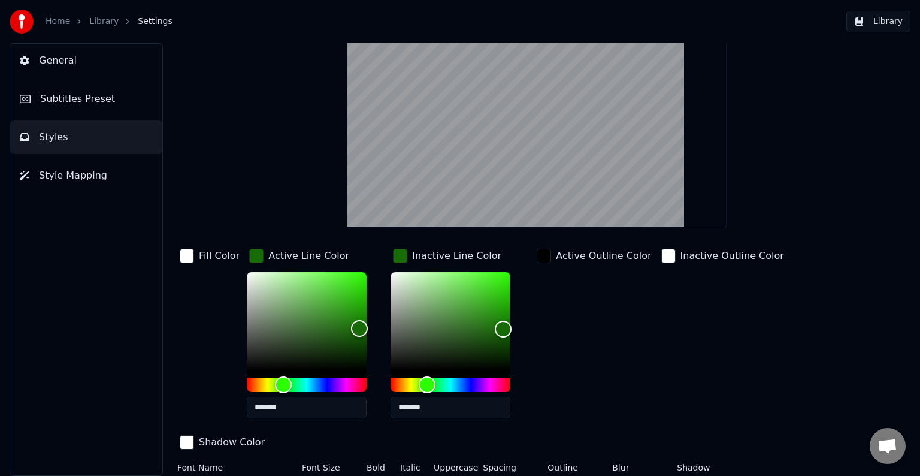
click at [401, 252] on div "button" at bounding box center [400, 256] width 14 height 14
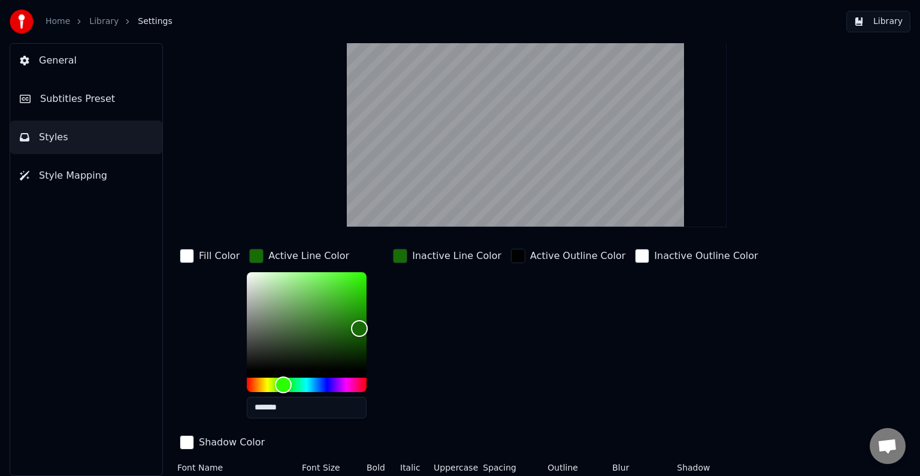
click at [254, 255] on div "button" at bounding box center [256, 256] width 14 height 14
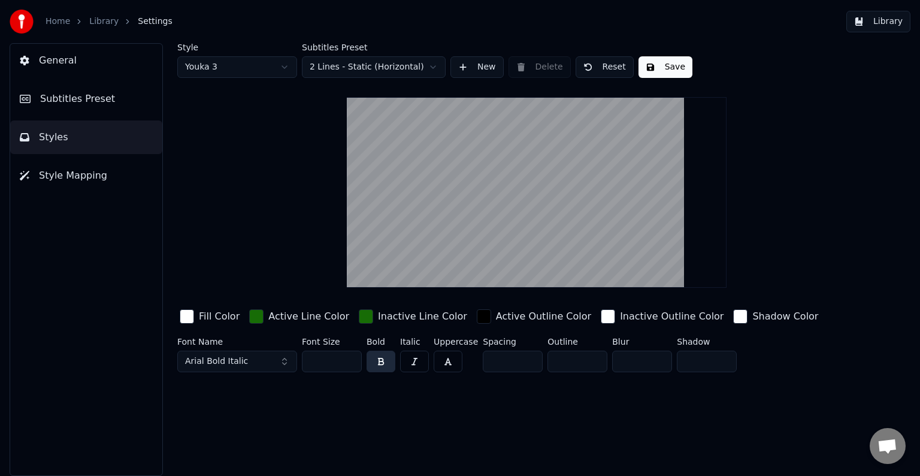
click at [658, 63] on button "Save" at bounding box center [665, 67] width 54 height 22
click at [658, 63] on button "Done" at bounding box center [666, 67] width 56 height 22
click at [91, 171] on span "Style Mapping" at bounding box center [73, 175] width 68 height 14
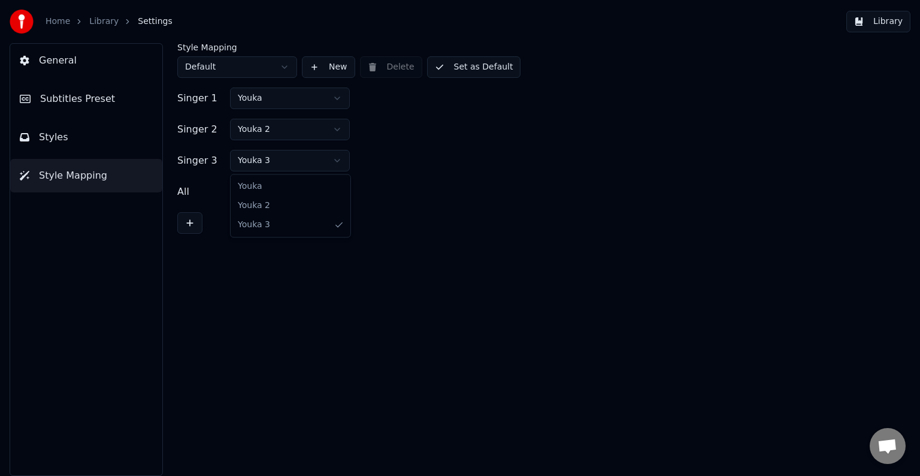
click at [337, 162] on html "Home Library Settings Library General Subtitles Preset Styles Style Mapping Sty…" at bounding box center [460, 238] width 920 height 476
click at [340, 155] on html "Home Library Settings Library General Subtitles Preset Styles Style Mapping Sty…" at bounding box center [460, 238] width 920 height 476
click at [458, 65] on button "Set as Default" at bounding box center [474, 67] width 94 height 22
click at [877, 28] on button "Library" at bounding box center [878, 22] width 64 height 22
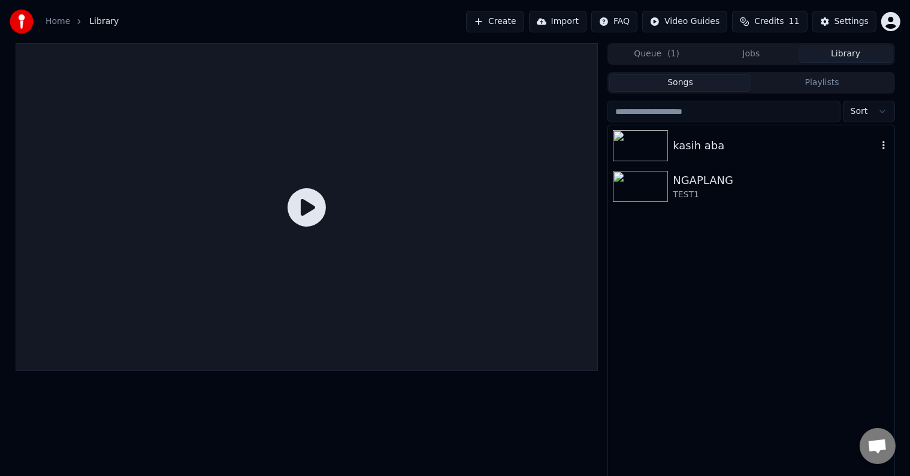
click at [695, 157] on div "kasih aba" at bounding box center [751, 145] width 286 height 41
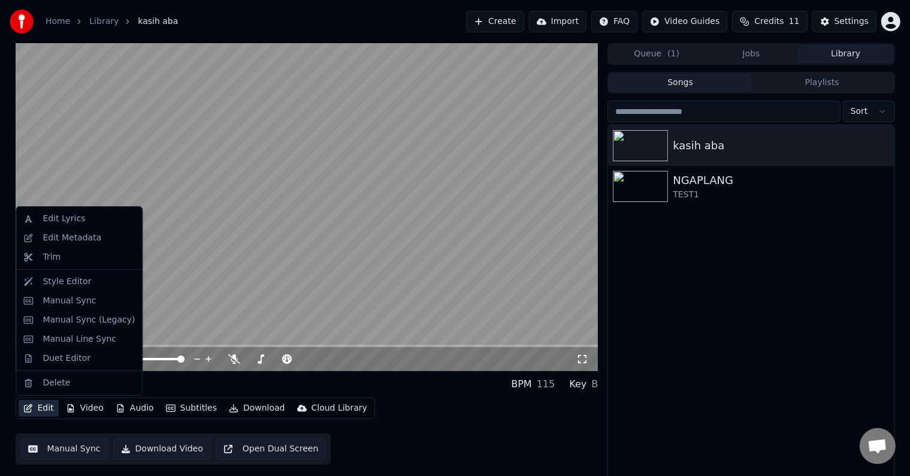
click at [38, 406] on button "Edit" at bounding box center [39, 407] width 40 height 17
click at [66, 356] on div "Duet Editor" at bounding box center [67, 358] width 48 height 12
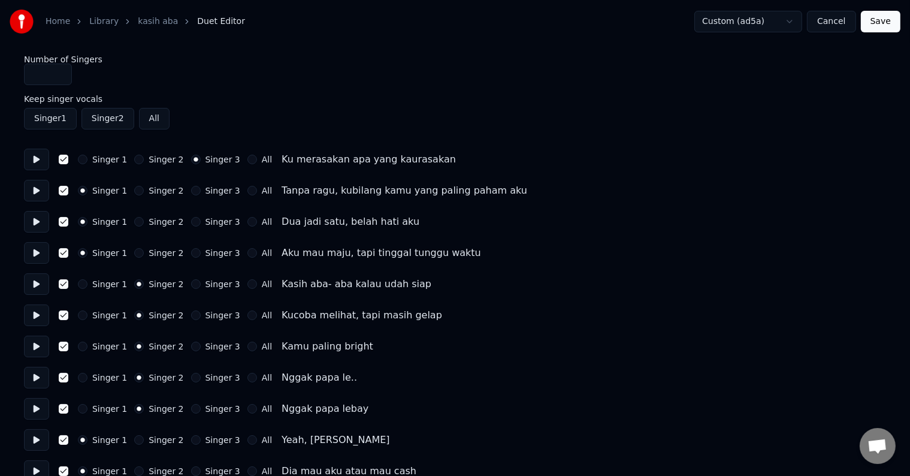
click at [86, 160] on button "Singer 1" at bounding box center [83, 160] width 10 height 10
click at [191, 192] on button "Singer 3" at bounding box center [196, 191] width 10 height 10
click at [889, 21] on button "Save" at bounding box center [881, 22] width 40 height 22
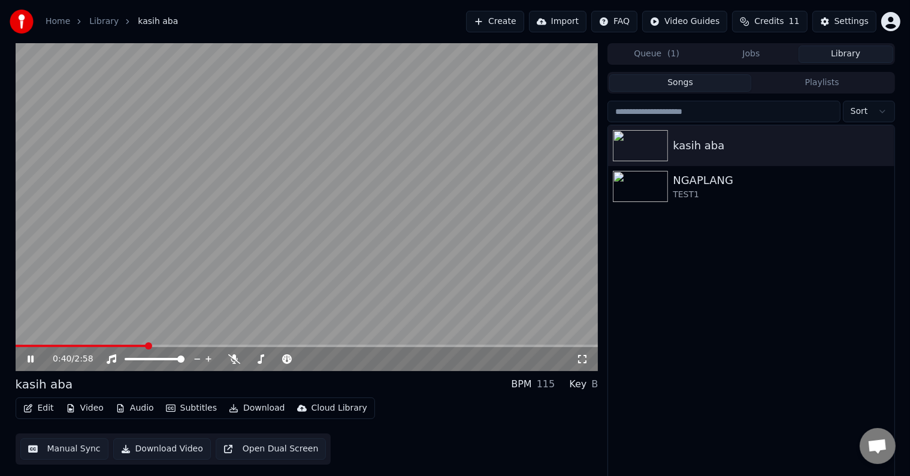
click at [29, 363] on icon at bounding box center [39, 359] width 28 height 10
click at [843, 24] on div "Settings" at bounding box center [851, 22] width 34 height 12
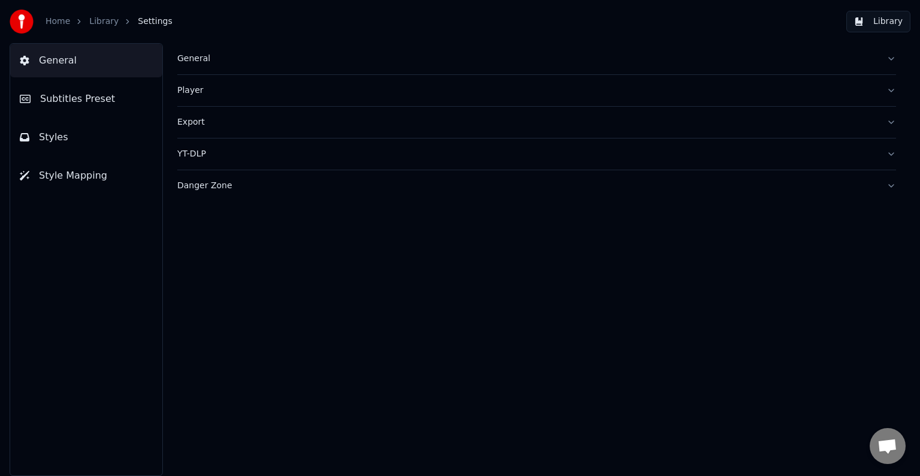
click at [74, 139] on button "Styles" at bounding box center [86, 137] width 152 height 34
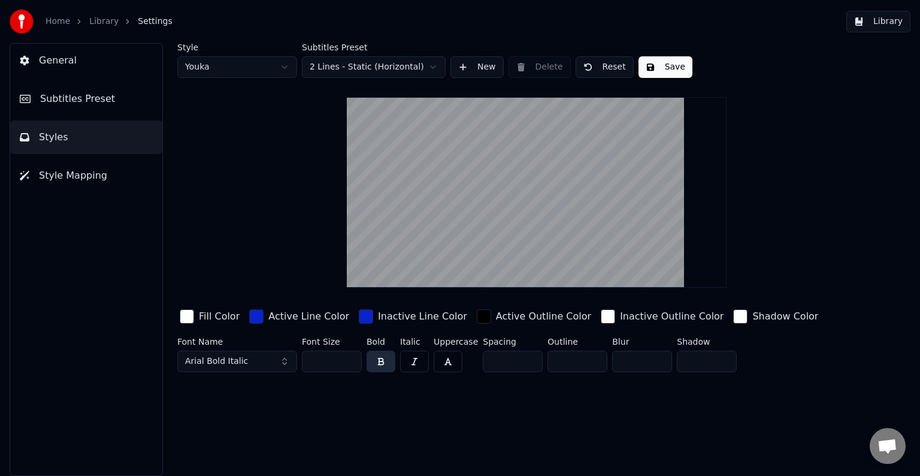
click at [467, 68] on button "New" at bounding box center [476, 67] width 53 height 22
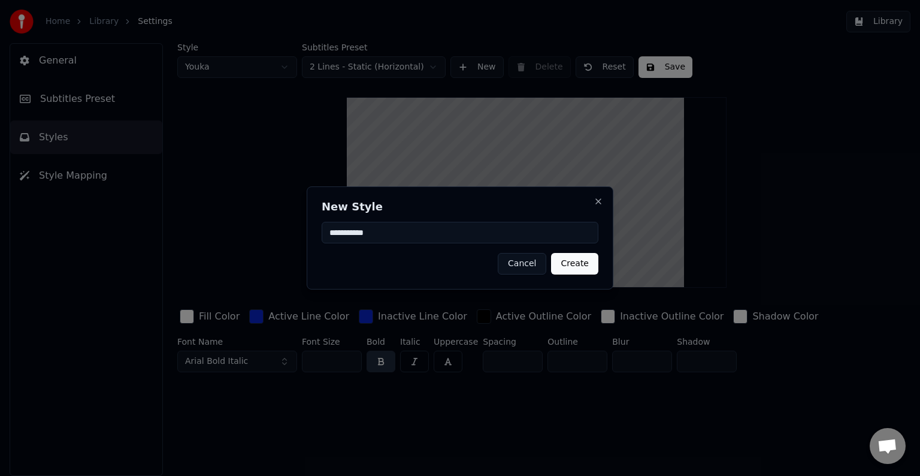
type input "**********"
click at [576, 266] on button "Create" at bounding box center [574, 264] width 47 height 22
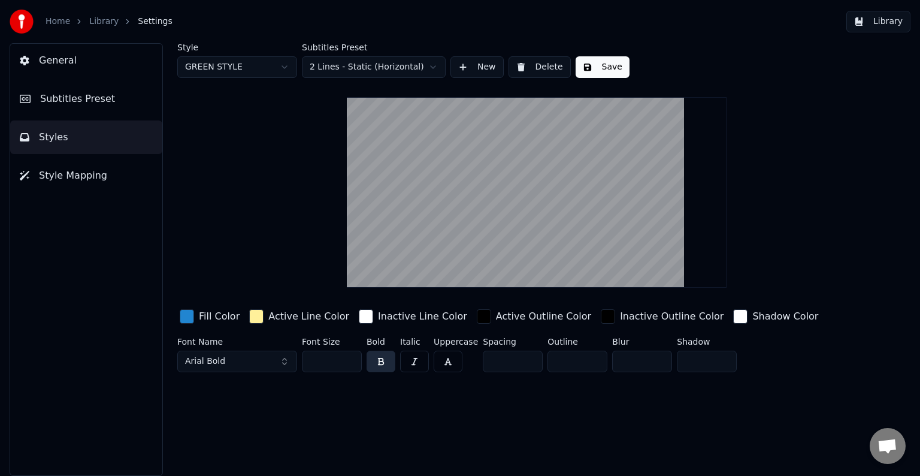
click at [193, 316] on div "button" at bounding box center [187, 316] width 14 height 14
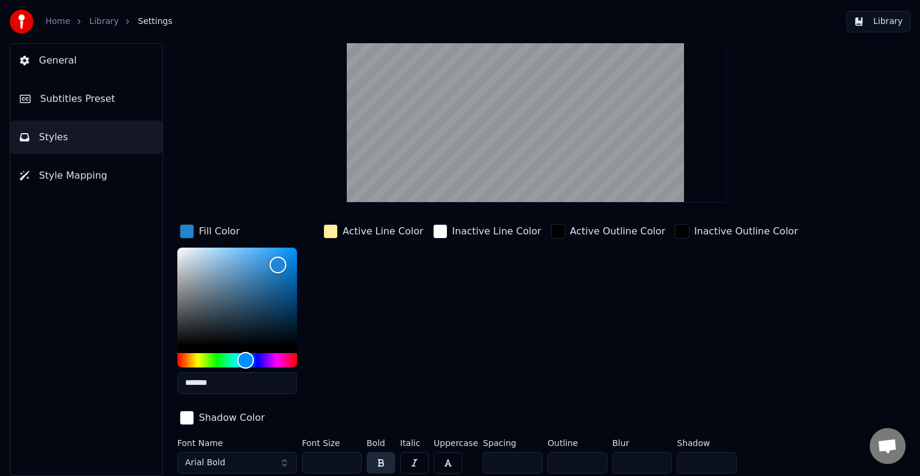
scroll to position [86, 0]
click at [235, 381] on input "*******" at bounding box center [237, 382] width 120 height 22
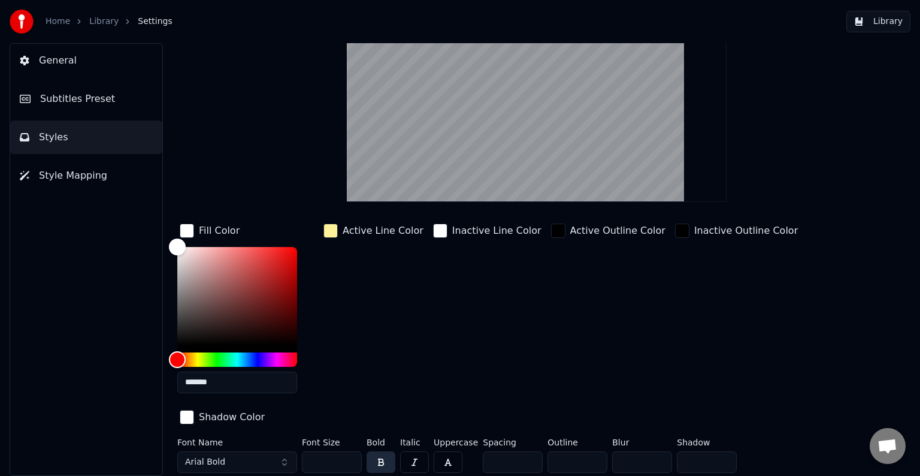
type input "*******"
click at [335, 232] on div "button" at bounding box center [330, 230] width 14 height 14
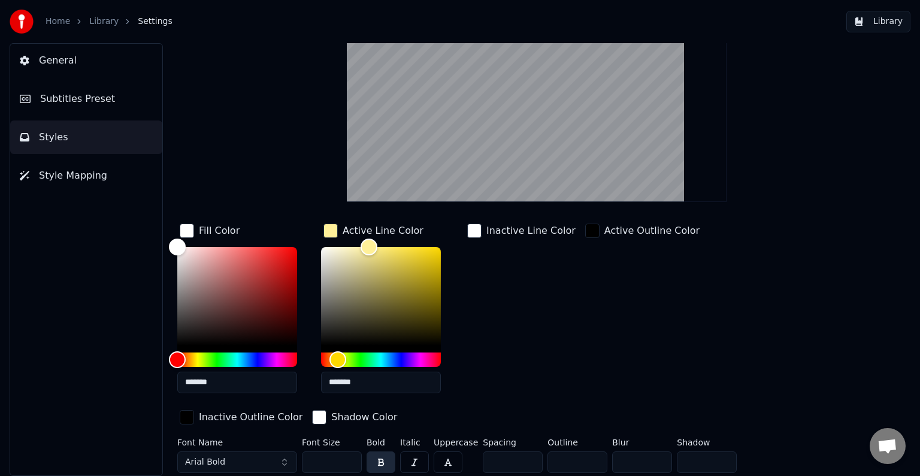
click at [388, 385] on input "*******" at bounding box center [381, 382] width 120 height 22
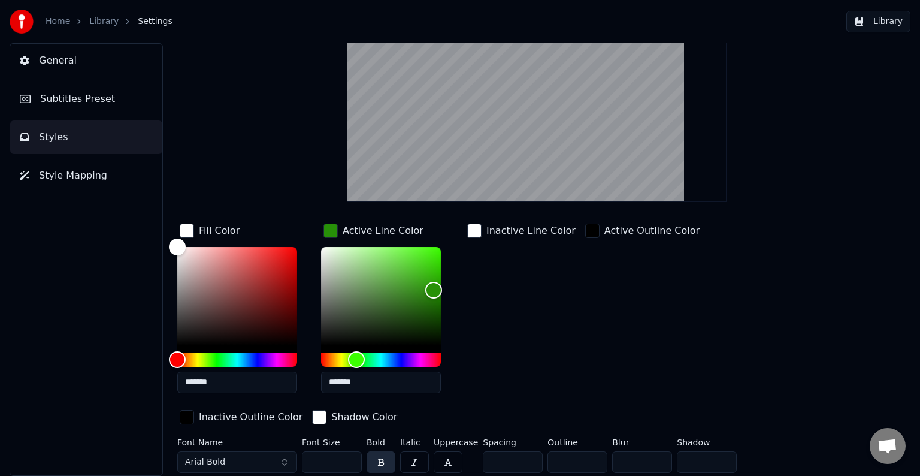
click at [388, 385] on input "*******" at bounding box center [381, 382] width 120 height 22
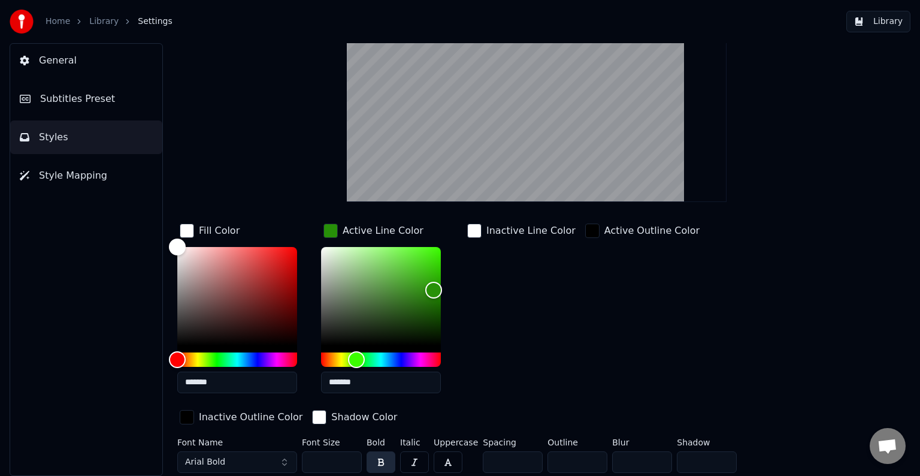
click at [388, 385] on input "*******" at bounding box center [381, 382] width 120 height 22
type input "*******"
click at [480, 236] on div "button" at bounding box center [474, 230] width 14 height 14
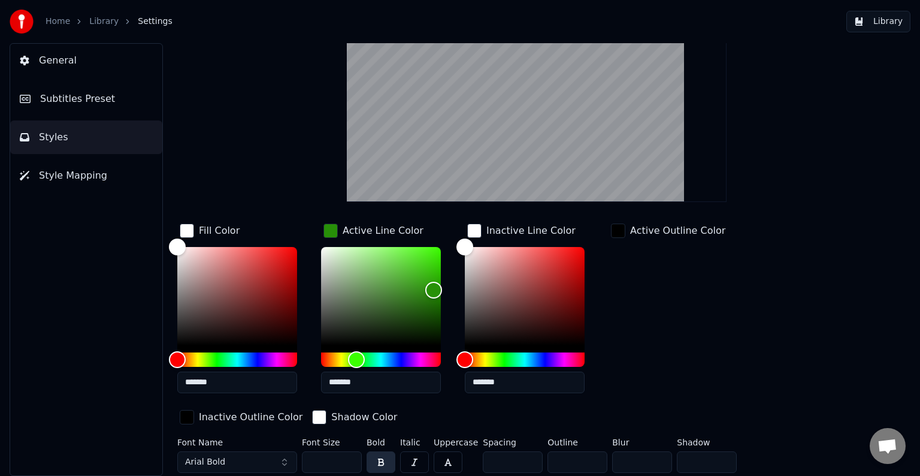
click at [513, 377] on input "*******" at bounding box center [525, 382] width 120 height 22
paste input "text"
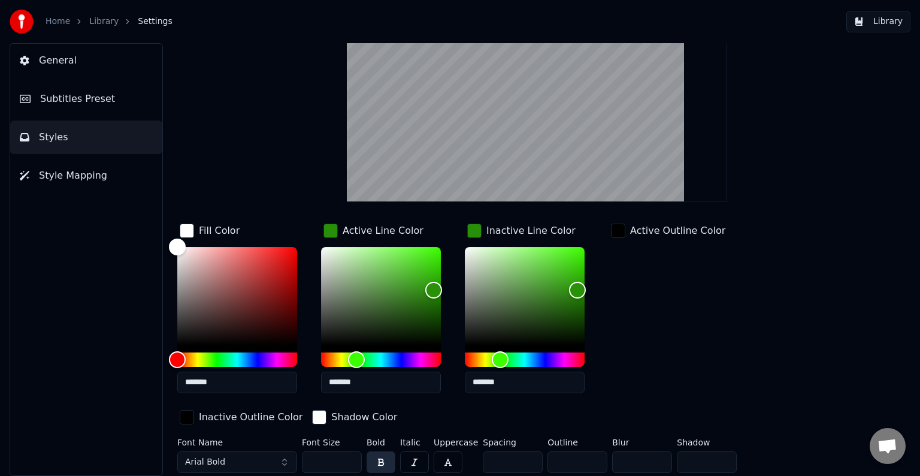
type input "*******"
click at [187, 228] on div "button" at bounding box center [187, 230] width 14 height 14
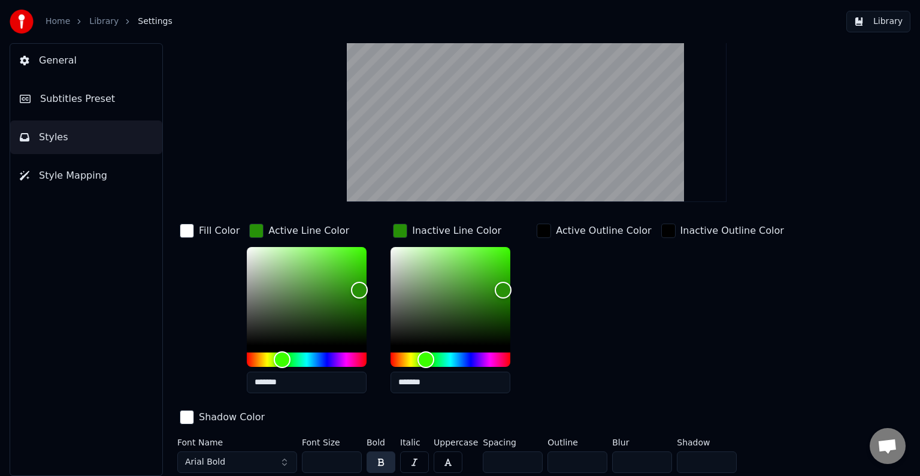
click at [259, 229] on div "button" at bounding box center [256, 230] width 14 height 14
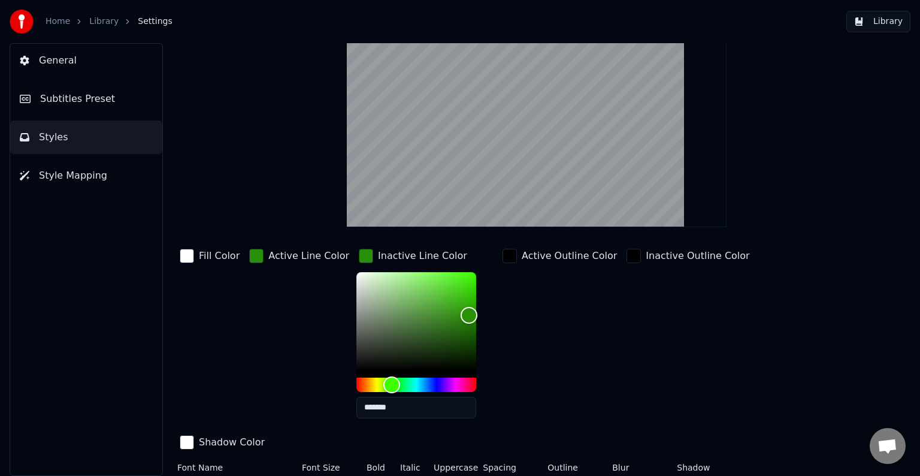
drag, startPoint x: 352, startPoint y: 252, endPoint x: 370, endPoint y: 258, distance: 19.3
click at [359, 253] on div "button" at bounding box center [366, 256] width 14 height 14
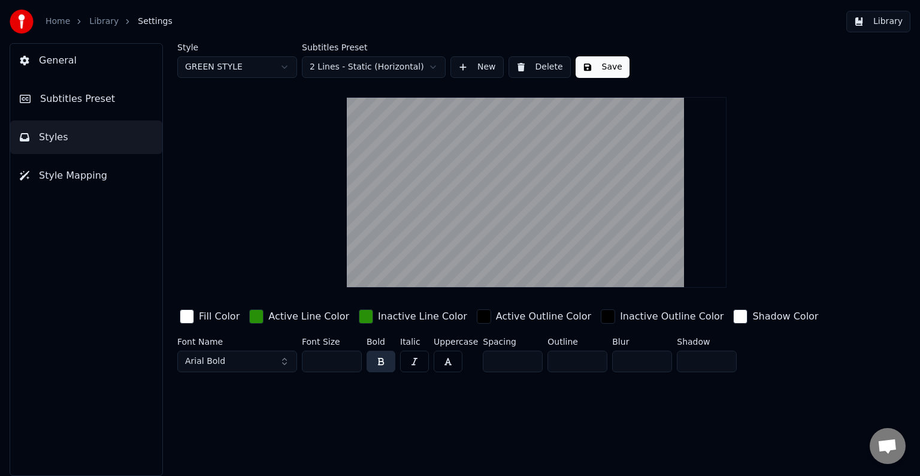
scroll to position [0, 0]
click at [601, 315] on div "button" at bounding box center [608, 316] width 14 height 14
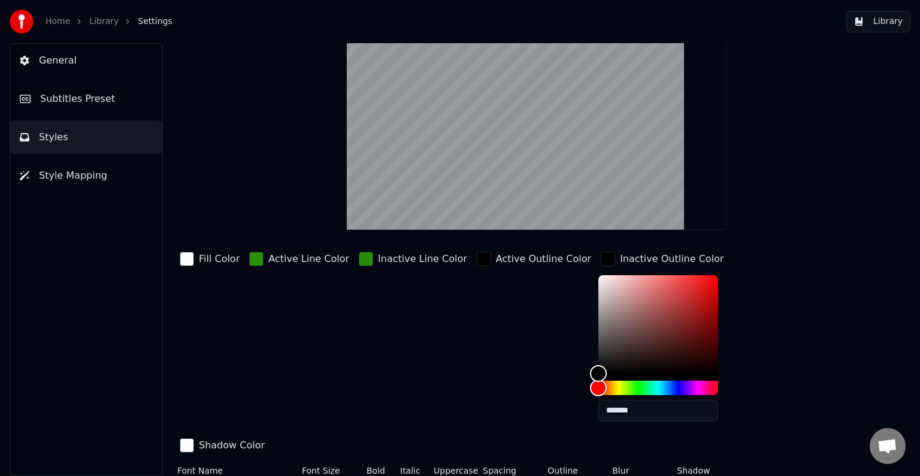
scroll to position [60, 0]
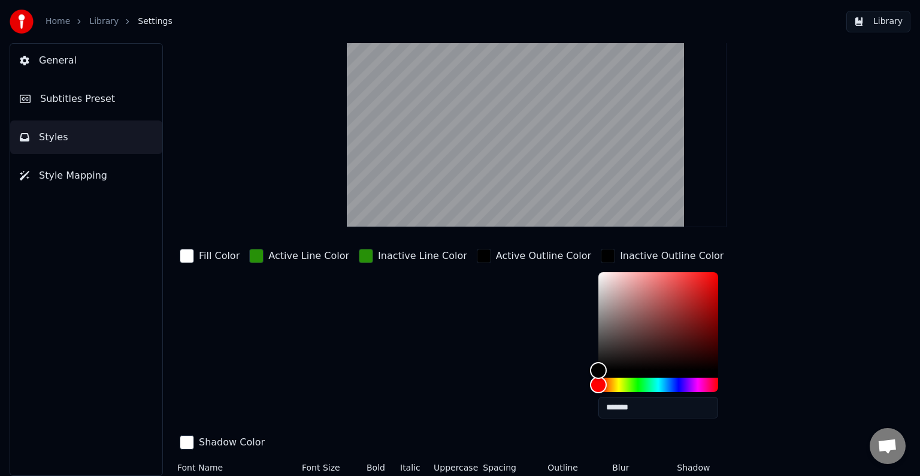
click at [623, 401] on input "*******" at bounding box center [658, 407] width 120 height 22
type input "*******"
click at [601, 255] on div "button" at bounding box center [608, 256] width 14 height 14
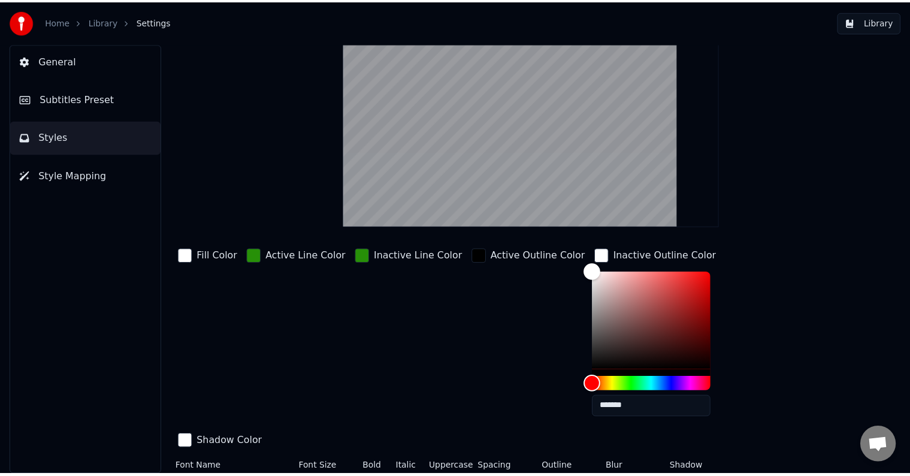
scroll to position [0, 0]
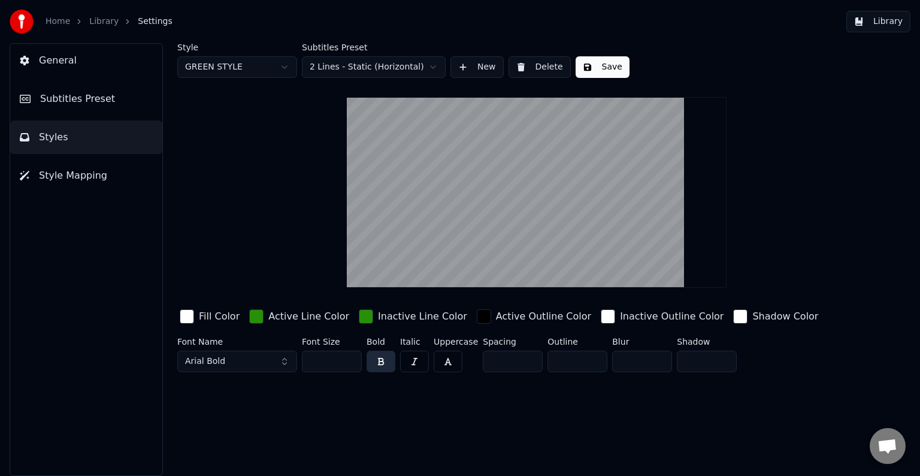
click at [283, 364] on button "Arial Bold" at bounding box center [237, 361] width 120 height 22
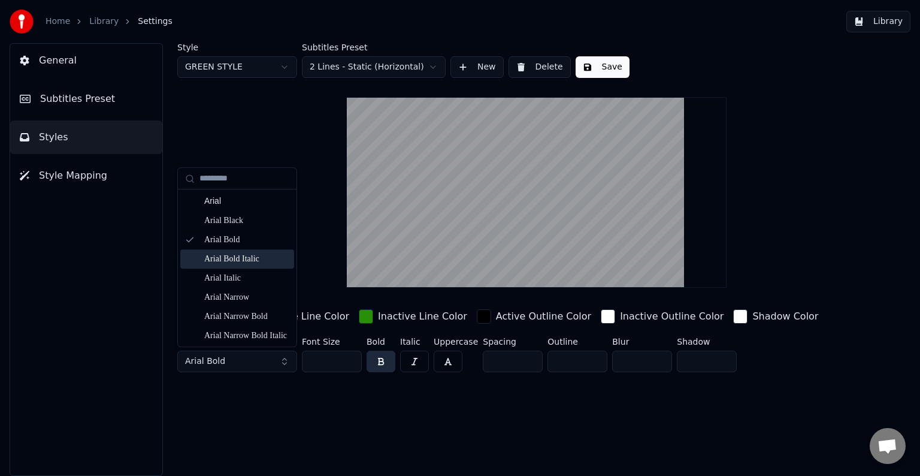
click at [258, 257] on div "Arial Bold Italic" at bounding box center [246, 259] width 85 height 12
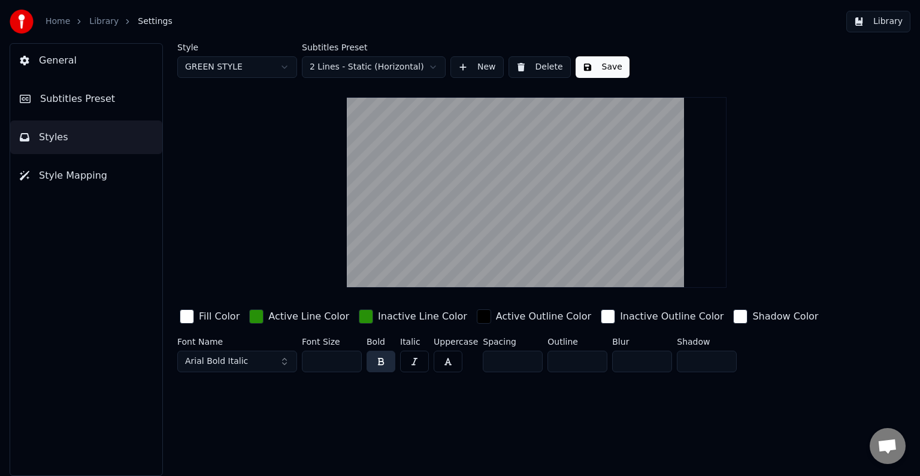
click at [592, 67] on button "Save" at bounding box center [603, 67] width 54 height 22
click at [68, 180] on span "Style Mapping" at bounding box center [73, 175] width 68 height 14
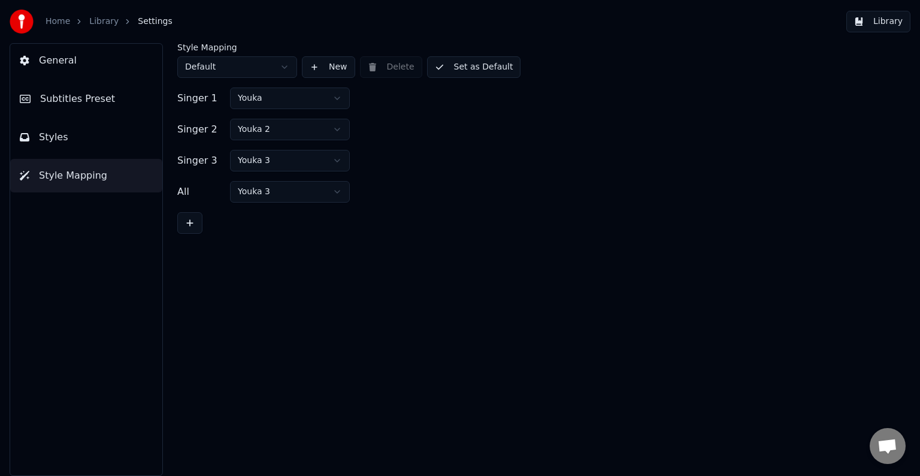
click at [337, 160] on html "Home Library Settings Library General Subtitles Preset Styles Style Mapping Sty…" at bounding box center [460, 238] width 920 height 476
click at [458, 73] on button "Set as Default" at bounding box center [474, 67] width 94 height 22
click at [871, 18] on button "Library" at bounding box center [878, 22] width 64 height 22
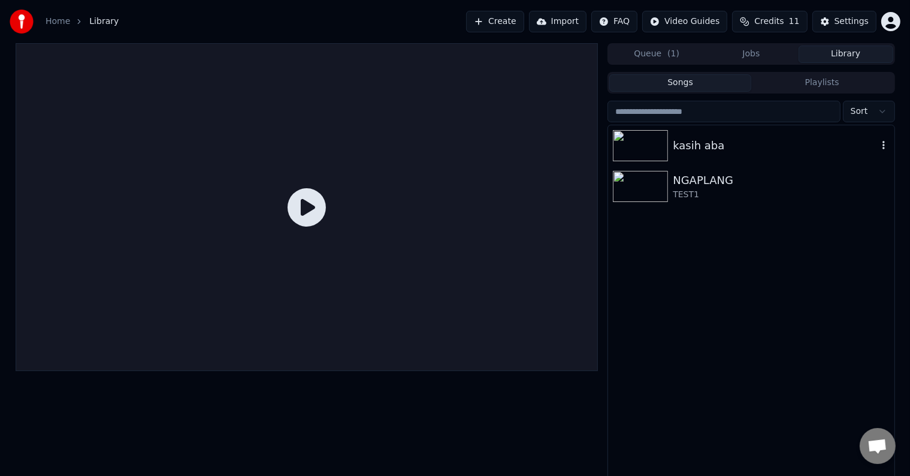
click at [723, 154] on div "kasih aba" at bounding box center [751, 145] width 286 height 41
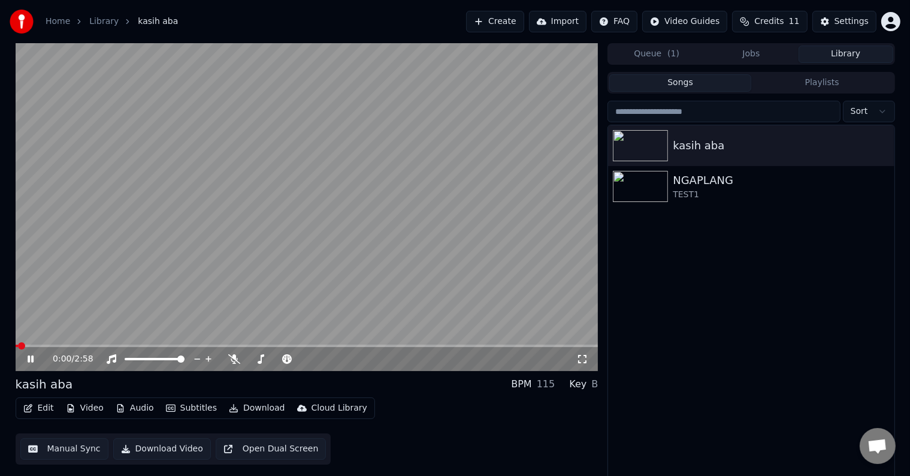
click at [41, 407] on button "Edit" at bounding box center [39, 407] width 40 height 17
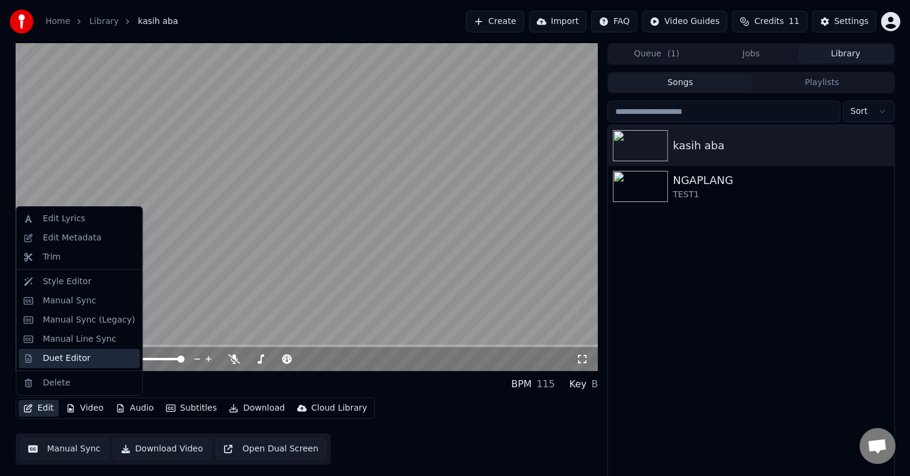
click at [69, 358] on div "Duet Editor" at bounding box center [67, 358] width 48 height 12
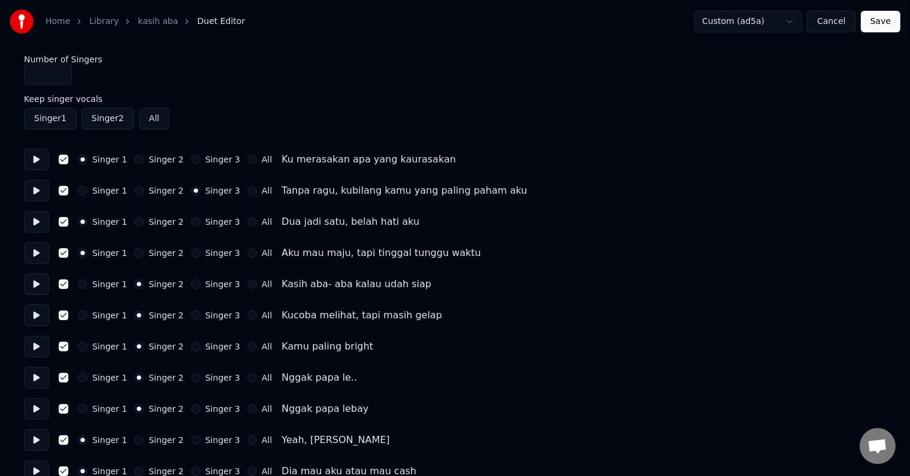
click at [191, 159] on button "Singer 3" at bounding box center [196, 160] width 10 height 10
click at [881, 17] on button "Save" at bounding box center [881, 22] width 40 height 22
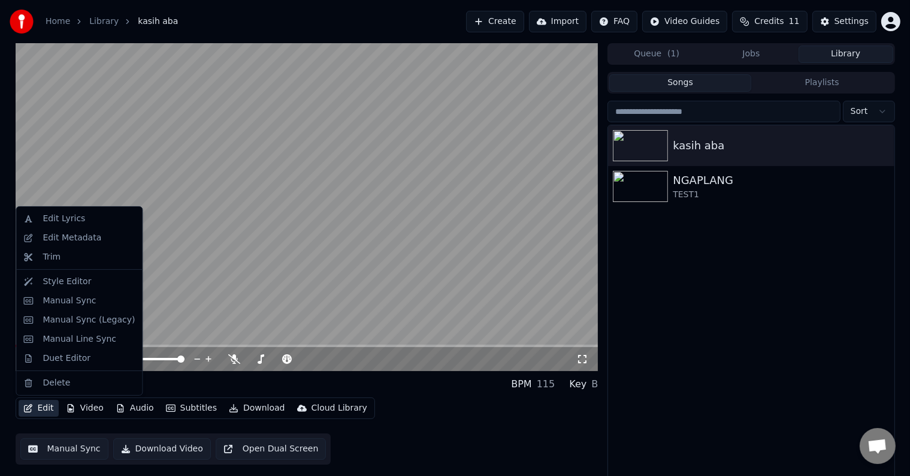
click at [36, 410] on button "Edit" at bounding box center [39, 407] width 40 height 17
click at [59, 356] on div "Duet Editor" at bounding box center [67, 358] width 48 height 12
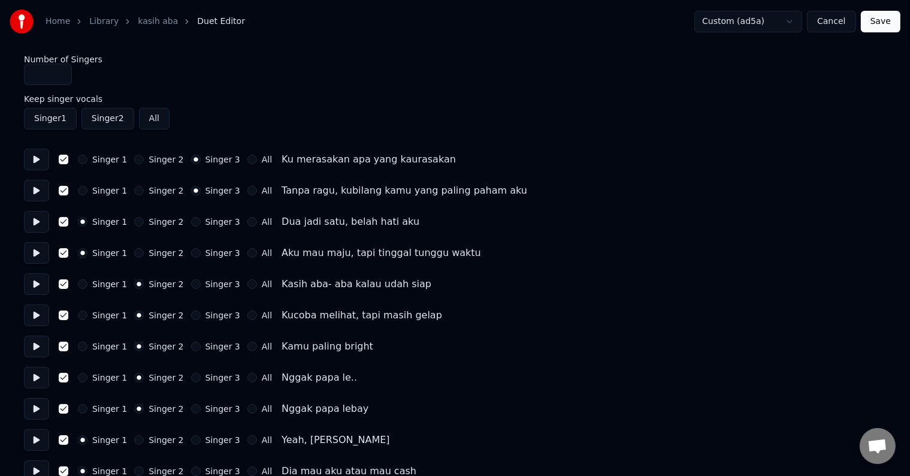
click at [83, 156] on button "Singer 1" at bounding box center [83, 160] width 10 height 10
click at [84, 190] on button "Singer 1" at bounding box center [83, 191] width 10 height 10
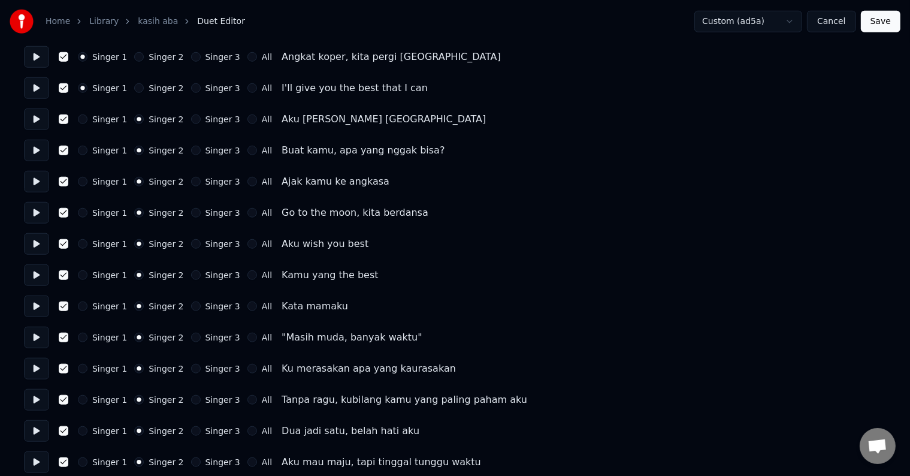
scroll to position [1077, 0]
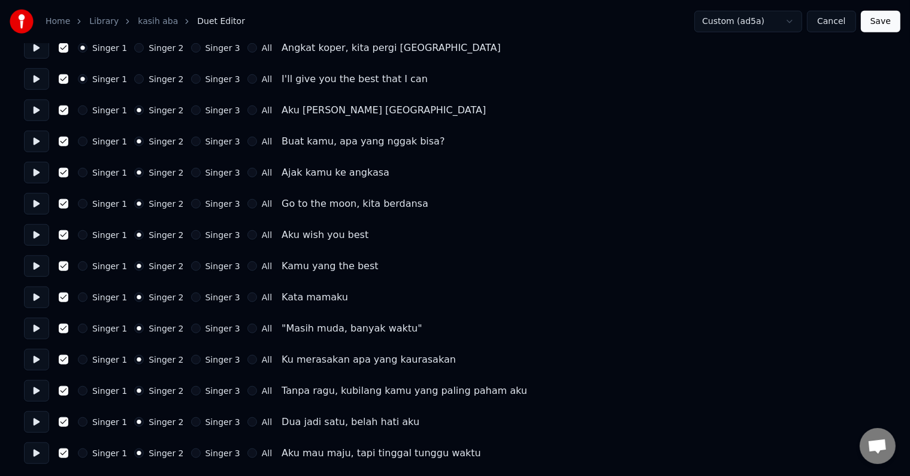
click at [29, 362] on button at bounding box center [36, 360] width 25 height 22
click at [36, 387] on button at bounding box center [36, 391] width 25 height 22
click at [191, 388] on button "Singer 3" at bounding box center [196, 391] width 10 height 10
click at [191, 418] on button "Singer 3" at bounding box center [196, 422] width 10 height 10
click at [191, 453] on button "Singer 3" at bounding box center [196, 453] width 10 height 10
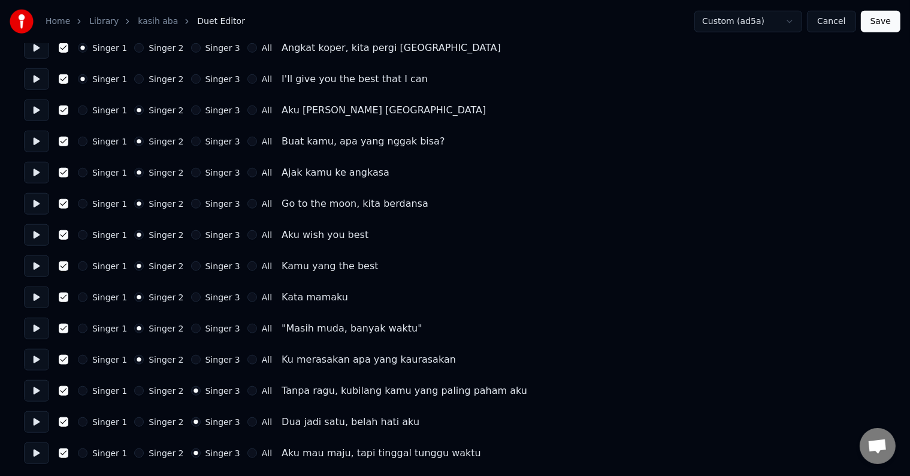
click at [887, 18] on button "Save" at bounding box center [881, 22] width 40 height 22
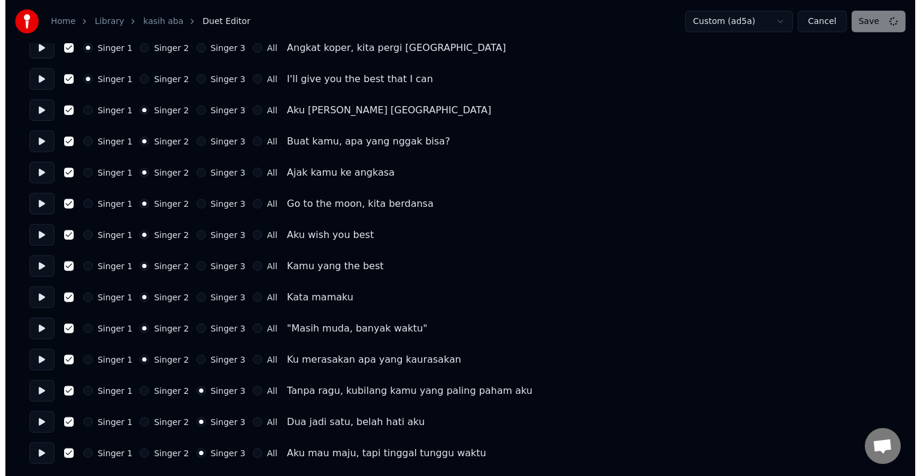
scroll to position [5, 0]
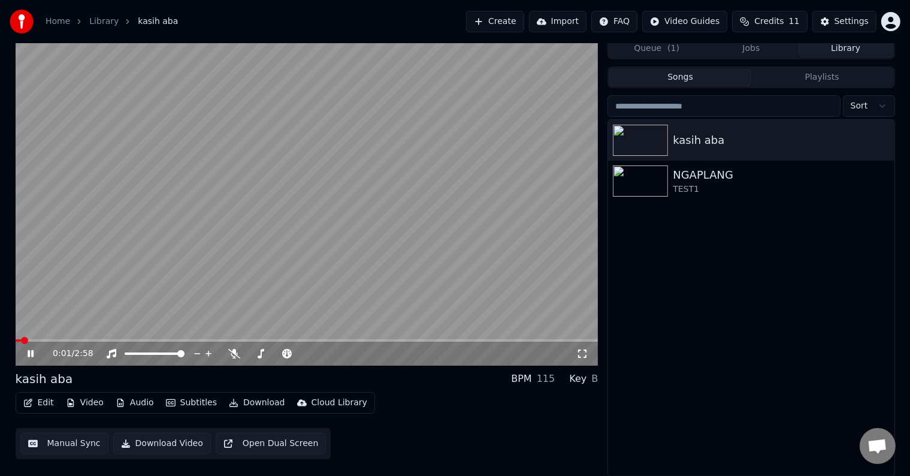
click at [426, 340] on span at bounding box center [307, 340] width 583 height 2
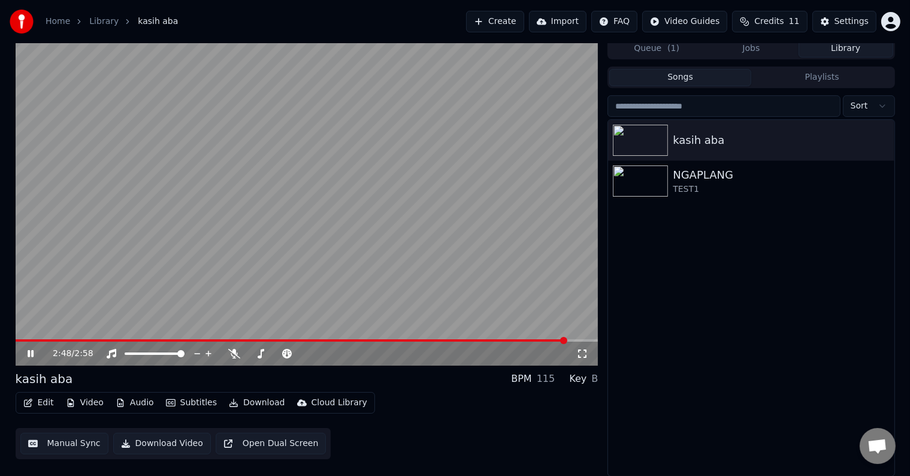
click at [29, 352] on icon at bounding box center [31, 353] width 6 height 7
click at [519, 24] on button "Create" at bounding box center [495, 22] width 58 height 22
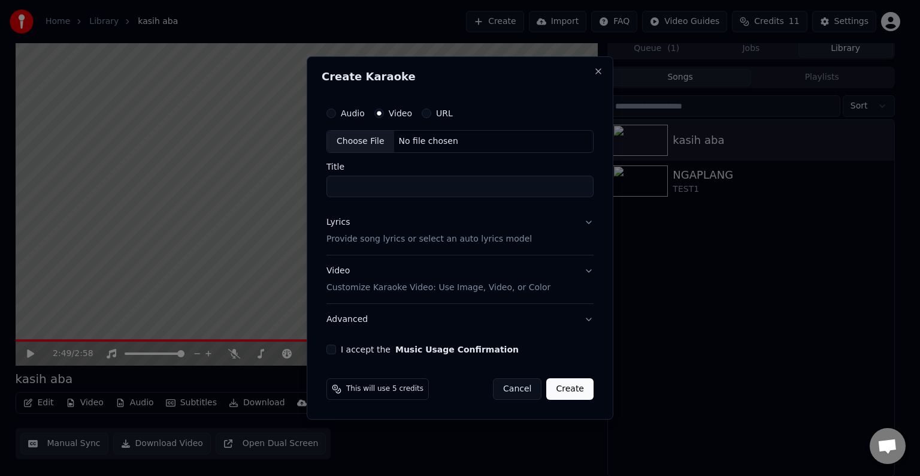
click at [470, 138] on div "Choose File No file chosen" at bounding box center [459, 141] width 267 height 23
type input "*******"
click at [586, 225] on button "Lyrics Provide song lyrics or select an auto lyrics model" at bounding box center [459, 231] width 267 height 48
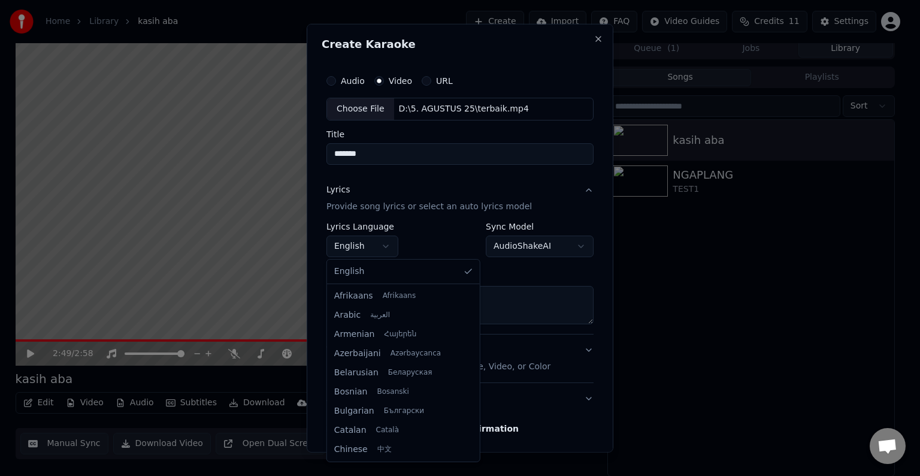
click at [385, 243] on body "**********" at bounding box center [455, 233] width 910 height 476
select select "**"
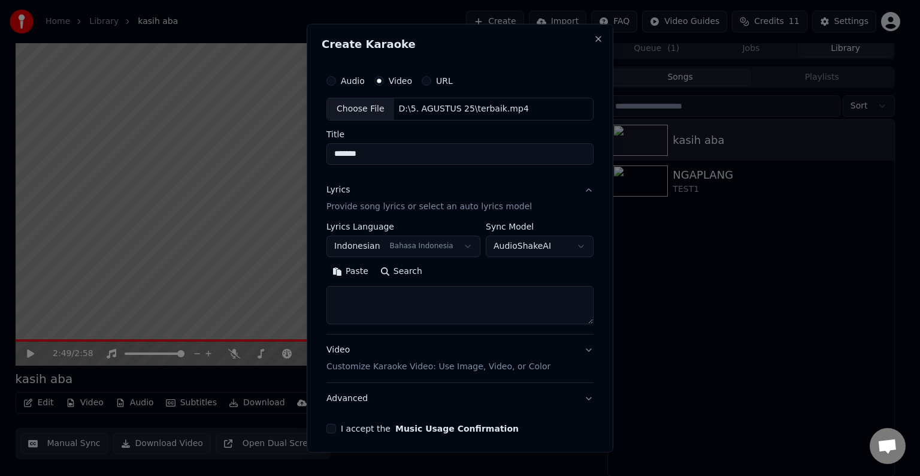
click at [347, 275] on button "Paste" at bounding box center [350, 271] width 48 height 19
click at [581, 350] on button "Video Customize Karaoke Video: Use Image, Video, or Color" at bounding box center [459, 358] width 267 height 48
type textarea "**********"
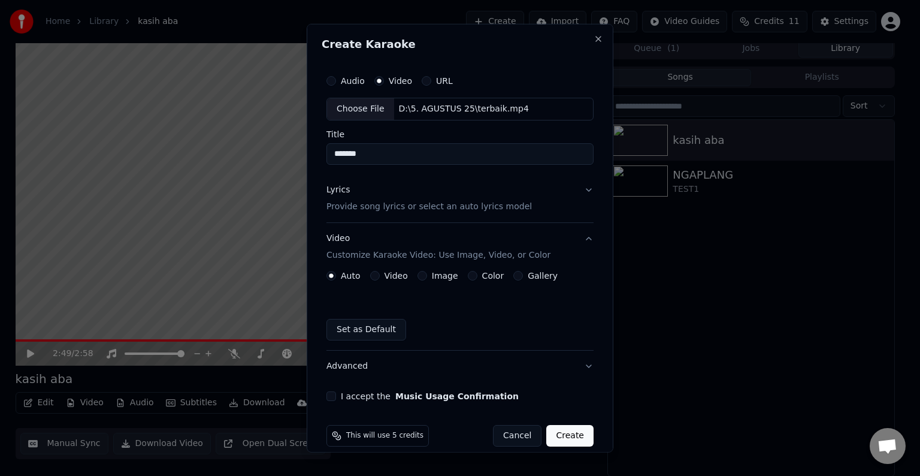
click at [375, 274] on button "Video" at bounding box center [375, 276] width 10 height 10
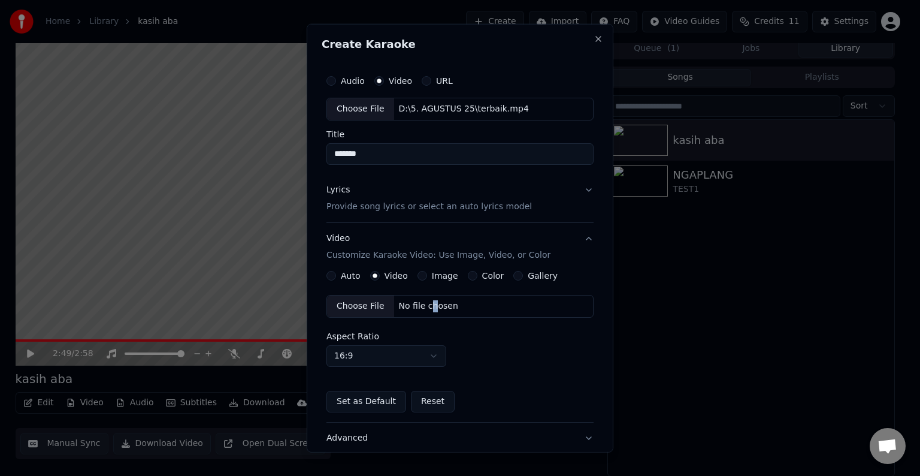
click at [427, 311] on div "Choose File No file chosen" at bounding box center [459, 306] width 267 height 23
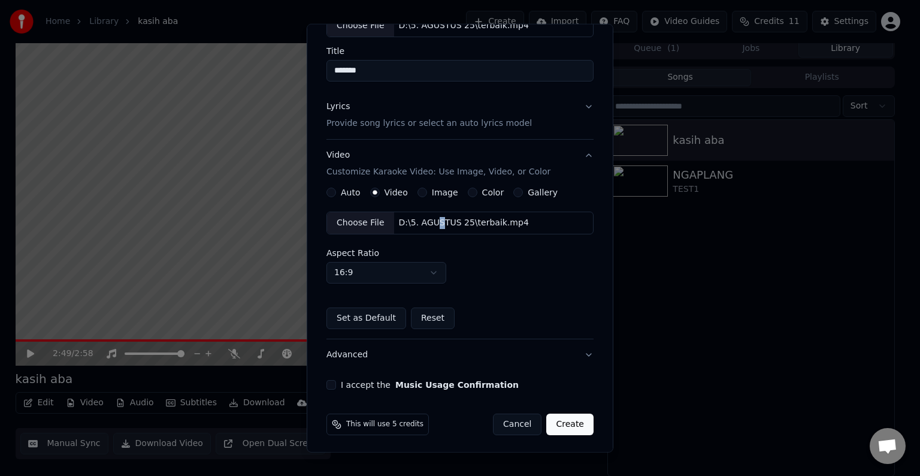
scroll to position [84, 0]
click at [331, 381] on button "I accept the Music Usage Confirmation" at bounding box center [331, 383] width 10 height 10
click at [553, 422] on button "Create" at bounding box center [569, 423] width 47 height 22
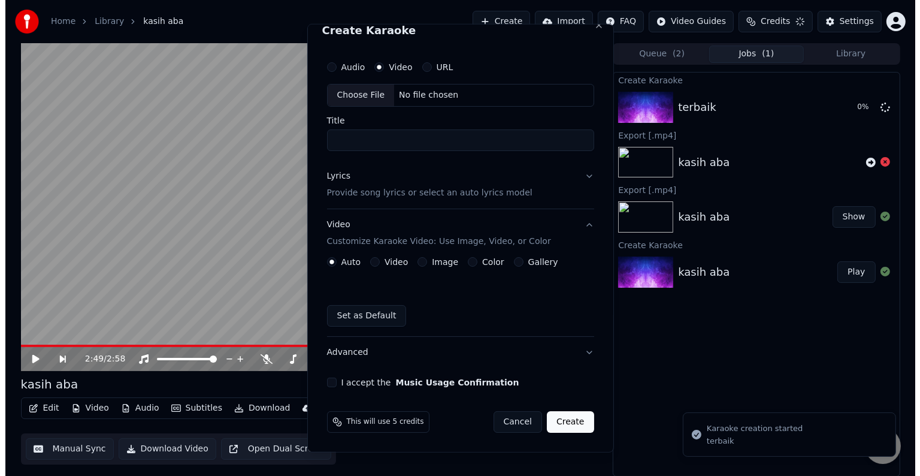
scroll to position [13, 0]
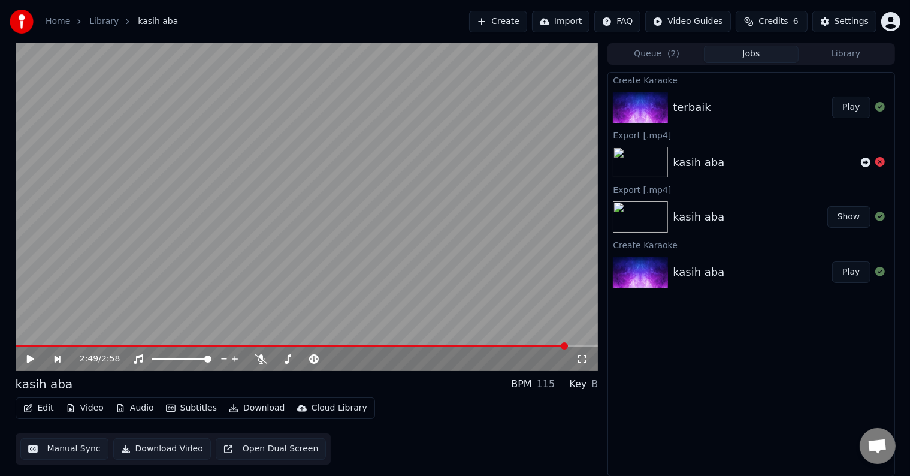
click at [846, 105] on button "Play" at bounding box center [851, 107] width 38 height 22
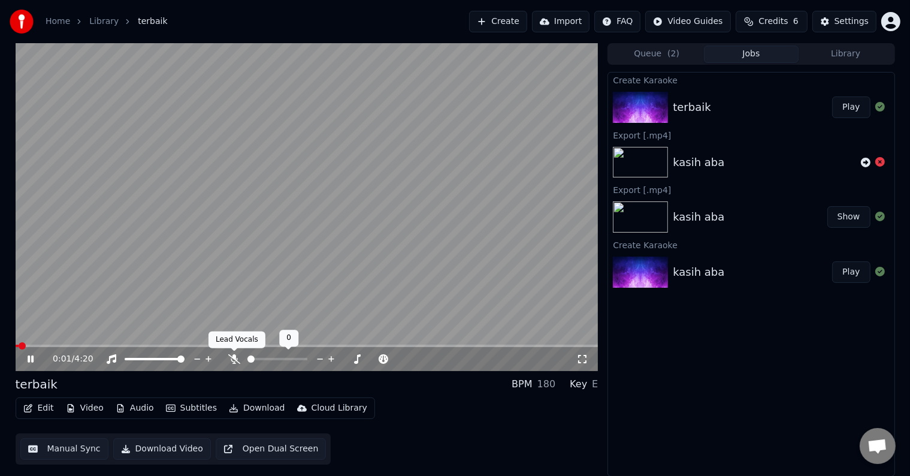
click at [235, 359] on icon at bounding box center [234, 359] width 12 height 10
click at [231, 357] on icon at bounding box center [234, 359] width 12 height 10
click at [232, 358] on icon at bounding box center [234, 359] width 12 height 10
click at [233, 357] on icon at bounding box center [234, 359] width 7 height 10
click at [232, 359] on icon at bounding box center [234, 359] width 12 height 10
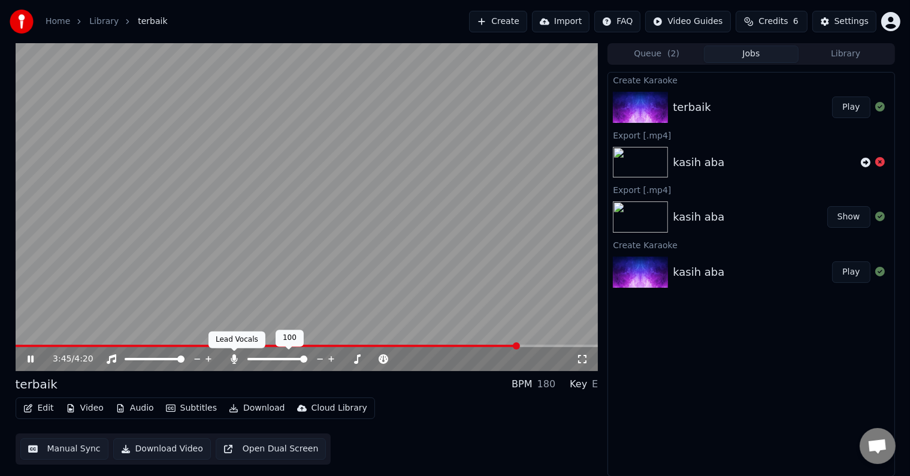
click at [234, 361] on icon at bounding box center [234, 359] width 7 height 10
click at [180, 448] on button "Download Video" at bounding box center [162, 449] width 98 height 22
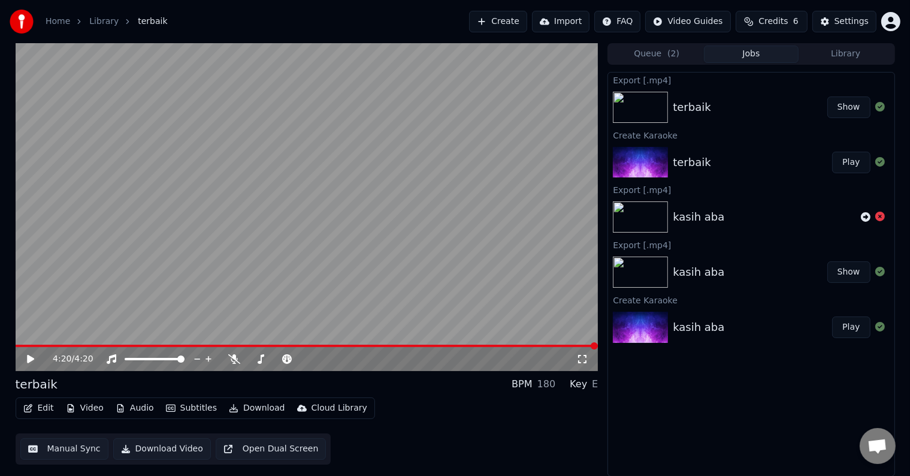
click at [858, 104] on button "Show" at bounding box center [848, 107] width 43 height 22
click at [517, 19] on button "Create" at bounding box center [498, 22] width 58 height 22
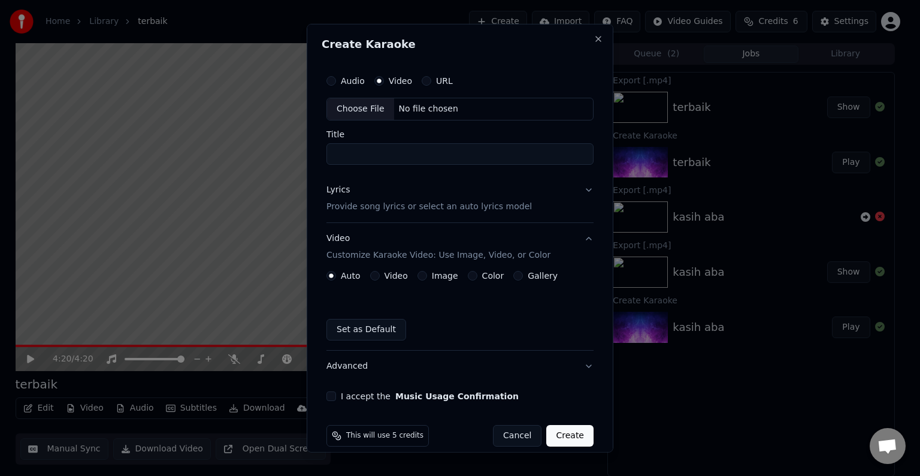
click at [465, 106] on div "Choose File No file chosen" at bounding box center [459, 109] width 267 height 23
type input "**********"
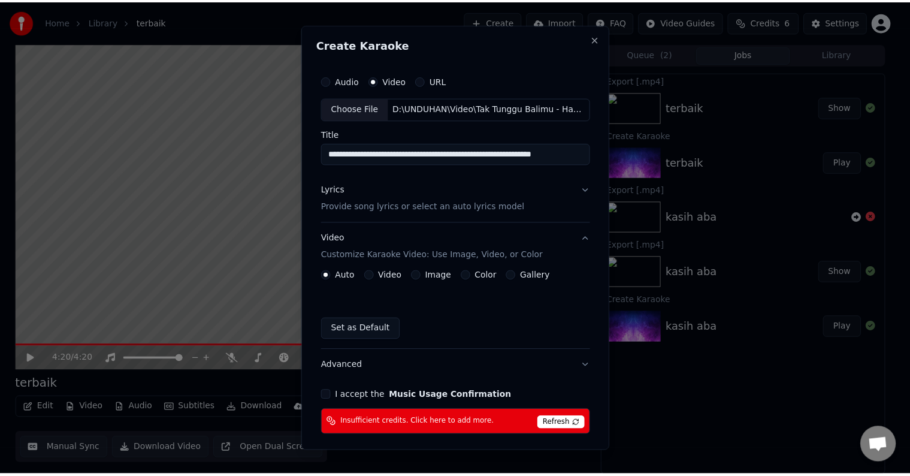
scroll to position [48, 0]
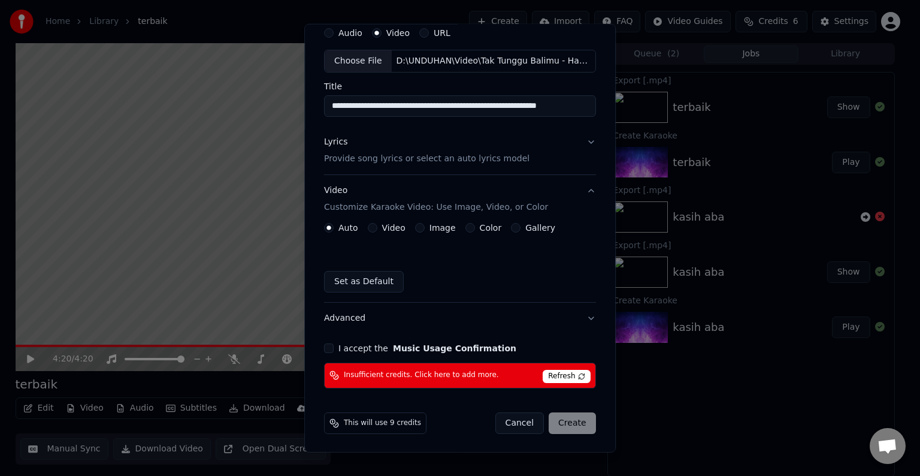
click at [511, 424] on button "Cancel" at bounding box center [519, 423] width 49 height 22
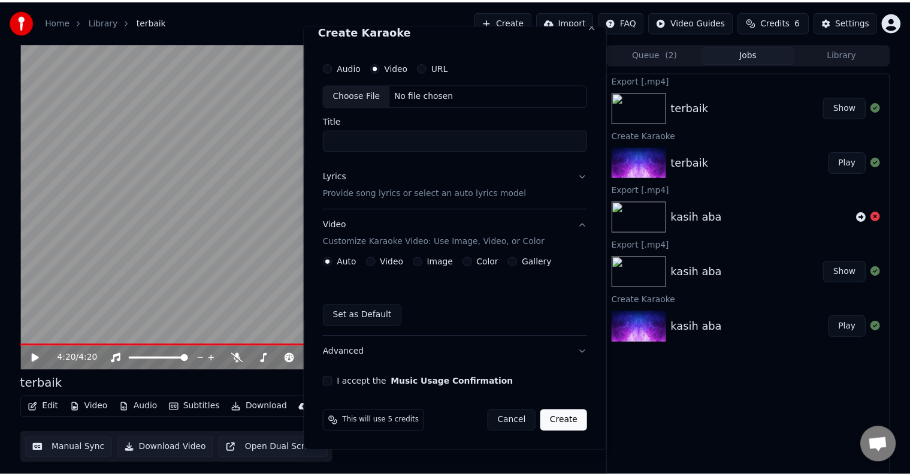
scroll to position [13, 0]
